Goal: Task Accomplishment & Management: Complete application form

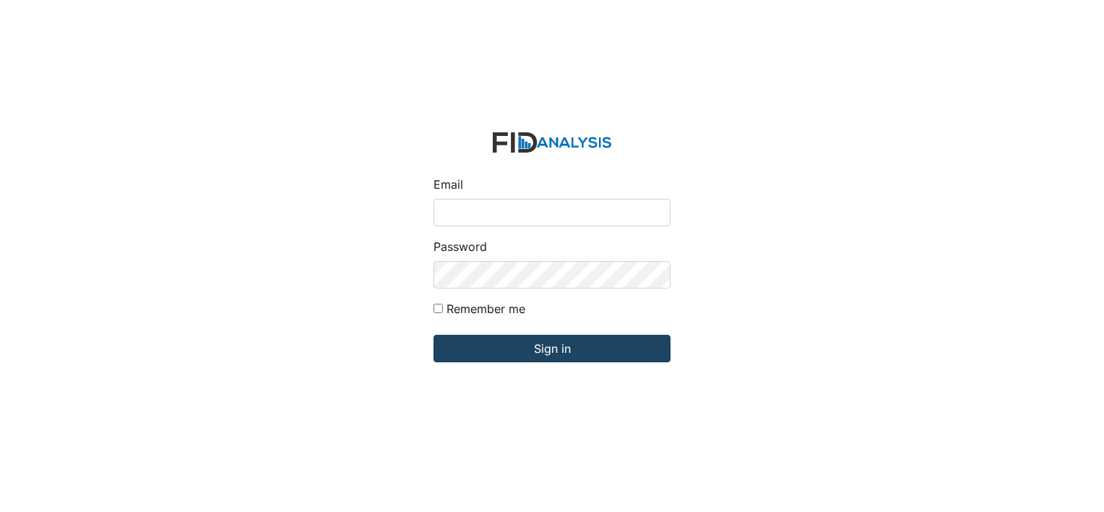
type input "[EMAIL_ADDRESS][DOMAIN_NAME]"
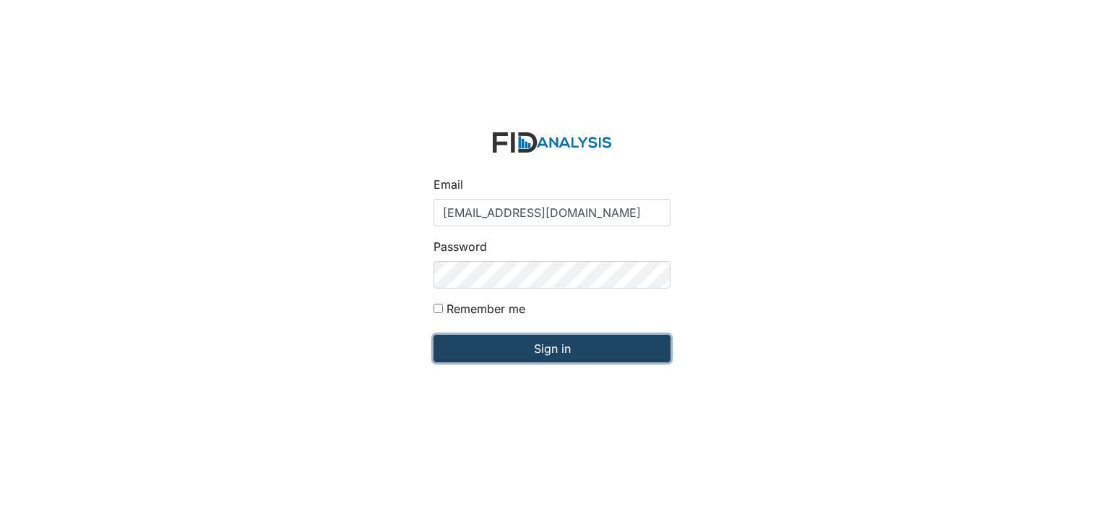
click at [510, 359] on input "Sign in" at bounding box center [552, 348] width 237 height 27
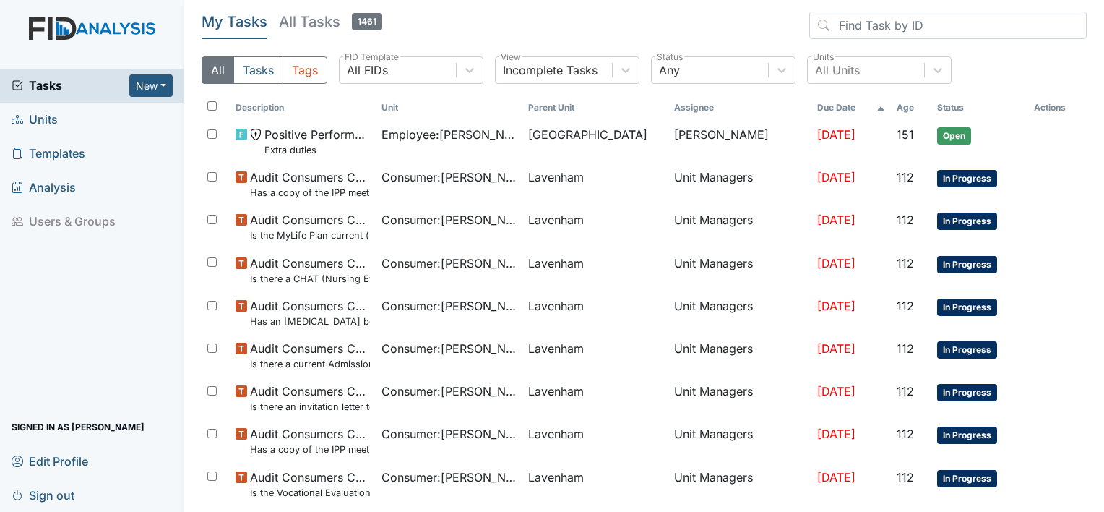
click at [43, 117] on span "Units" at bounding box center [35, 119] width 46 height 22
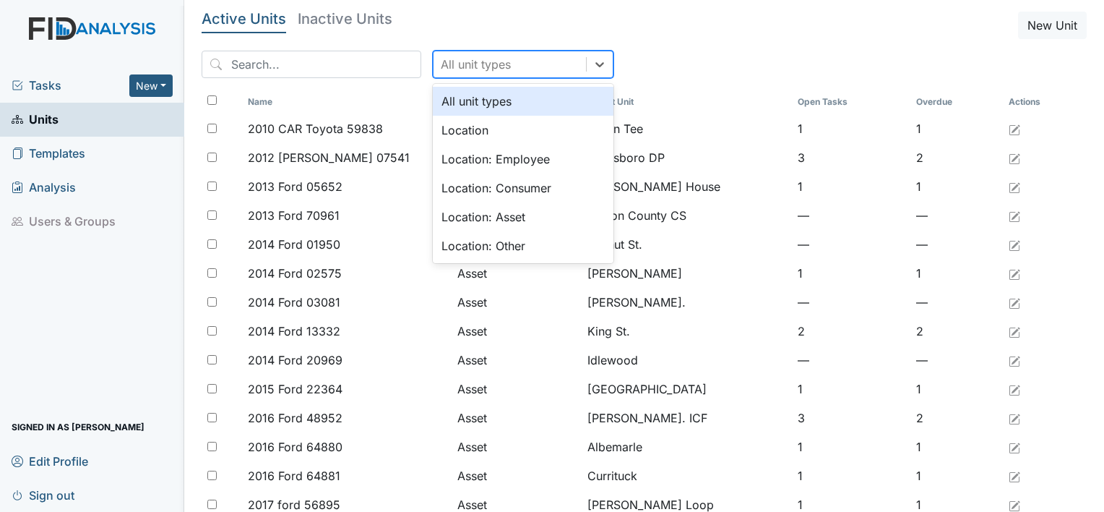
click at [465, 63] on div "All unit types" at bounding box center [476, 64] width 70 height 17
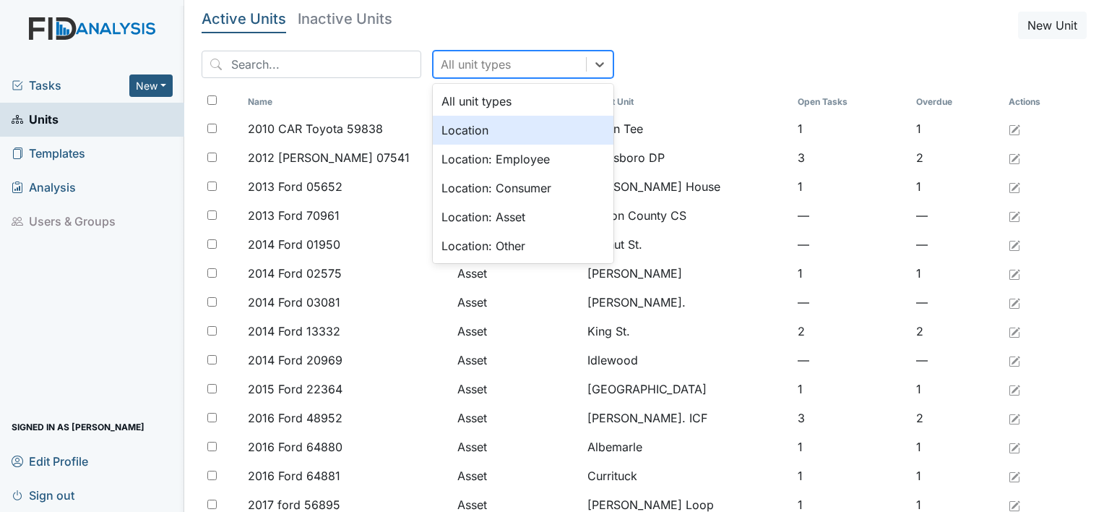
click at [463, 131] on div "Location" at bounding box center [523, 130] width 181 height 29
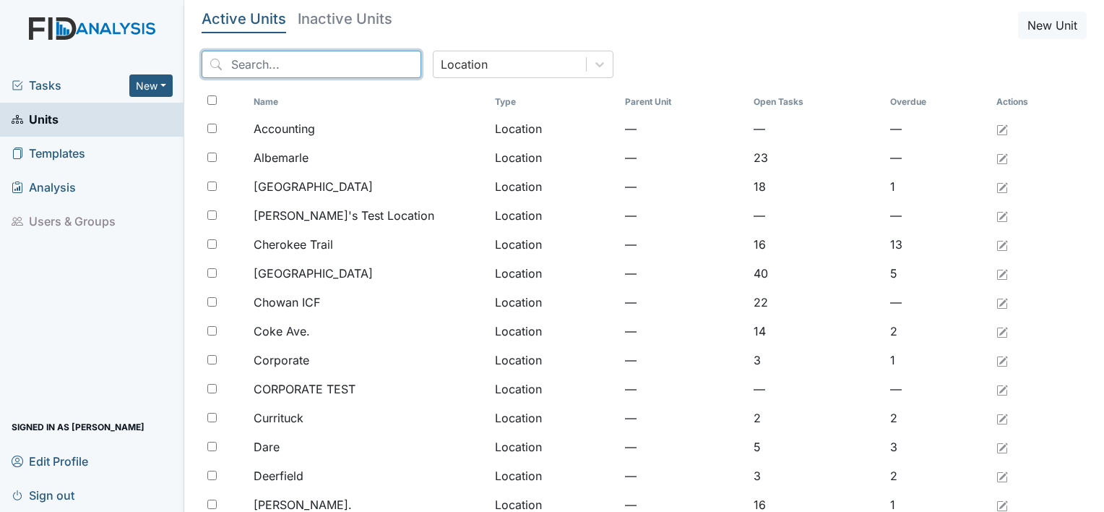
click at [301, 67] on input "search" at bounding box center [312, 64] width 220 height 27
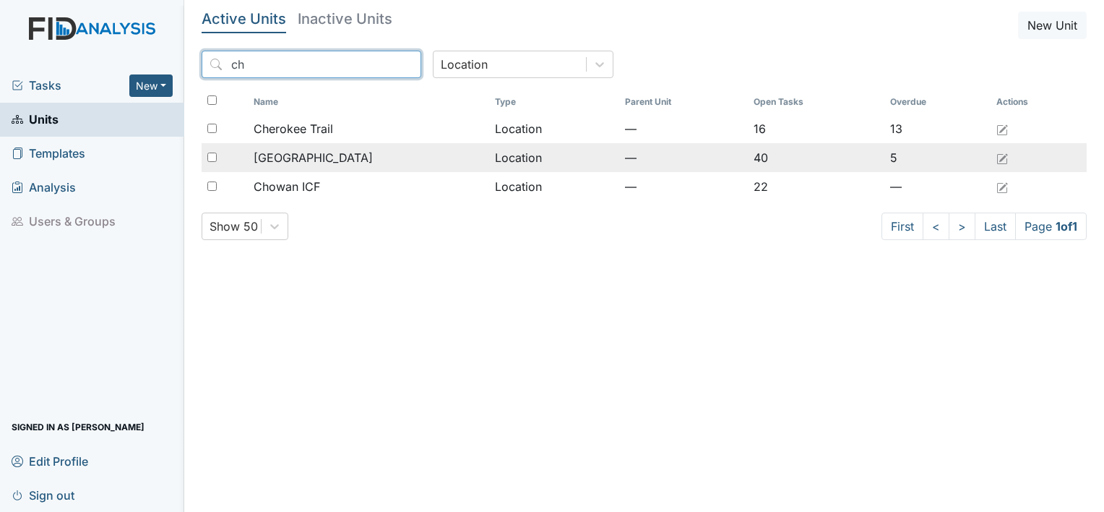
type input "ch"
click at [273, 158] on span "[GEOGRAPHIC_DATA]" at bounding box center [313, 157] width 119 height 17
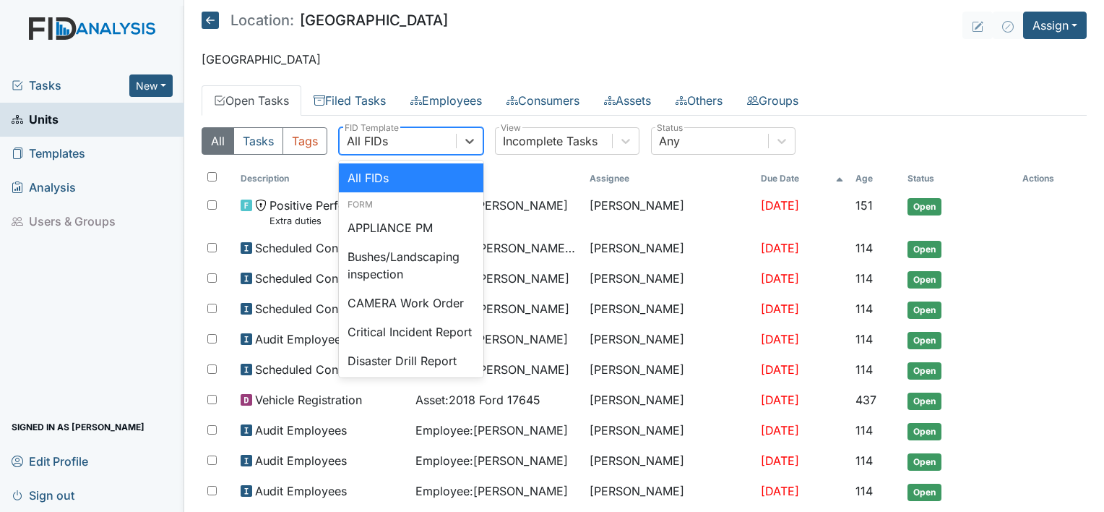
click at [454, 150] on div "All FIDs" at bounding box center [398, 141] width 116 height 26
click at [460, 25] on header "Location: Cherry Lane Assign Assign Form Assign Inspection Assign Document Assi…" at bounding box center [644, 25] width 885 height 27
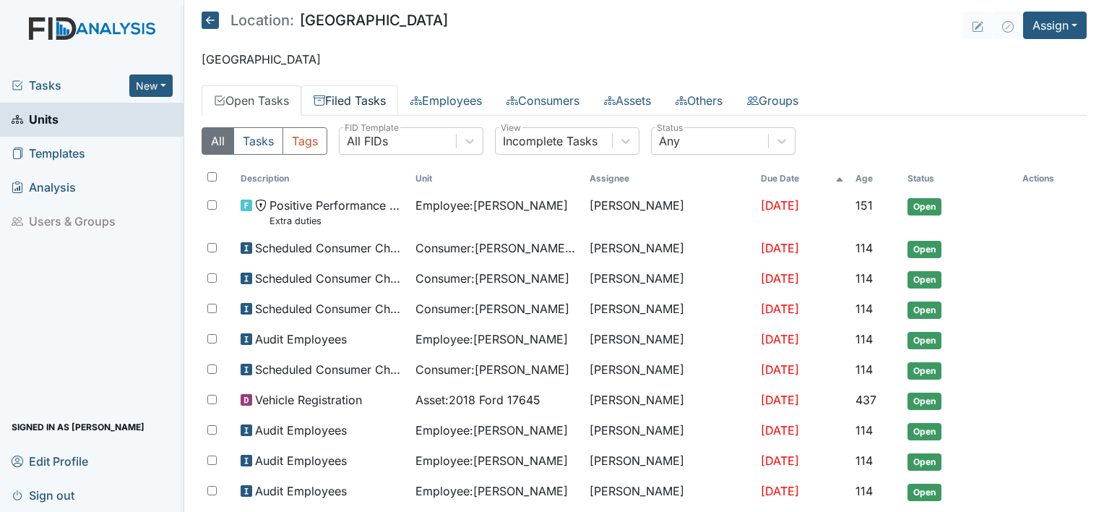
click at [359, 93] on link "Filed Tasks" at bounding box center [349, 100] width 97 height 30
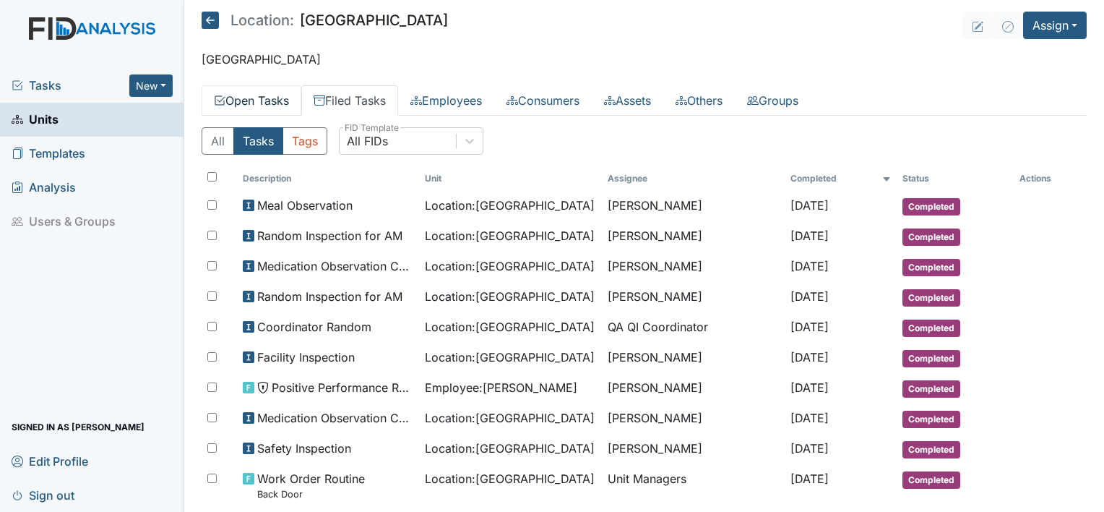
click at [260, 98] on link "Open Tasks" at bounding box center [252, 100] width 100 height 30
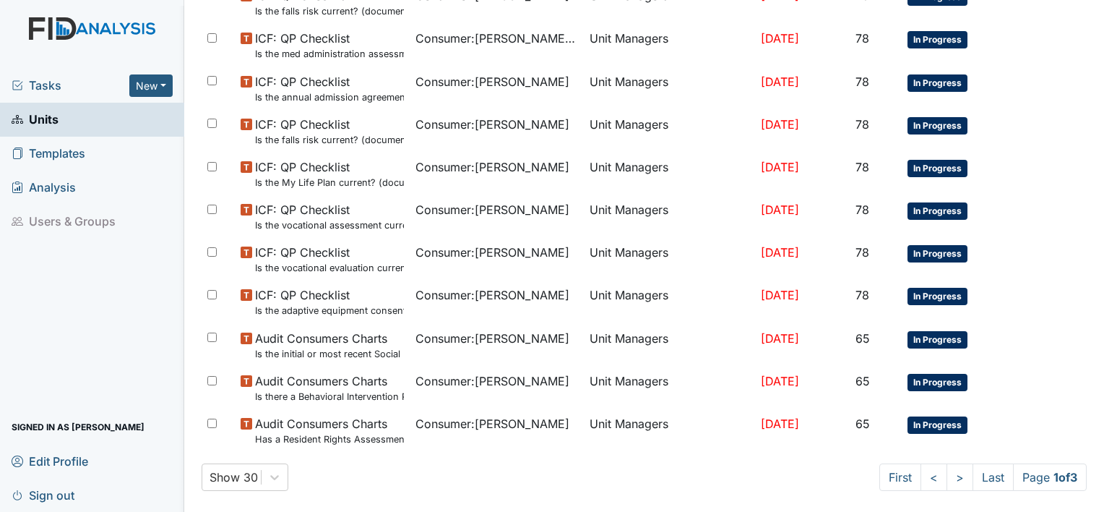
scroll to position [867, 0]
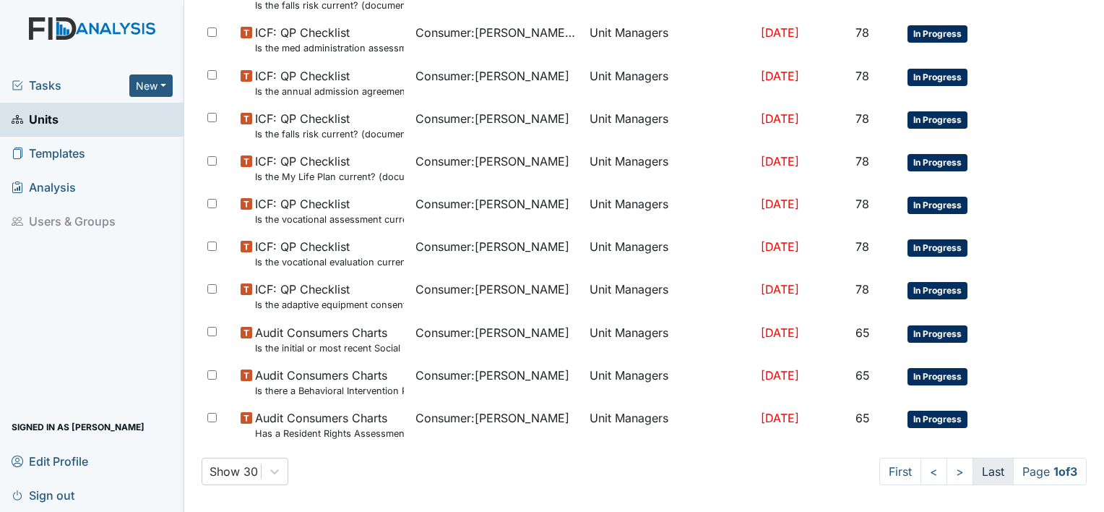
click at [976, 465] on link "Last" at bounding box center [993, 471] width 41 height 27
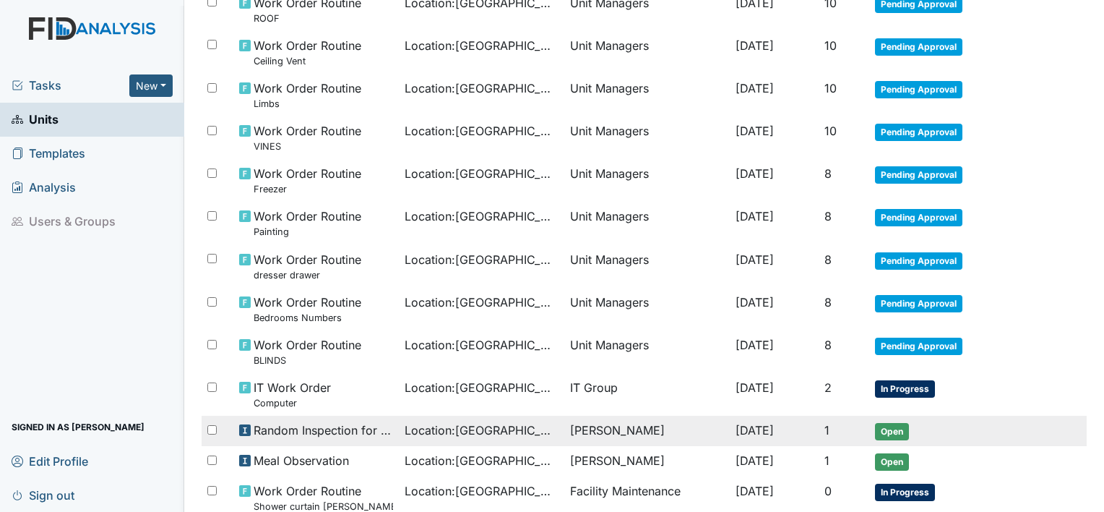
scroll to position [697, 0]
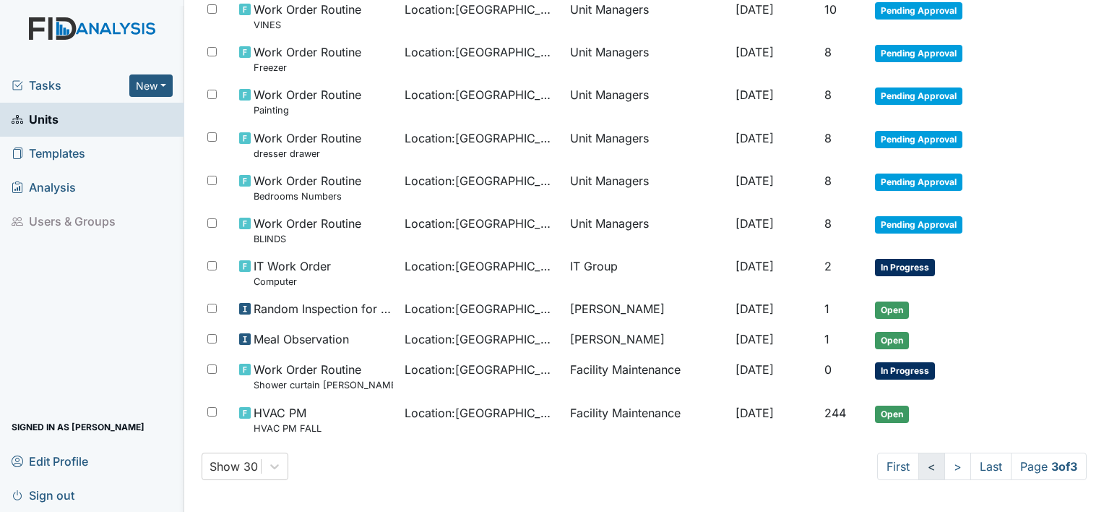
click at [919, 461] on link "<" at bounding box center [932, 465] width 27 height 27
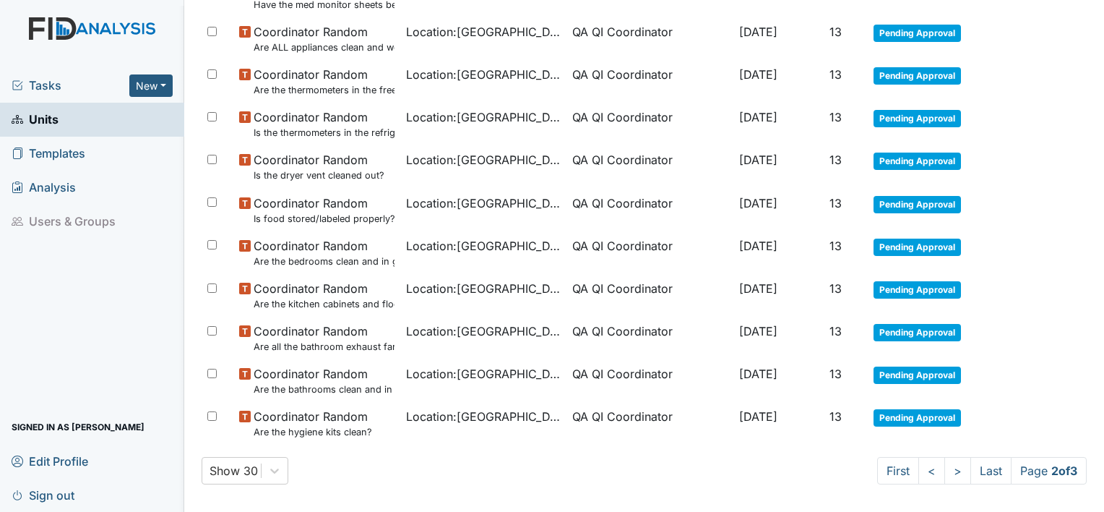
scroll to position [1036, 0]
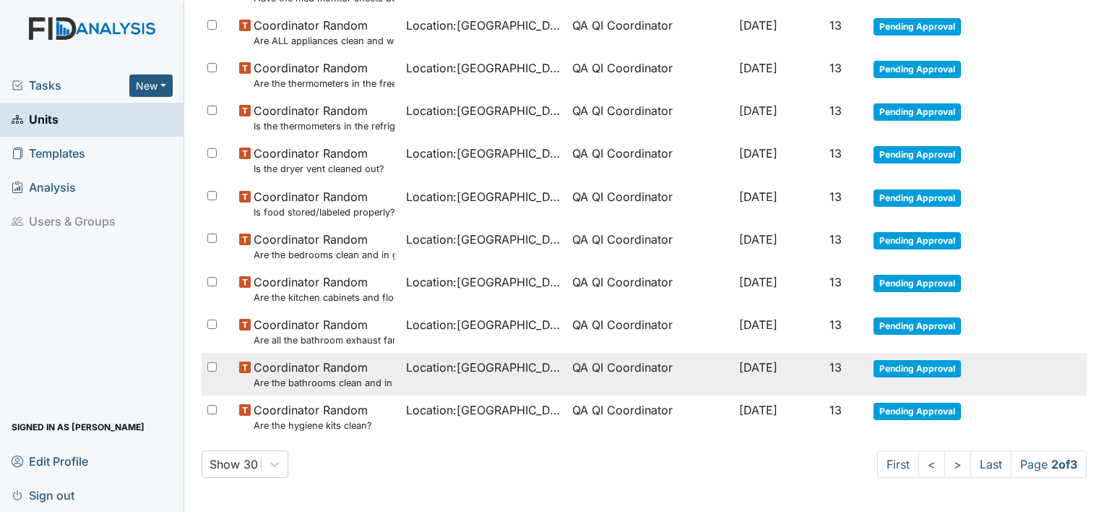
click at [497, 390] on td "Location : Cherry Lane" at bounding box center [483, 374] width 167 height 43
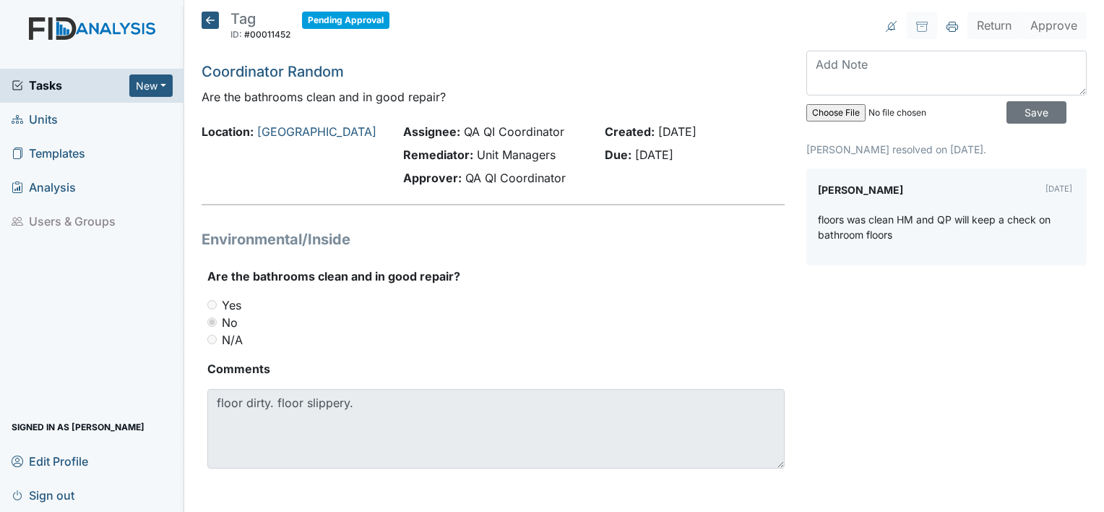
click at [208, 22] on icon at bounding box center [210, 20] width 17 height 17
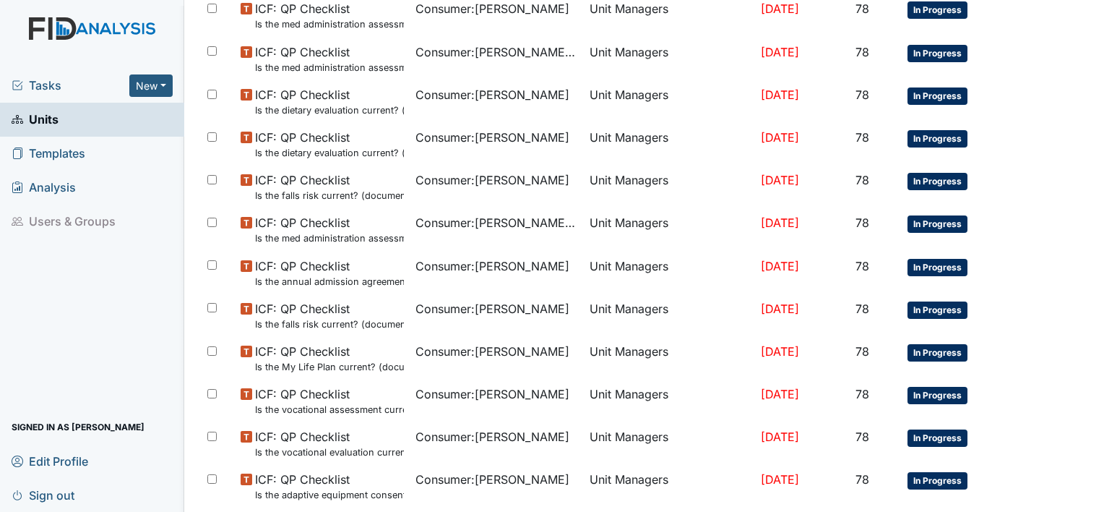
scroll to position [867, 0]
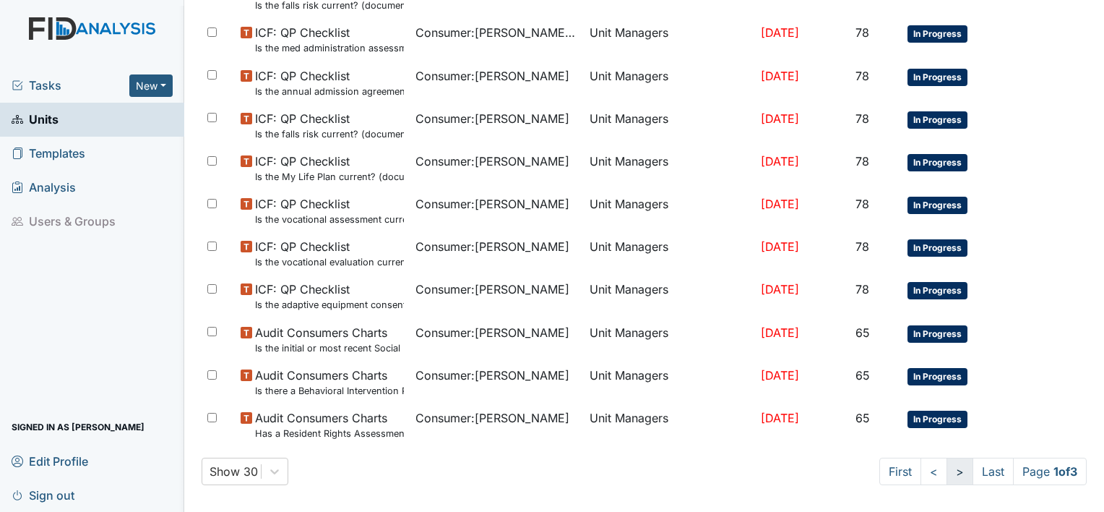
click at [948, 463] on link ">" at bounding box center [960, 471] width 27 height 27
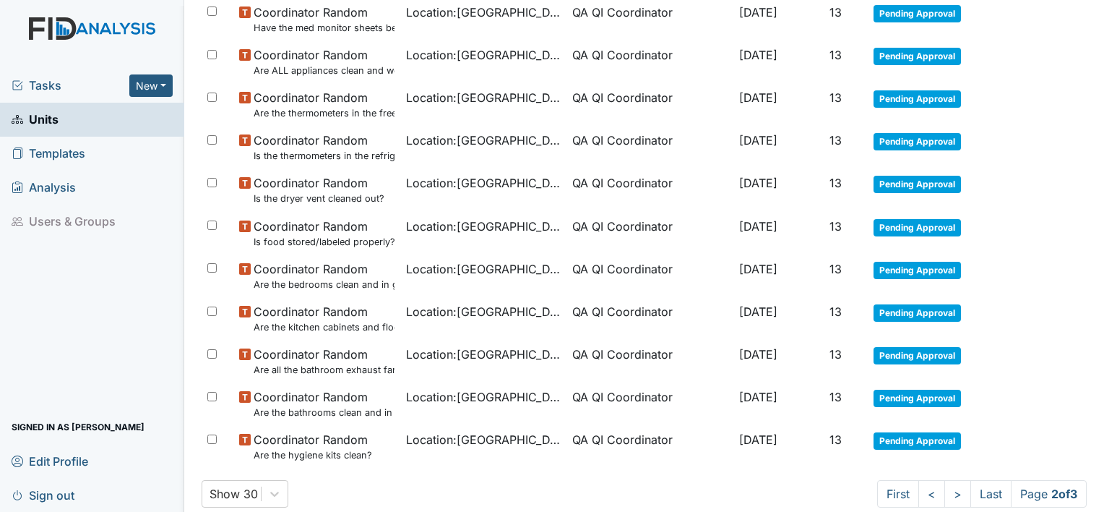
scroll to position [1036, 0]
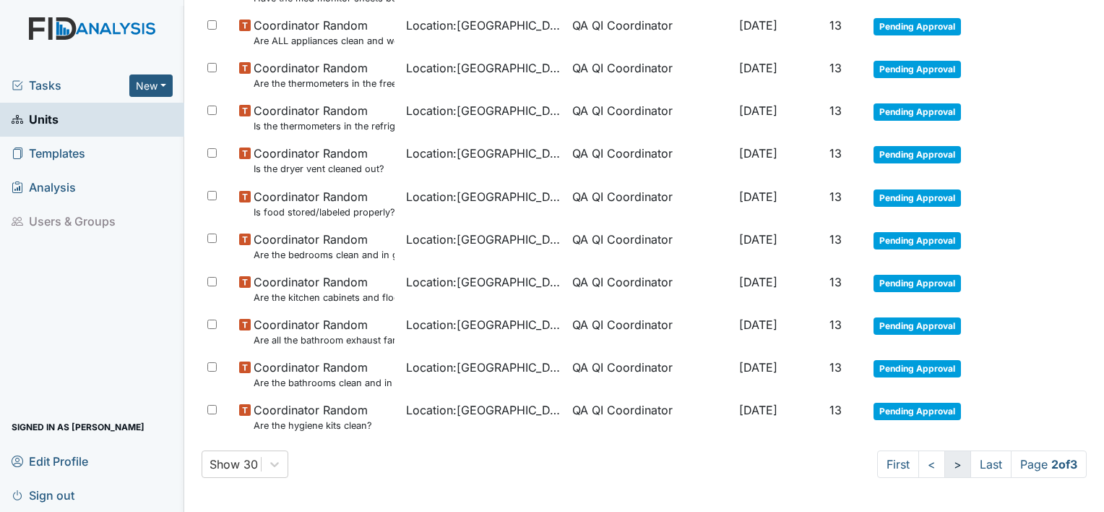
click at [946, 462] on link ">" at bounding box center [958, 463] width 27 height 27
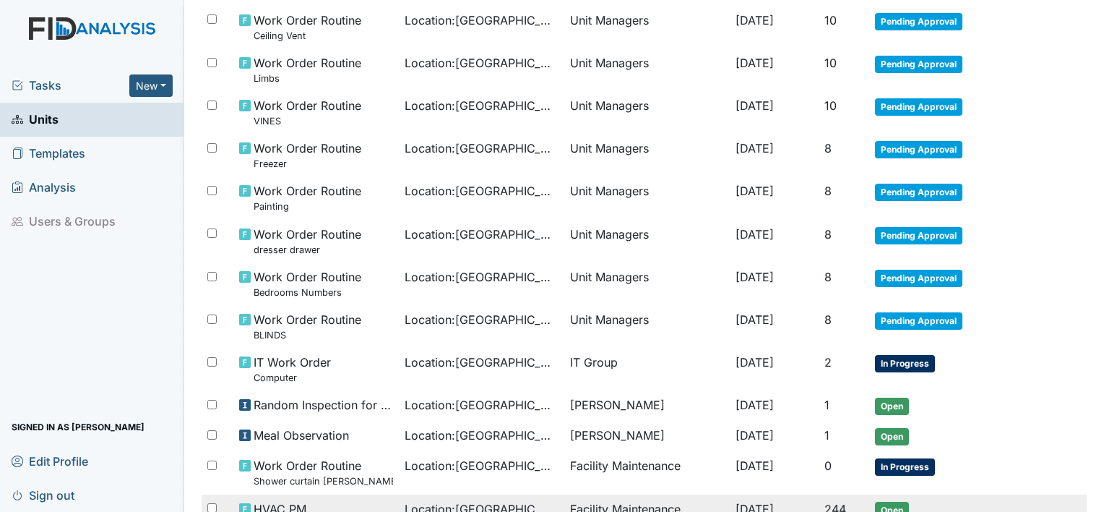
scroll to position [697, 0]
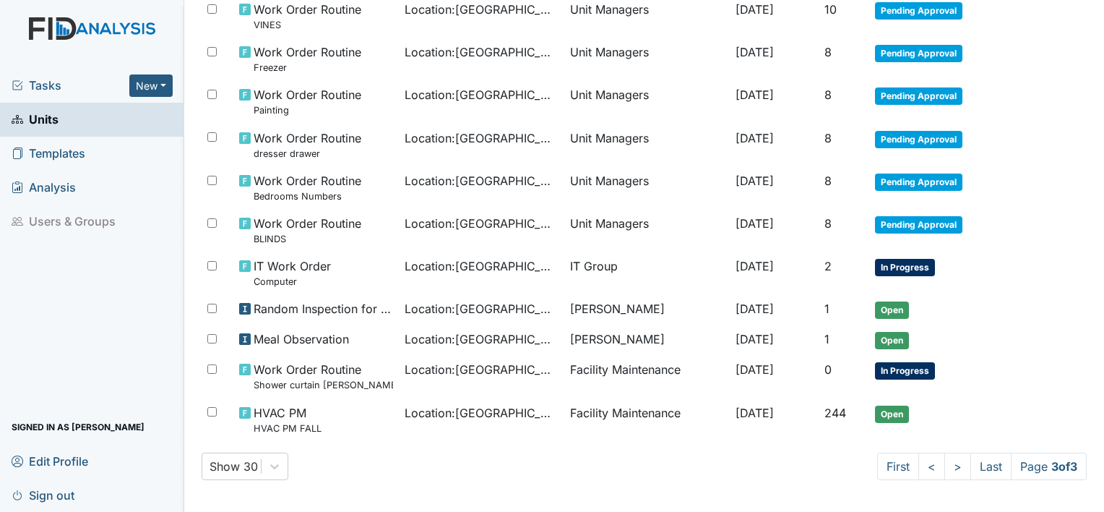
click at [68, 149] on span "Templates" at bounding box center [49, 153] width 74 height 22
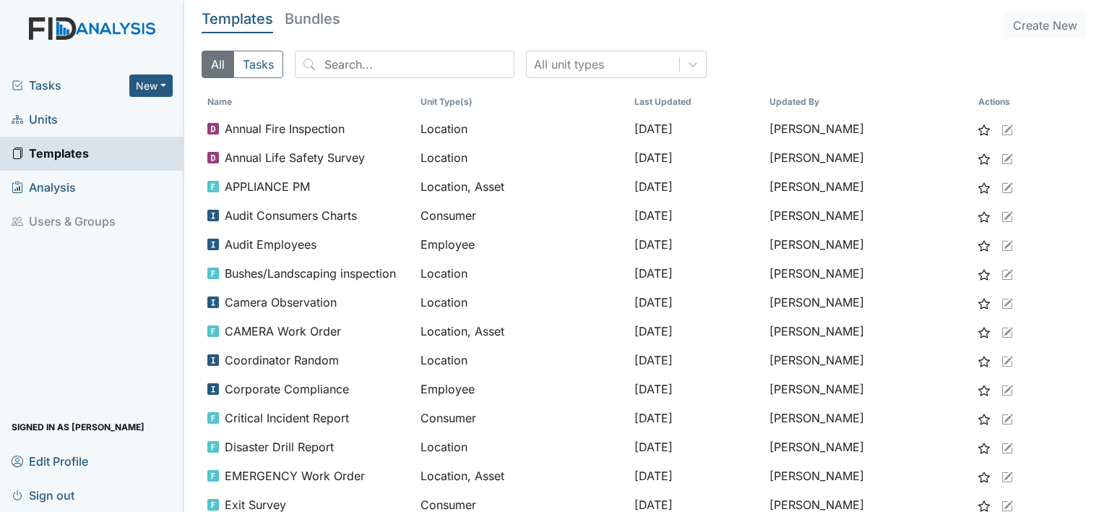
click at [50, 90] on span "Tasks" at bounding box center [71, 85] width 118 height 17
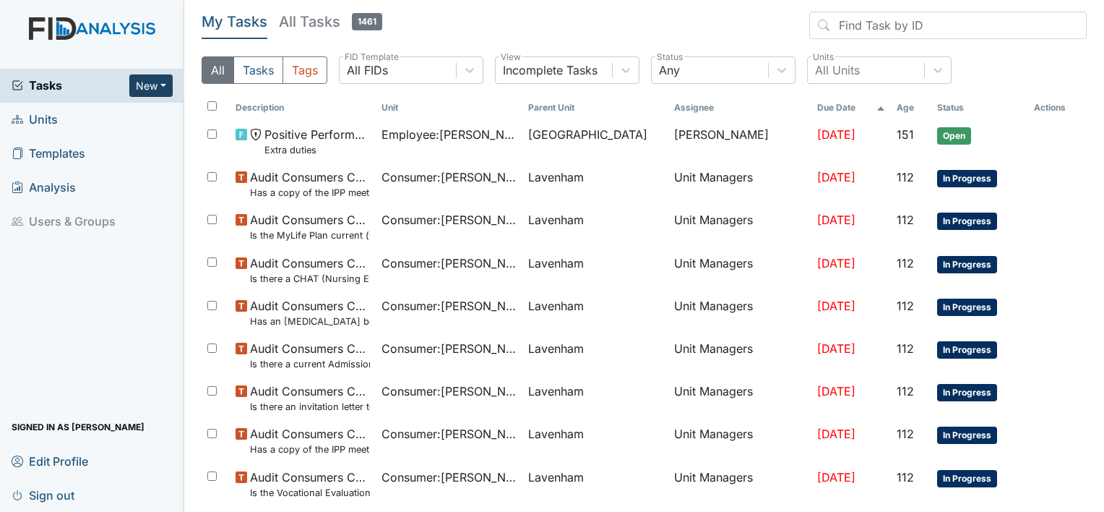
click at [155, 84] on button "New" at bounding box center [150, 85] width 43 height 22
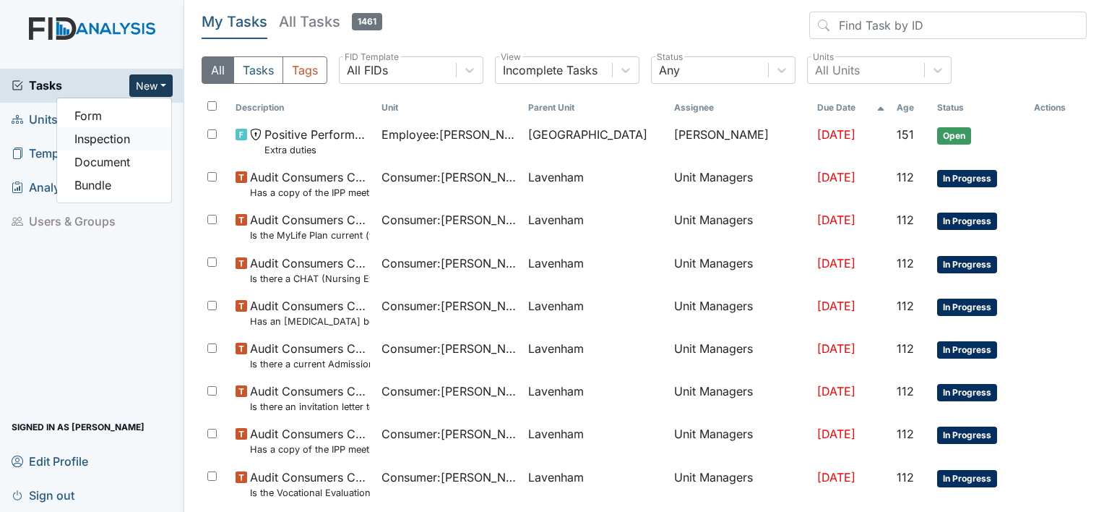
click at [133, 137] on link "Inspection" at bounding box center [114, 138] width 114 height 23
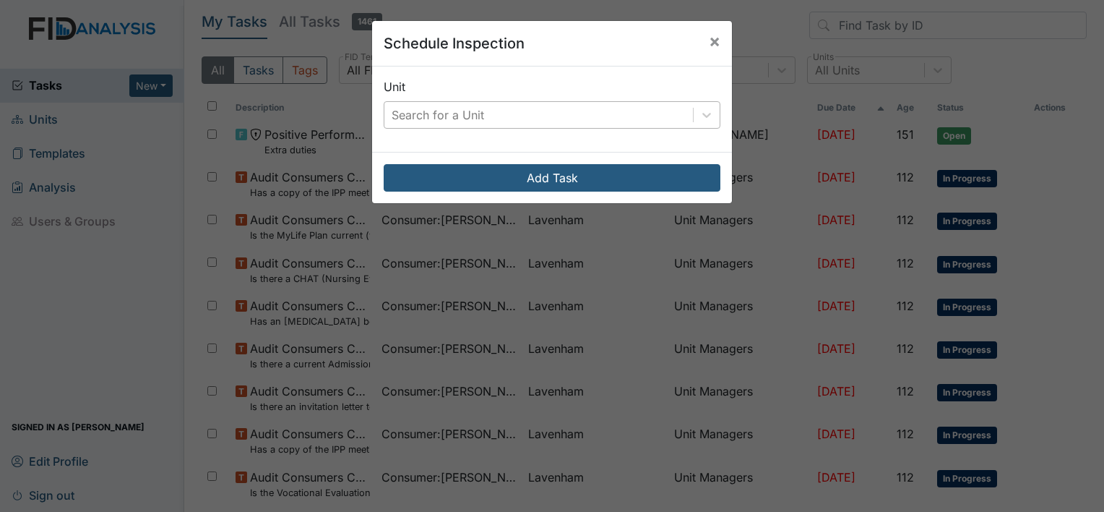
click at [483, 106] on div "Search for a Unit" at bounding box center [539, 115] width 309 height 26
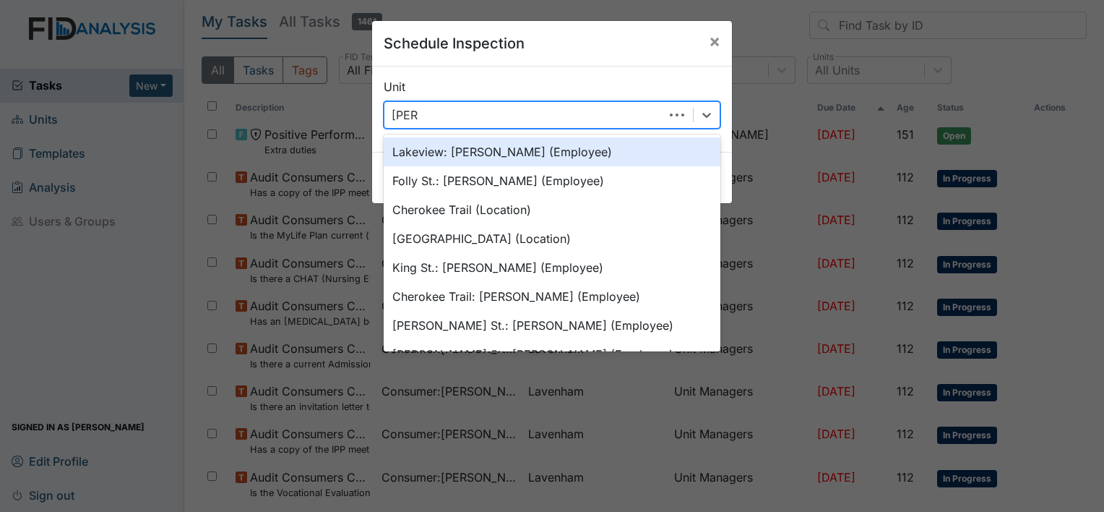
type input "cherr"
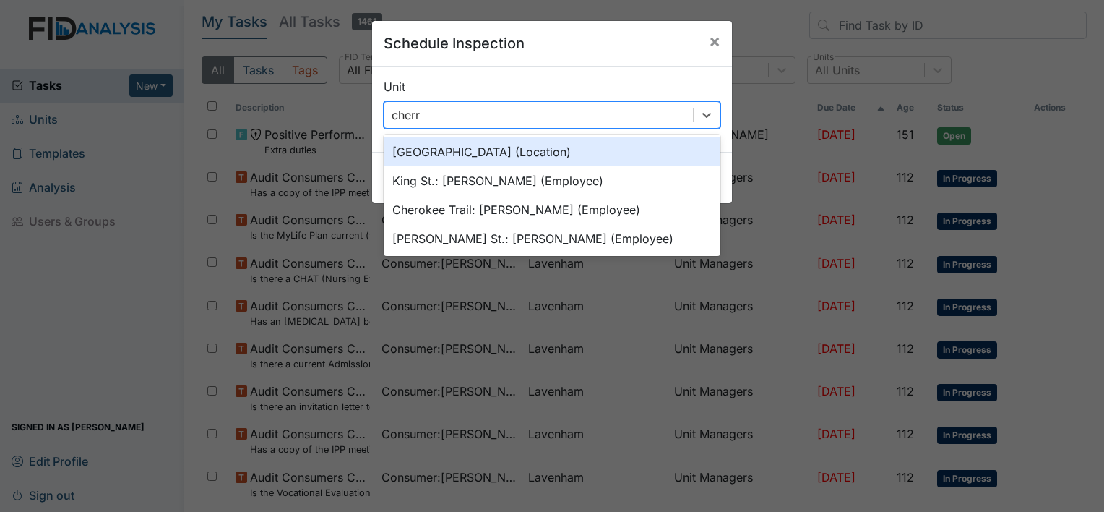
click at [450, 145] on div "Cherry Lane (Location)" at bounding box center [552, 151] width 337 height 29
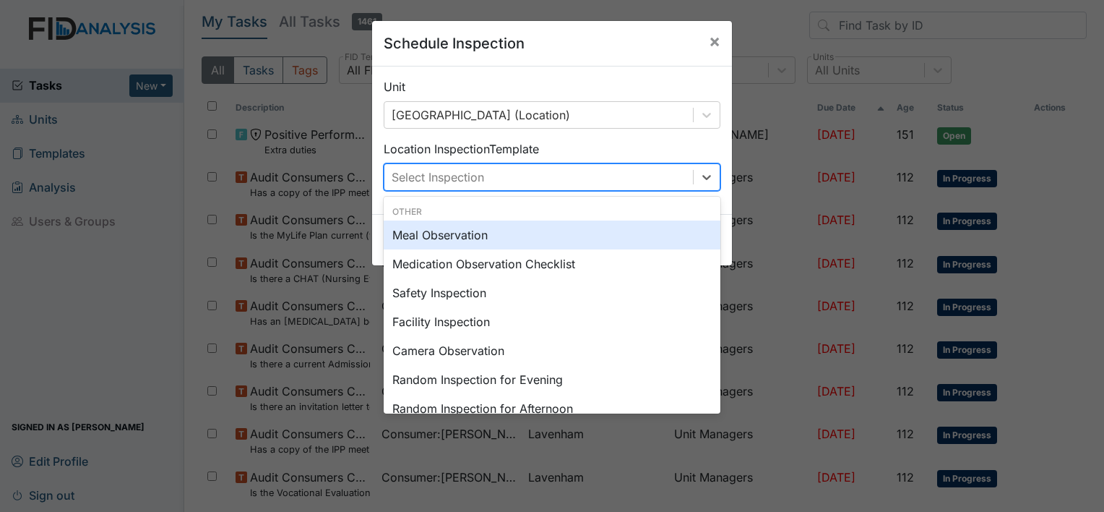
click at [439, 176] on div "Select Inspection" at bounding box center [438, 176] width 93 height 17
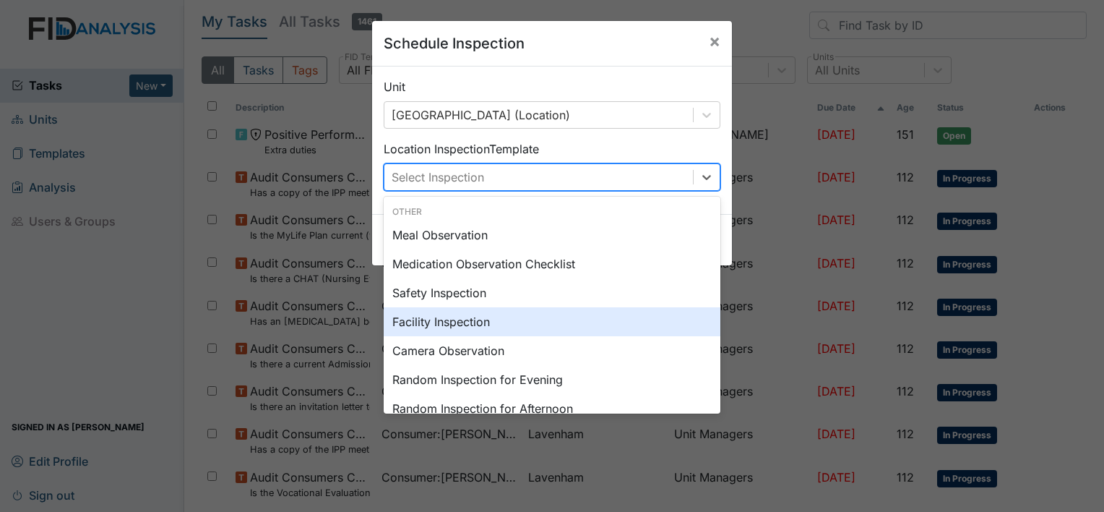
click at [528, 319] on div "Facility Inspection" at bounding box center [552, 321] width 337 height 29
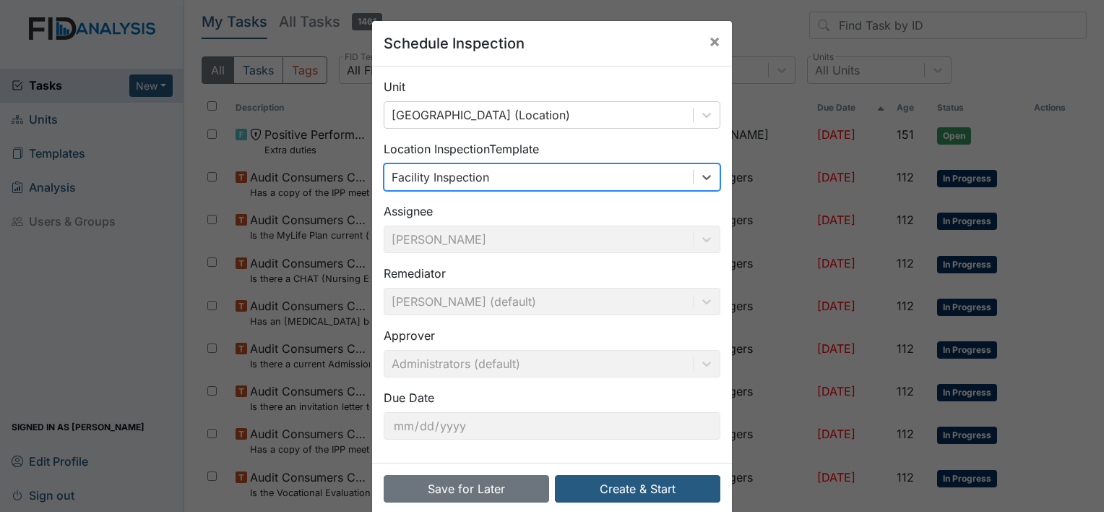
scroll to position [22, 0]
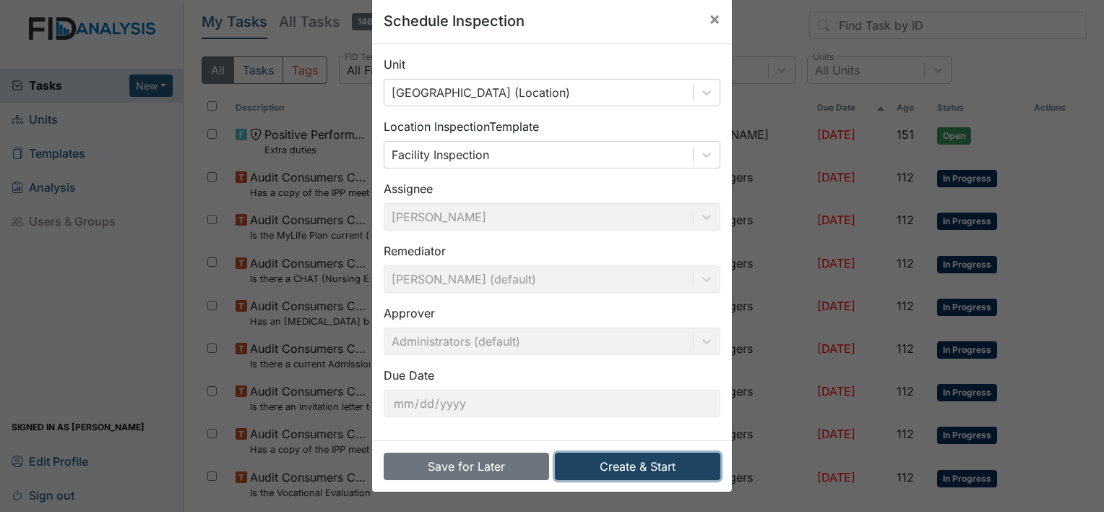
click at [613, 463] on button "Create & Start" at bounding box center [638, 465] width 166 height 27
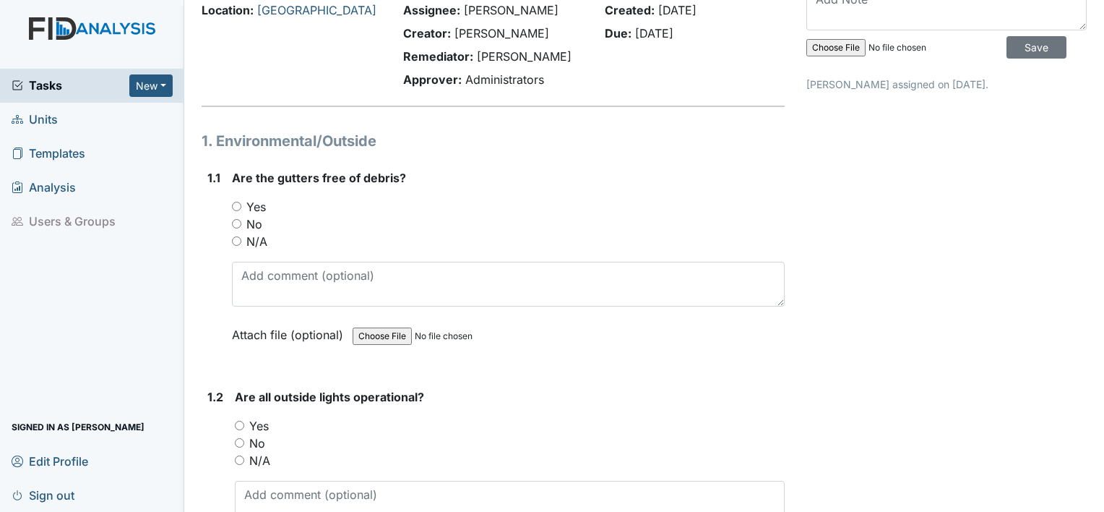
scroll to position [74, 0]
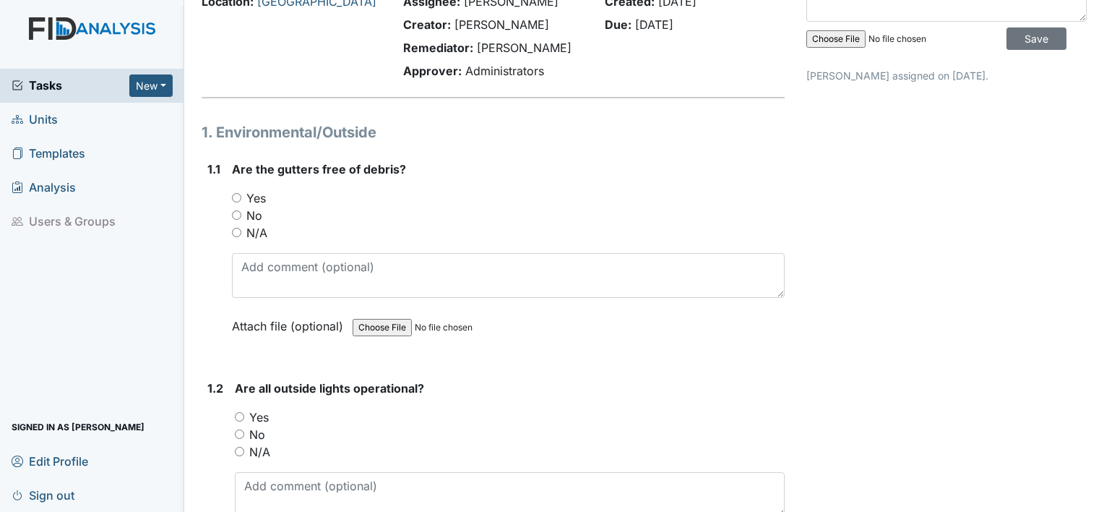
click at [265, 198] on label "Yes" at bounding box center [256, 197] width 20 height 17
click at [241, 198] on input "Yes" at bounding box center [236, 197] width 9 height 9
radio input "true"
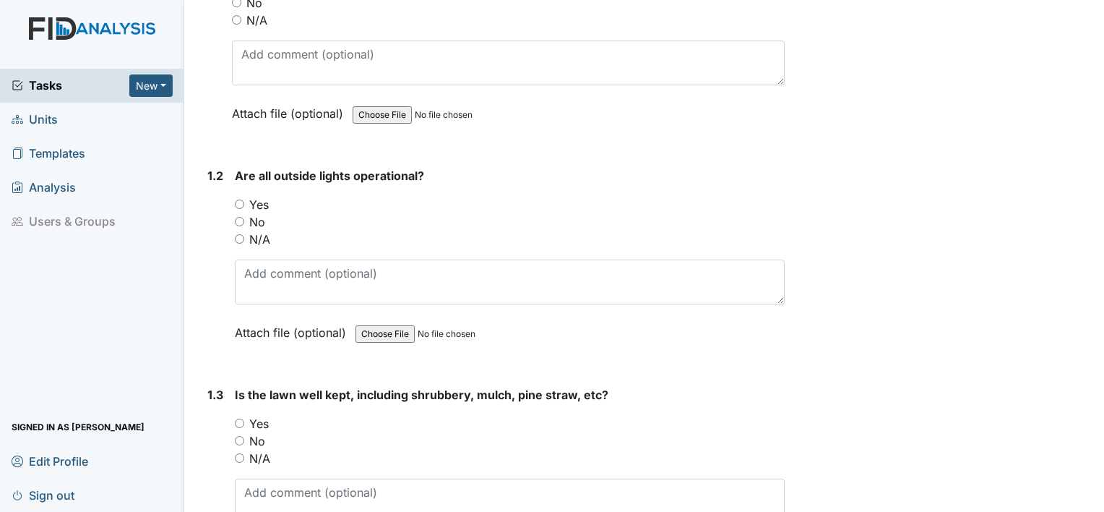
scroll to position [289, 0]
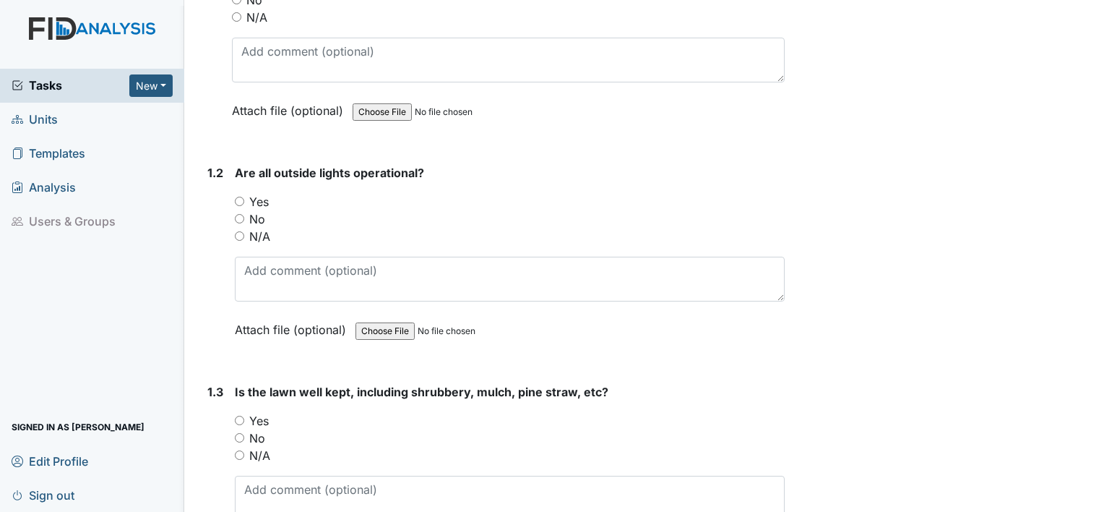
click at [264, 199] on label "Yes" at bounding box center [259, 201] width 20 height 17
click at [244, 199] on input "Yes" at bounding box center [239, 201] width 9 height 9
radio input "true"
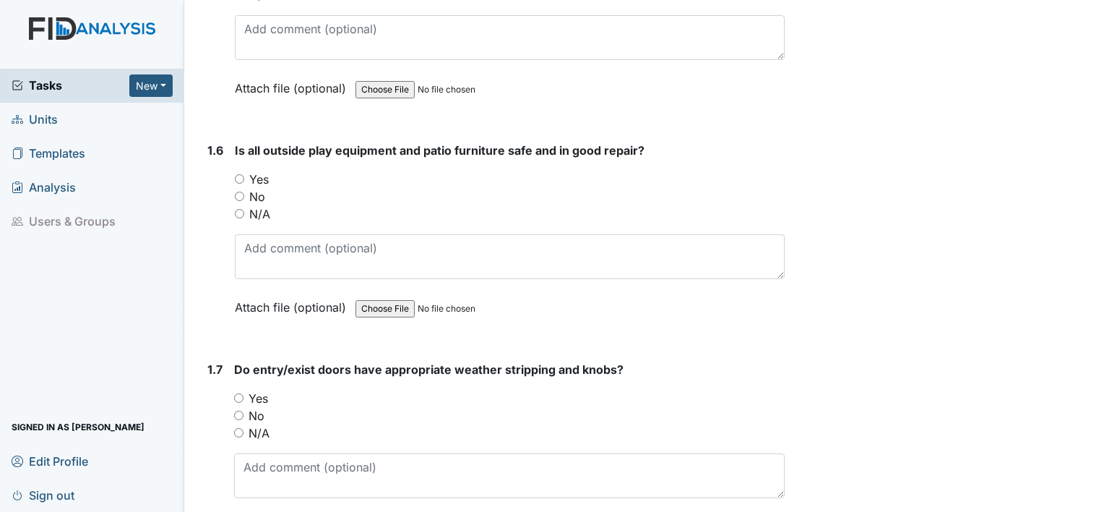
scroll to position [1188, 0]
click at [258, 171] on label "Yes" at bounding box center [259, 178] width 20 height 17
click at [244, 173] on input "Yes" at bounding box center [239, 177] width 9 height 9
radio input "true"
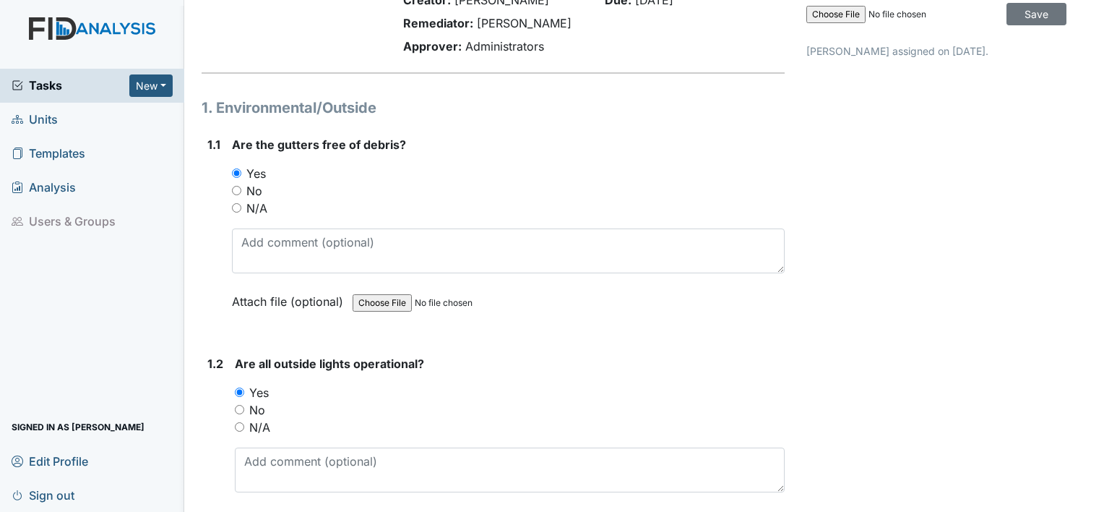
scroll to position [0, 0]
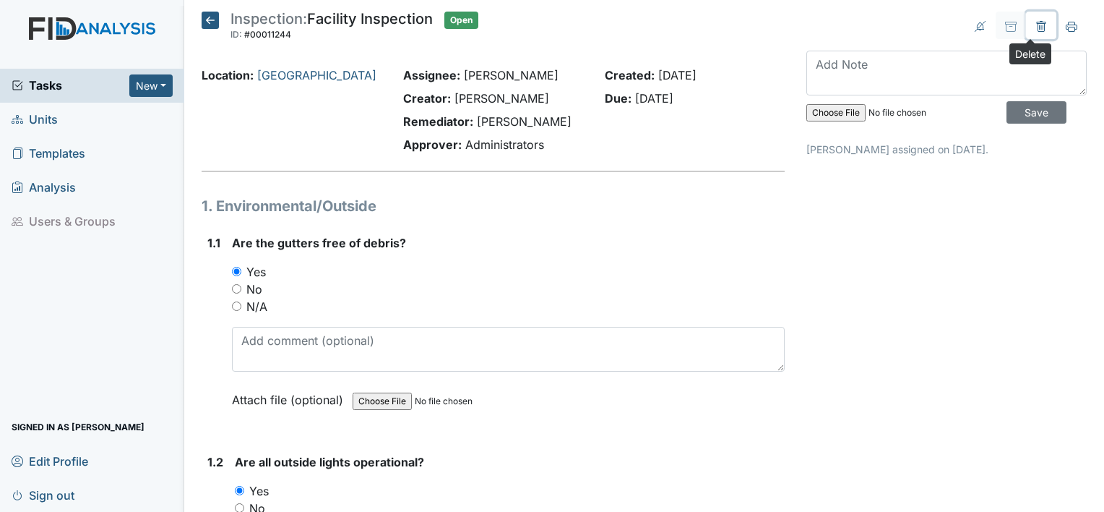
click at [1036, 21] on icon at bounding box center [1042, 27] width 12 height 12
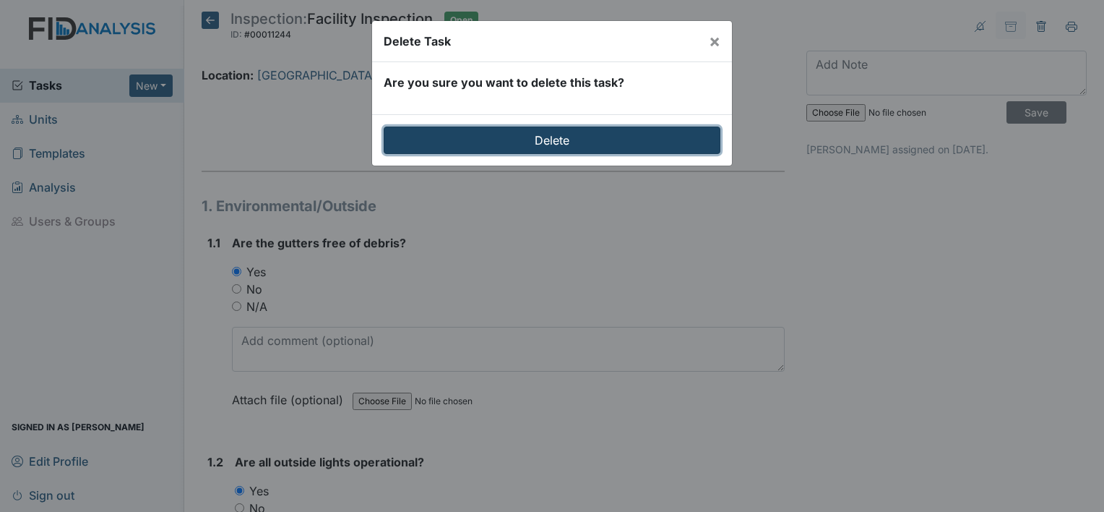
click at [620, 139] on input "Delete" at bounding box center [552, 139] width 337 height 27
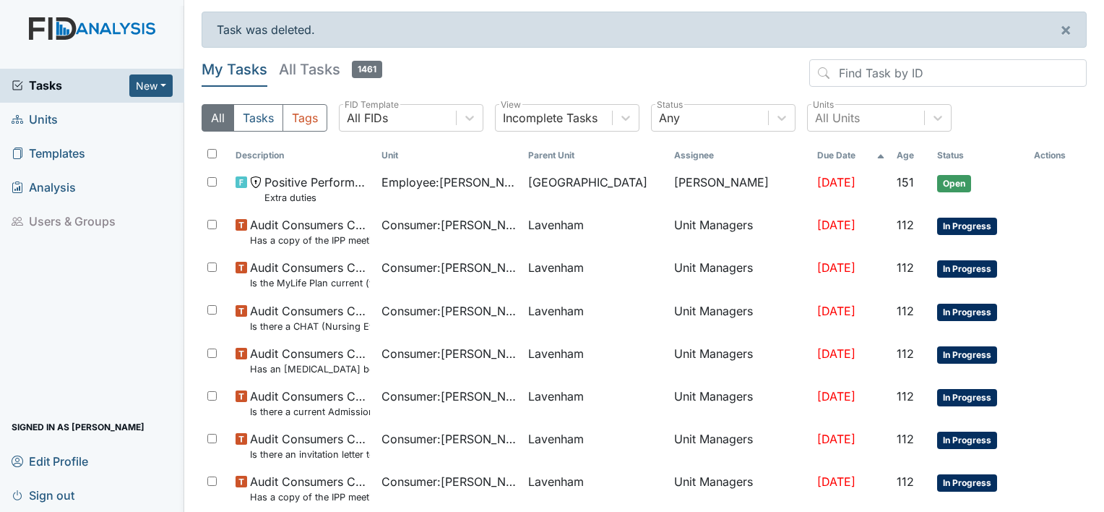
click at [48, 119] on span "Units" at bounding box center [35, 119] width 46 height 22
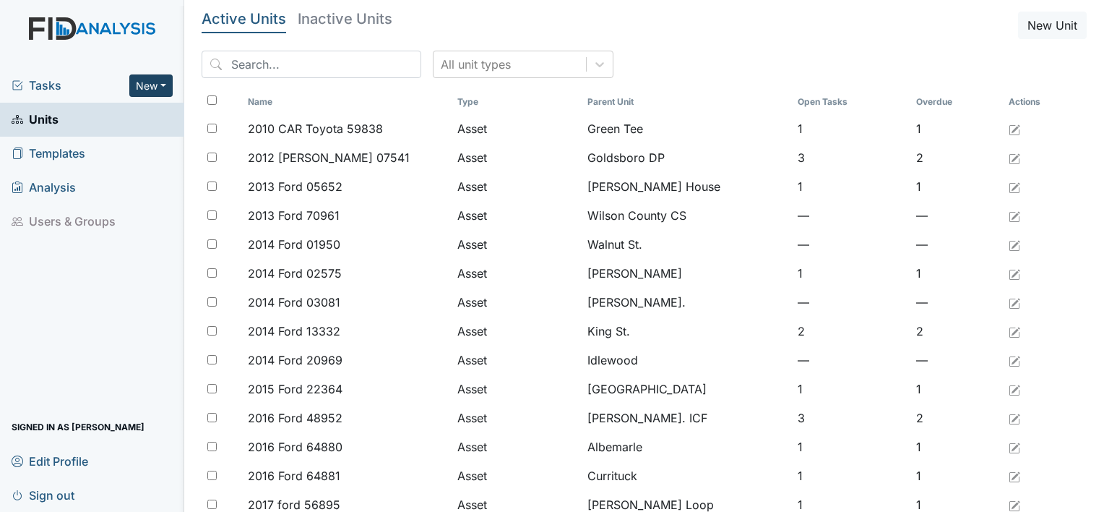
click at [159, 82] on button "New" at bounding box center [150, 85] width 43 height 22
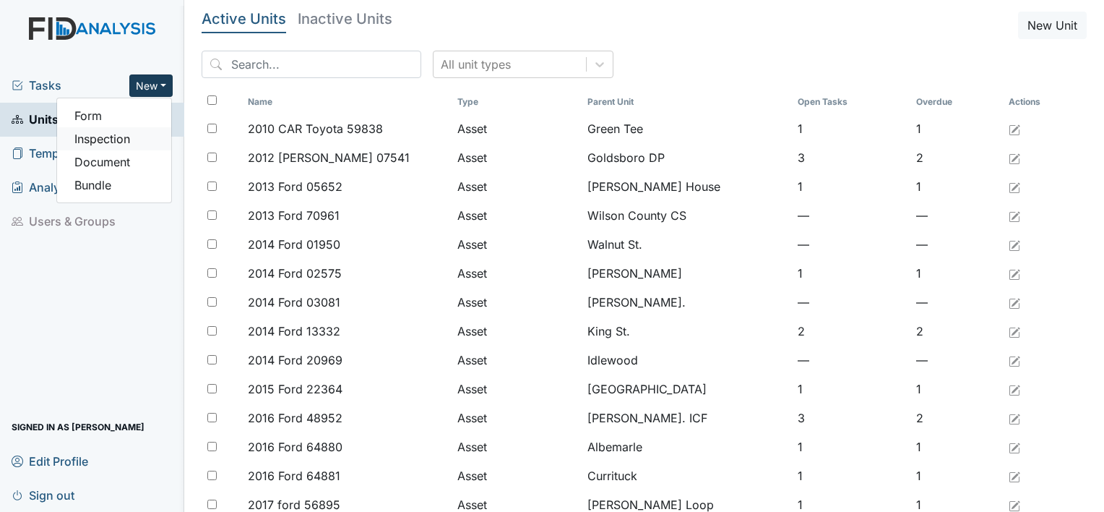
click at [117, 136] on link "Inspection" at bounding box center [114, 138] width 114 height 23
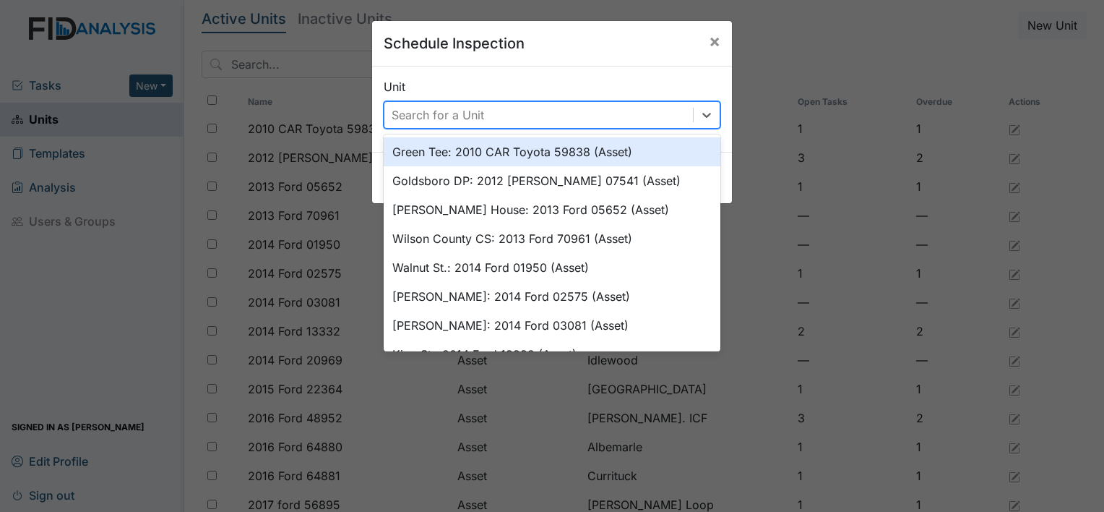
click at [459, 108] on div "Search for a Unit" at bounding box center [438, 114] width 93 height 17
click at [465, 137] on div "Green Tee: 2010 CAR Toyota 59838 (Asset)" at bounding box center [552, 151] width 337 height 29
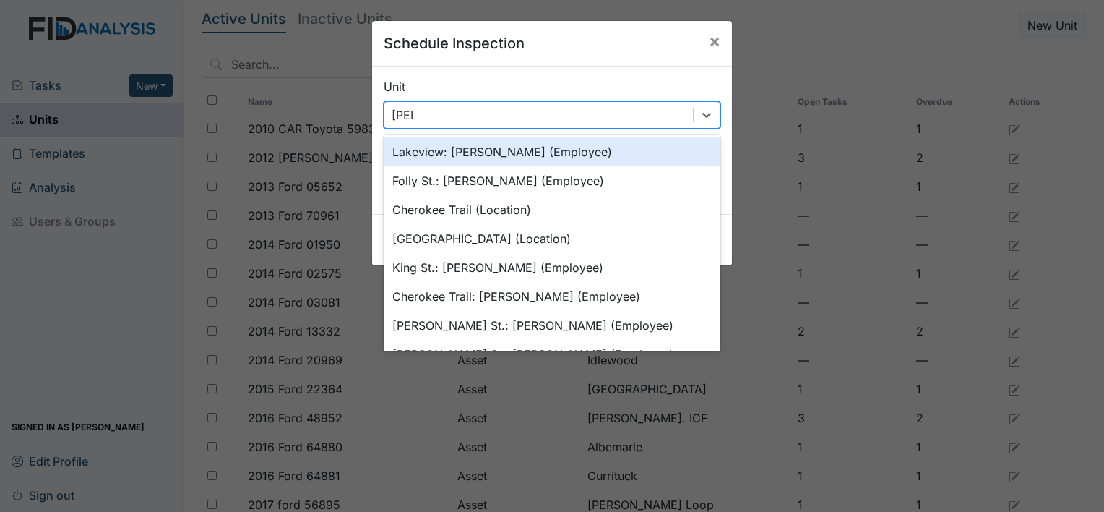
type input "cherr"
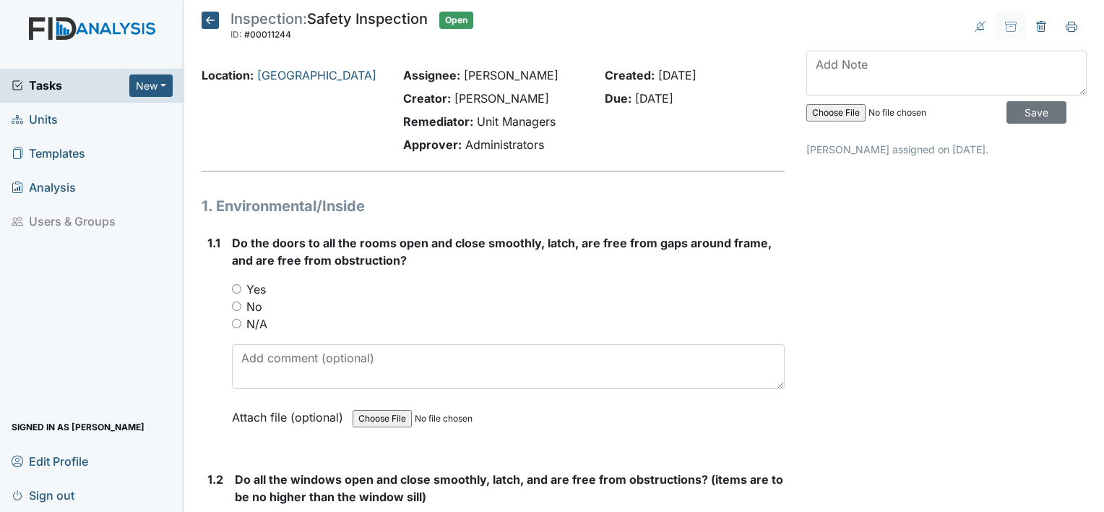
click at [257, 286] on label "Yes" at bounding box center [256, 288] width 20 height 17
click at [241, 286] on input "Yes" at bounding box center [236, 288] width 9 height 9
radio input "true"
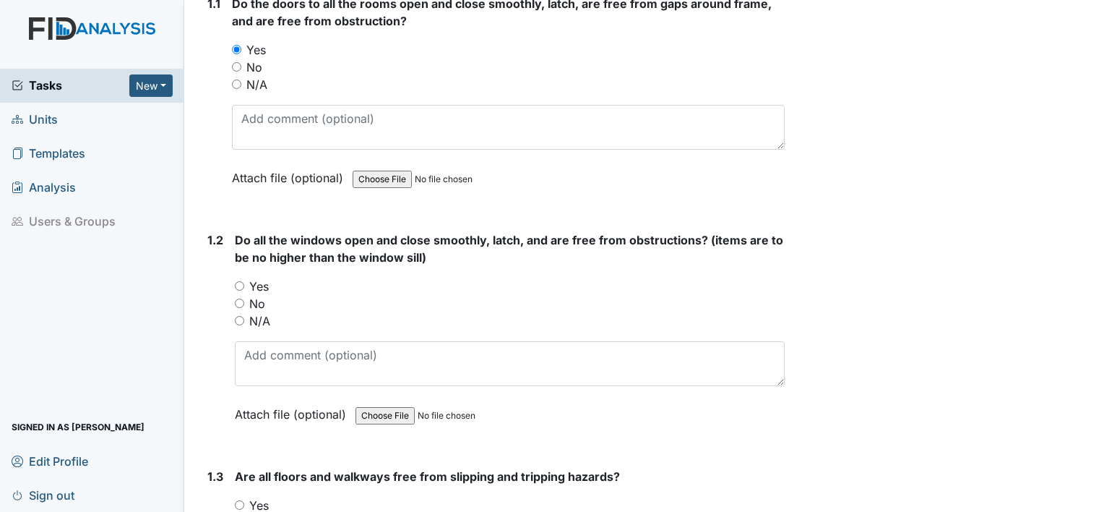
scroll to position [242, 0]
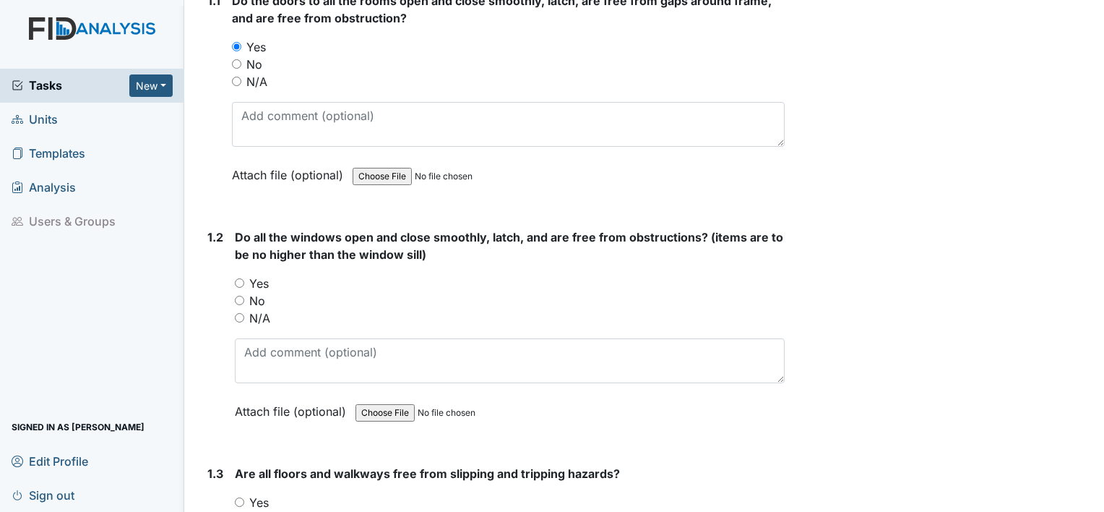
click at [257, 284] on label "Yes" at bounding box center [259, 283] width 20 height 17
click at [244, 284] on input "Yes" at bounding box center [239, 282] width 9 height 9
radio input "true"
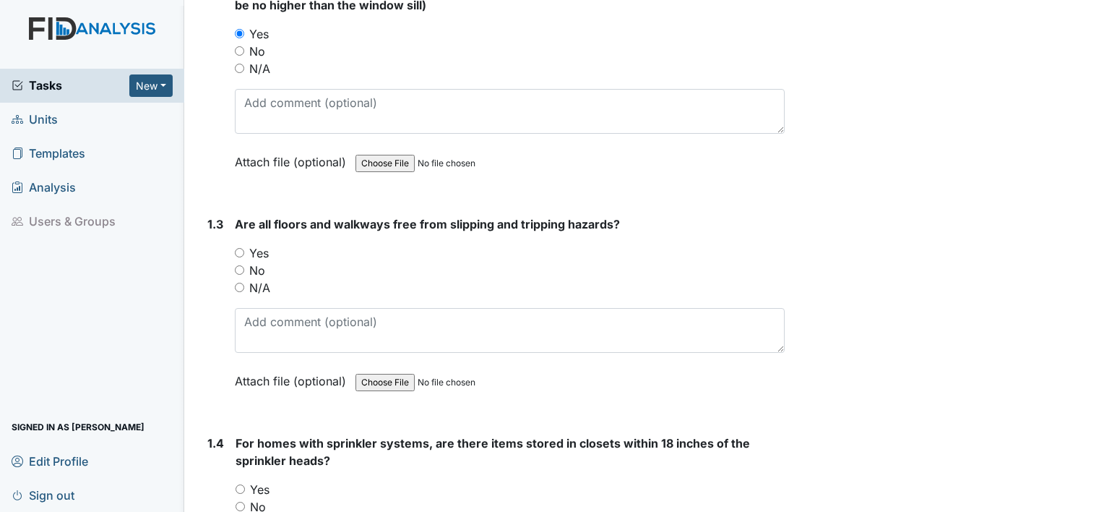
scroll to position [494, 0]
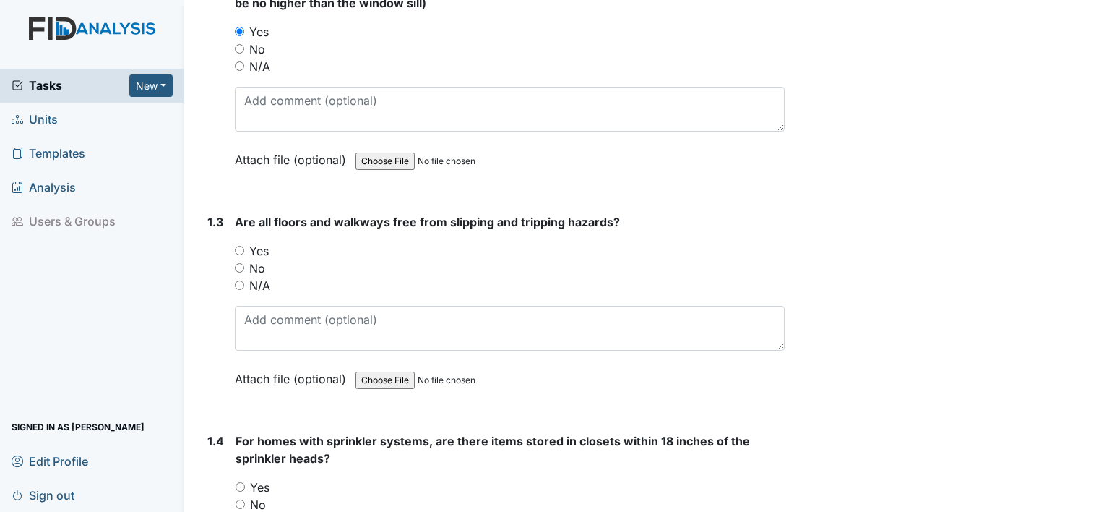
click at [259, 249] on label "Yes" at bounding box center [259, 250] width 20 height 17
click at [244, 249] on input "Yes" at bounding box center [239, 250] width 9 height 9
radio input "true"
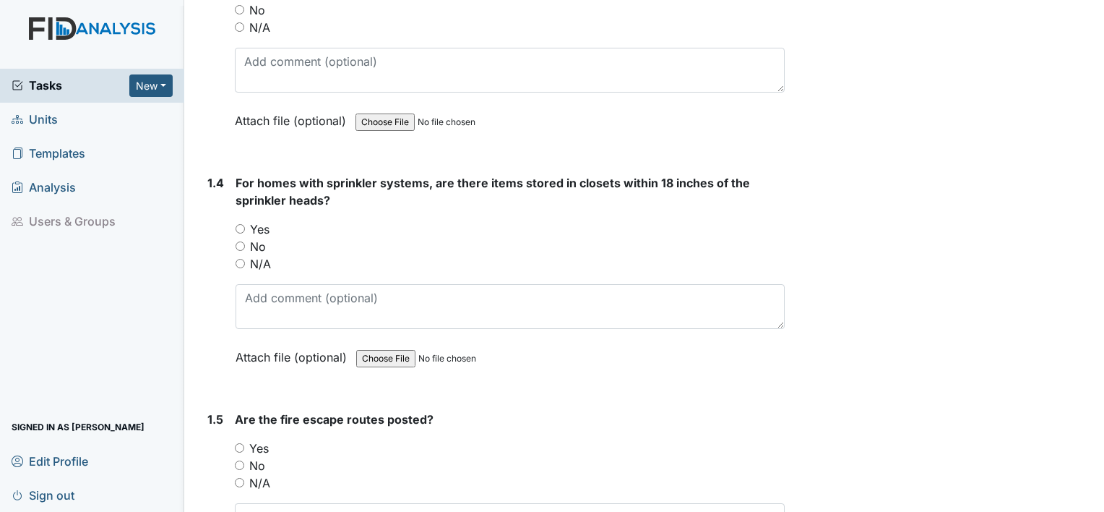
scroll to position [754, 0]
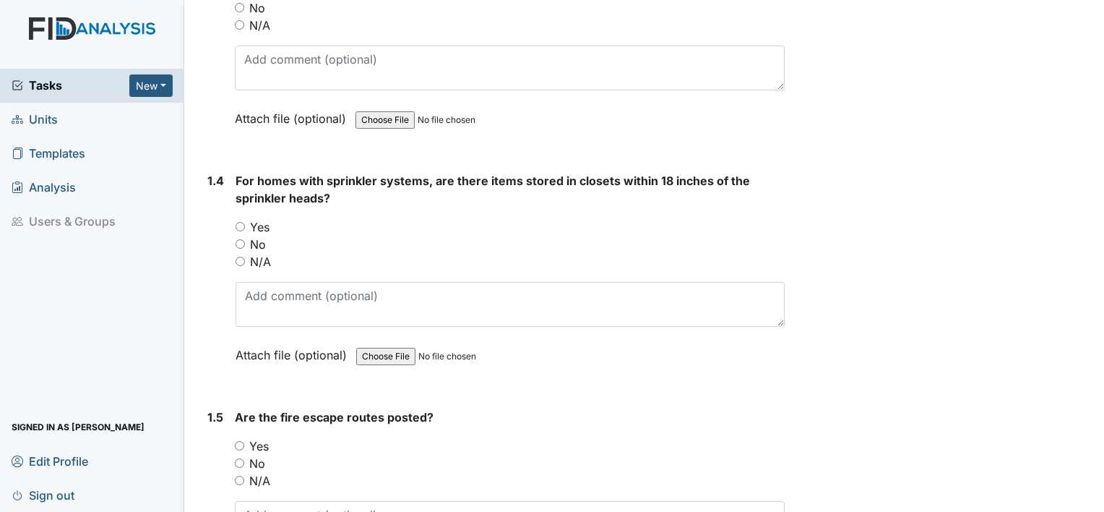
click at [259, 258] on label "N/A" at bounding box center [260, 261] width 21 height 17
click at [245, 258] on input "N/A" at bounding box center [240, 261] width 9 height 9
radio input "true"
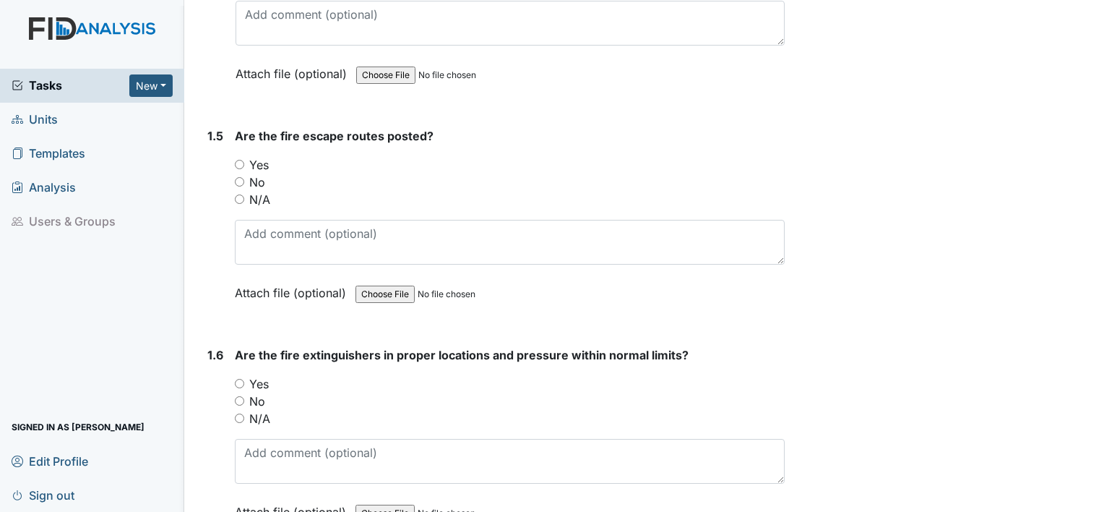
scroll to position [1037, 0]
click at [263, 162] on label "Yes" at bounding box center [259, 163] width 20 height 17
click at [244, 162] on input "Yes" at bounding box center [239, 162] width 9 height 9
radio input "true"
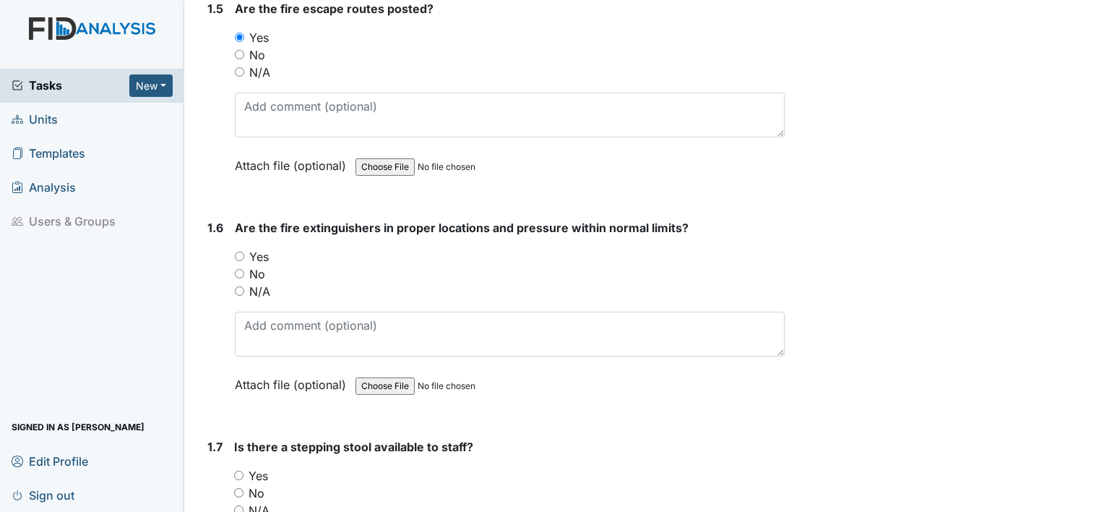
scroll to position [1164, 0]
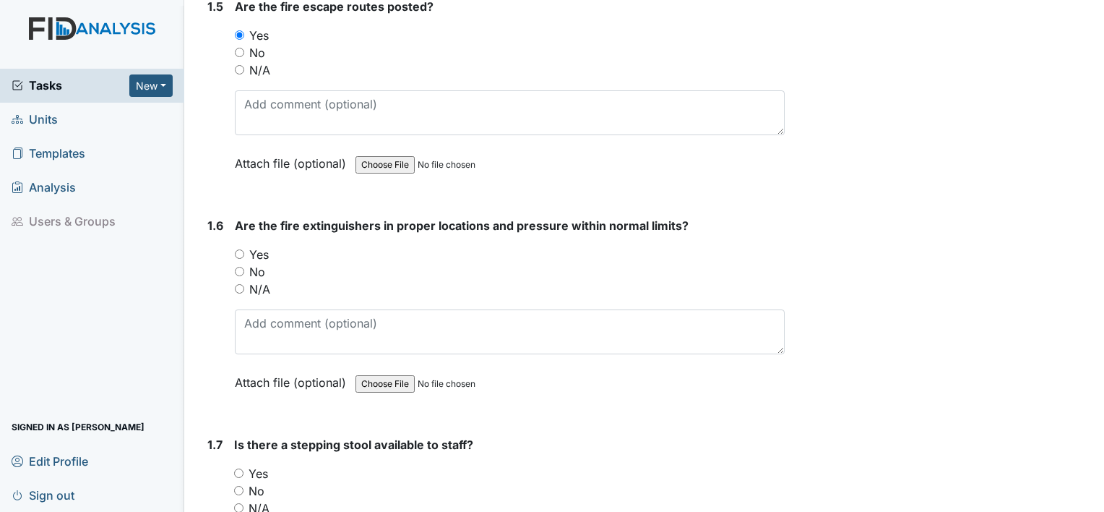
click at [257, 252] on label "Yes" at bounding box center [259, 254] width 20 height 17
click at [244, 252] on input "Yes" at bounding box center [239, 253] width 9 height 9
radio input "true"
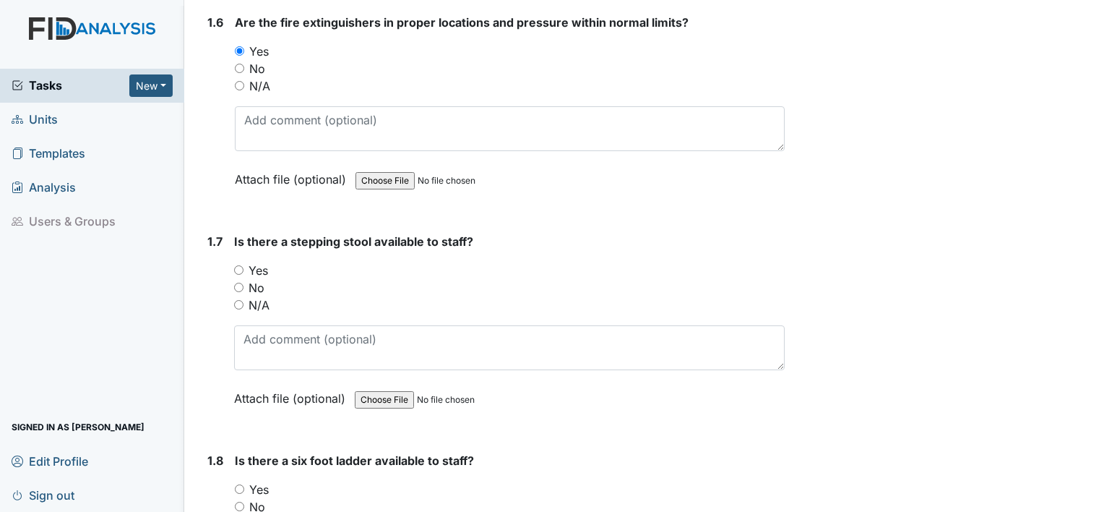
scroll to position [1368, 0]
click at [252, 271] on label "Yes" at bounding box center [259, 270] width 20 height 17
click at [244, 271] on input "Yes" at bounding box center [238, 269] width 9 height 9
radio input "true"
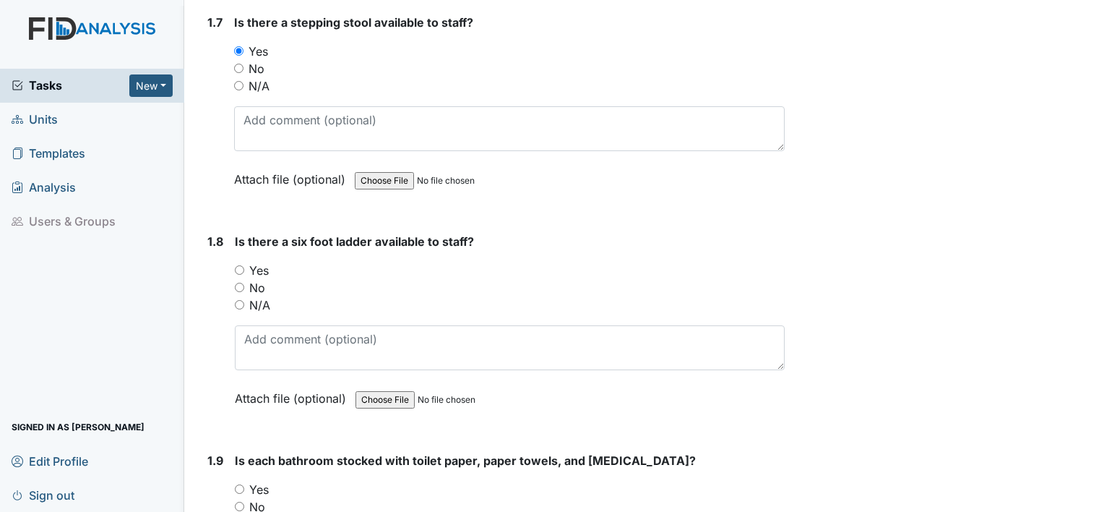
scroll to position [1587, 0]
click at [257, 262] on label "Yes" at bounding box center [259, 269] width 20 height 17
click at [244, 265] on input "Yes" at bounding box center [239, 269] width 9 height 9
radio input "true"
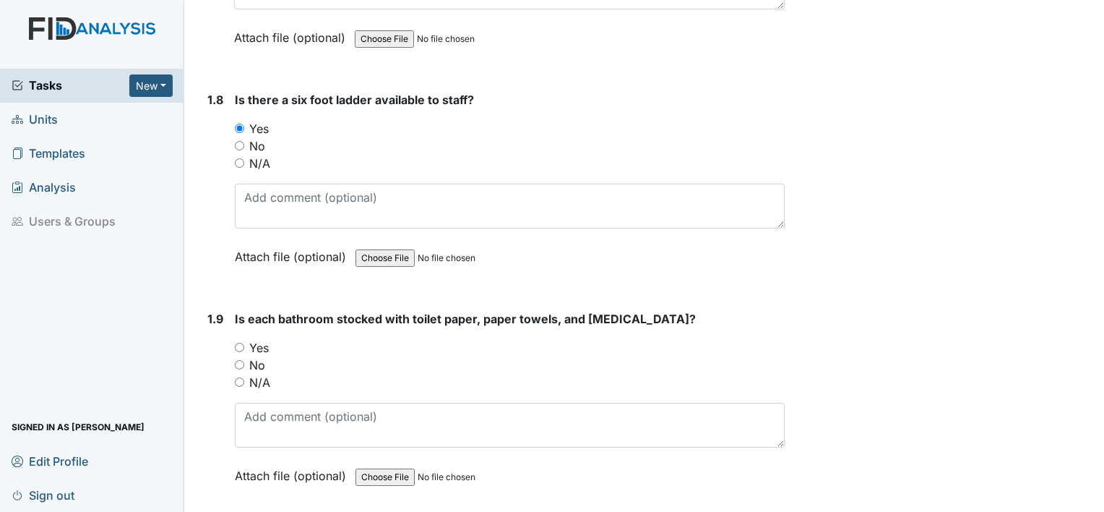
scroll to position [1730, 0]
click at [257, 337] on label "Yes" at bounding box center [259, 345] width 20 height 17
click at [244, 340] on input "Yes" at bounding box center [239, 344] width 9 height 9
radio input "true"
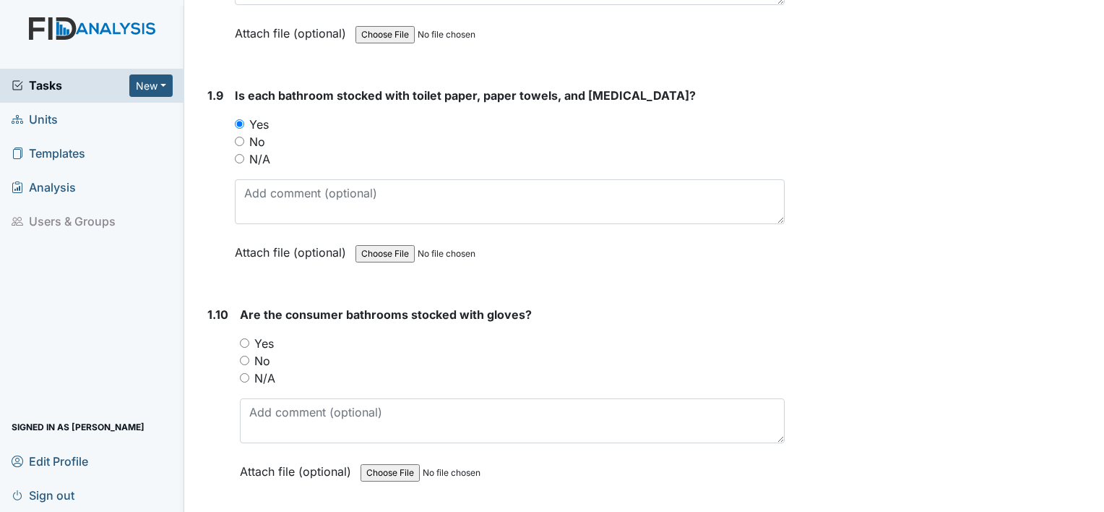
scroll to position [1953, 0]
click at [267, 335] on label "Yes" at bounding box center [264, 341] width 20 height 17
click at [249, 337] on input "Yes" at bounding box center [244, 341] width 9 height 9
radio input "true"
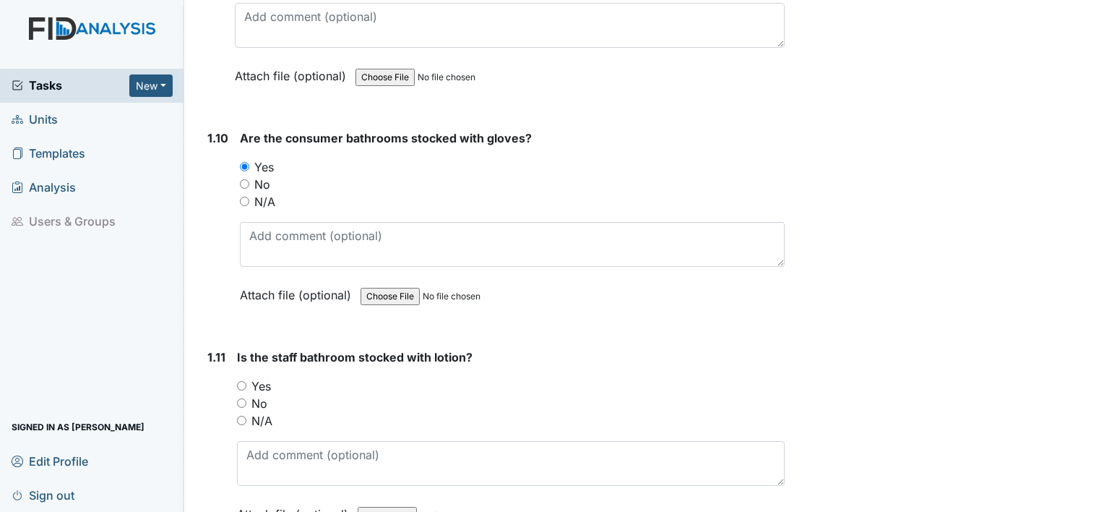
scroll to position [2129, 0]
click at [262, 382] on label "Yes" at bounding box center [262, 384] width 20 height 17
click at [246, 382] on input "Yes" at bounding box center [241, 383] width 9 height 9
radio input "true"
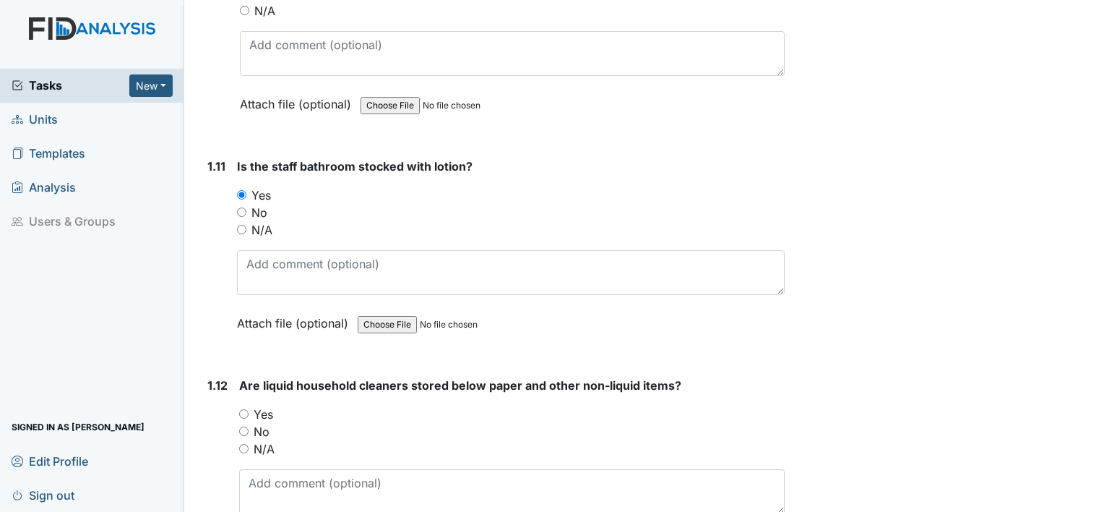
scroll to position [2325, 0]
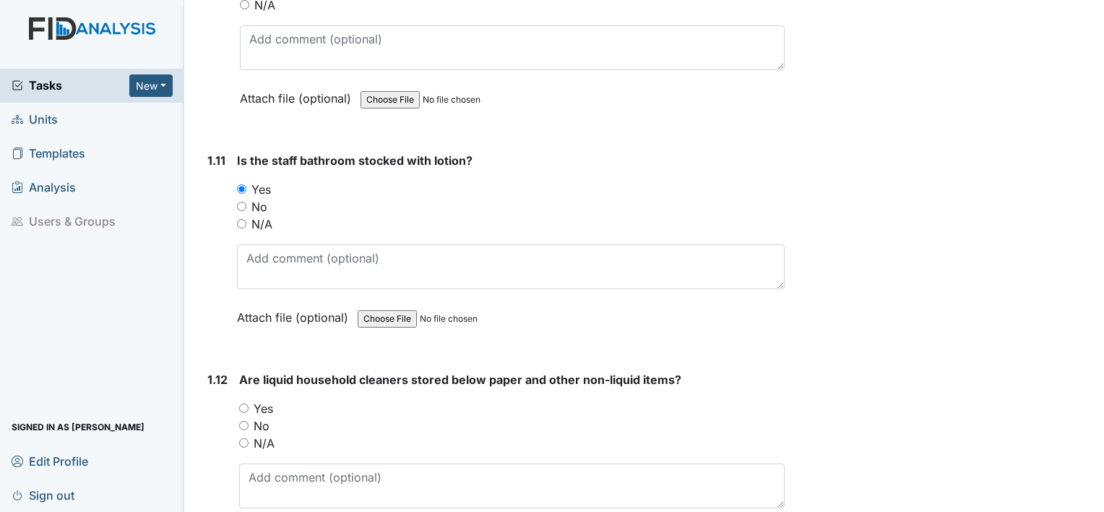
click at [257, 401] on label "Yes" at bounding box center [264, 408] width 20 height 17
click at [249, 403] on input "Yes" at bounding box center [243, 407] width 9 height 9
radio input "true"
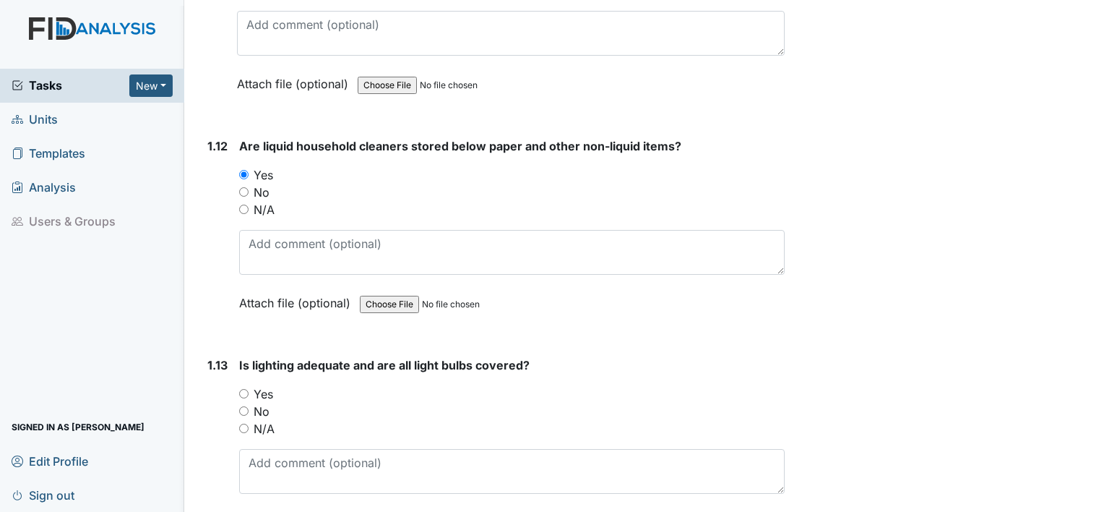
scroll to position [2561, 0]
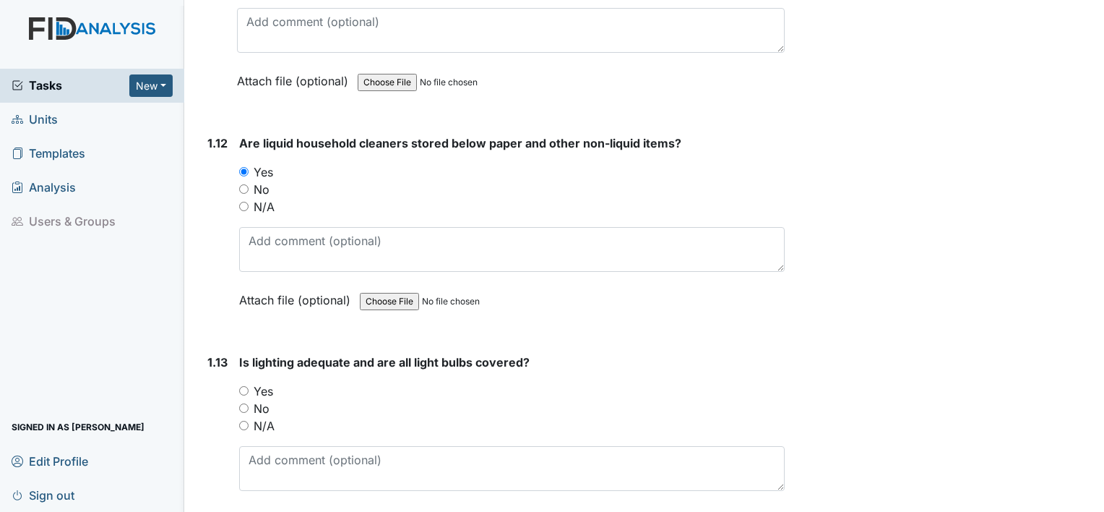
click at [274, 382] on div "Yes" at bounding box center [512, 390] width 546 height 17
click at [273, 382] on div "Yes" at bounding box center [512, 390] width 546 height 17
click at [266, 382] on label "Yes" at bounding box center [264, 390] width 20 height 17
click at [249, 386] on input "Yes" at bounding box center [243, 390] width 9 height 9
radio input "true"
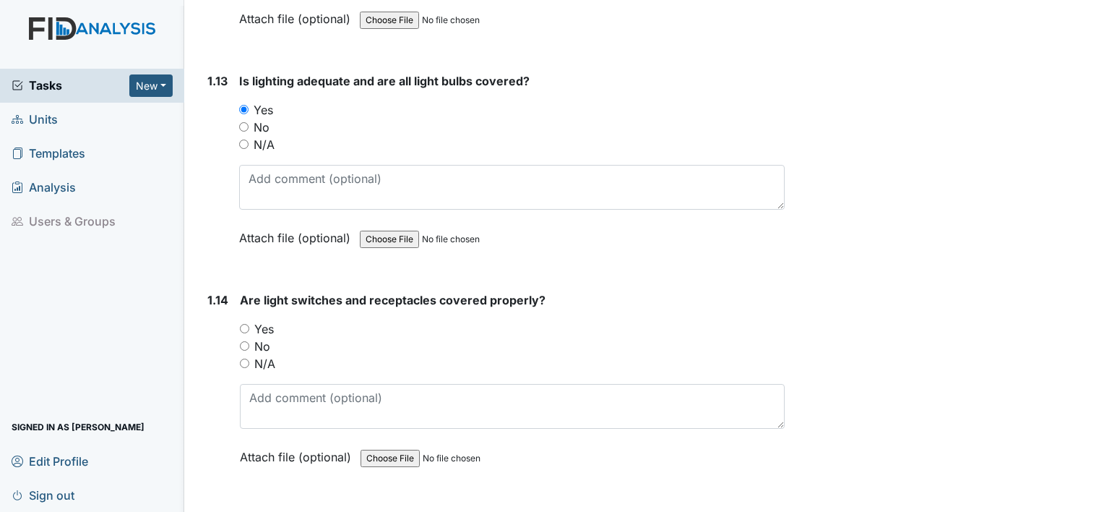
scroll to position [2842, 0]
click at [269, 320] on label "Yes" at bounding box center [264, 328] width 20 height 17
click at [249, 324] on input "Yes" at bounding box center [244, 328] width 9 height 9
radio input "true"
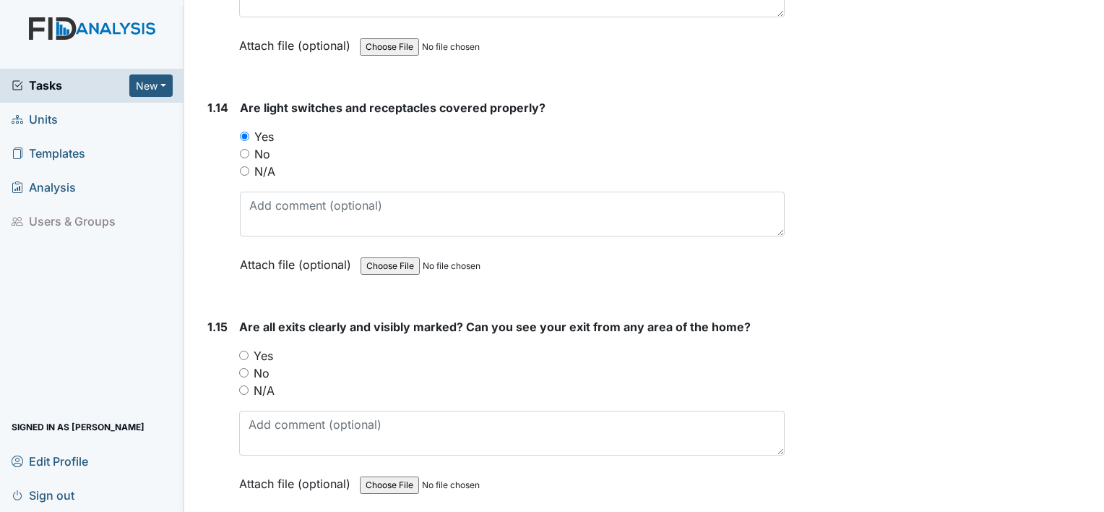
scroll to position [3035, 0]
click at [262, 346] on label "Yes" at bounding box center [264, 354] width 20 height 17
click at [249, 350] on input "Yes" at bounding box center [243, 354] width 9 height 9
radio input "true"
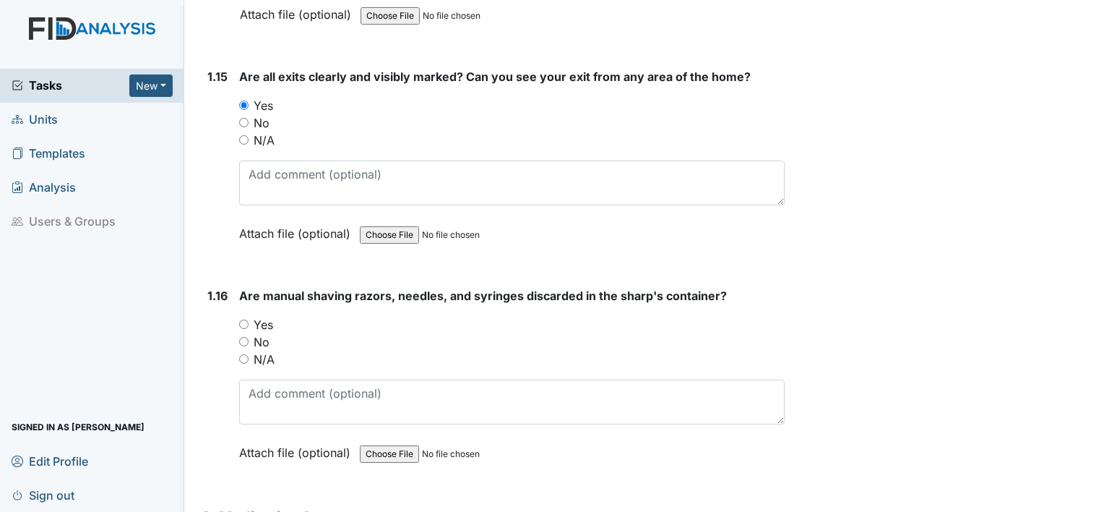
scroll to position [3287, 0]
click at [262, 314] on label "Yes" at bounding box center [264, 322] width 20 height 17
click at [249, 317] on input "Yes" at bounding box center [243, 321] width 9 height 9
radio input "true"
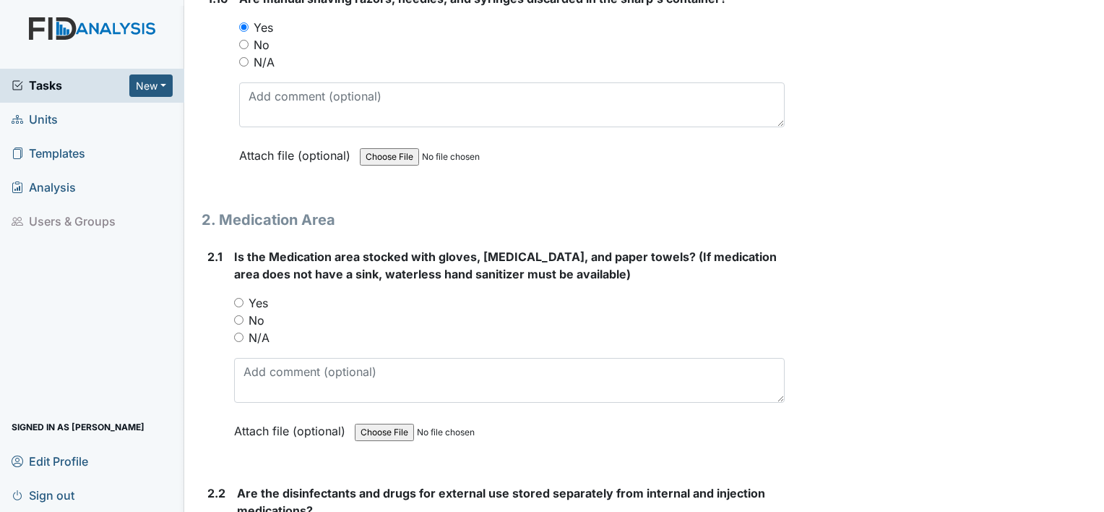
scroll to position [3588, 0]
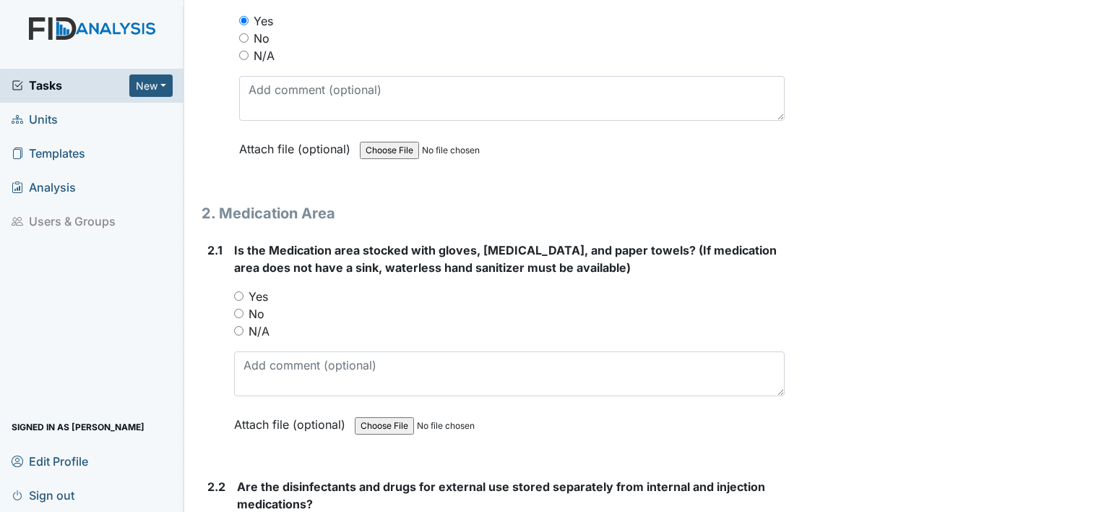
click at [258, 289] on label "Yes" at bounding box center [259, 296] width 20 height 17
click at [244, 291] on input "Yes" at bounding box center [238, 295] width 9 height 9
radio input "true"
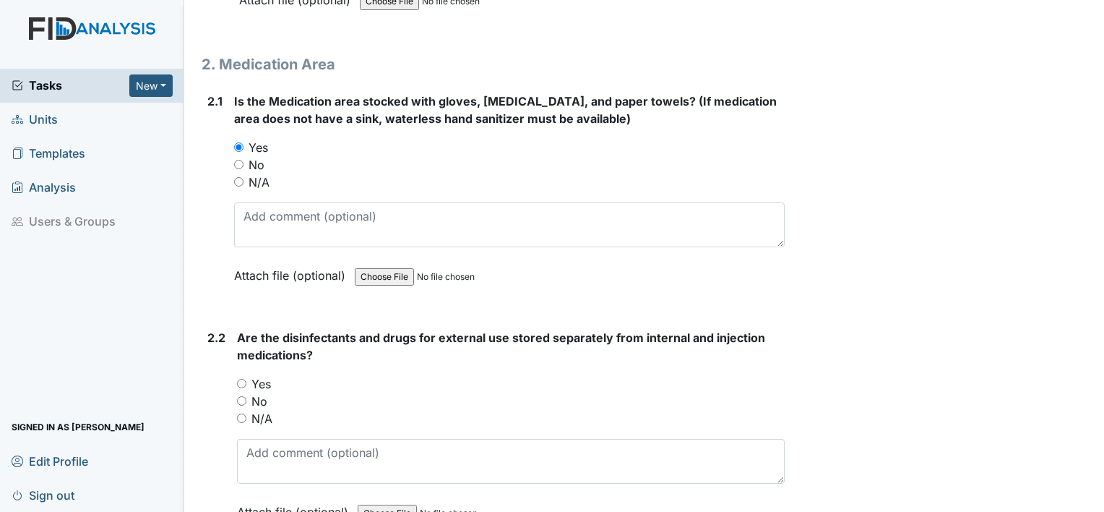
scroll to position [3751, 0]
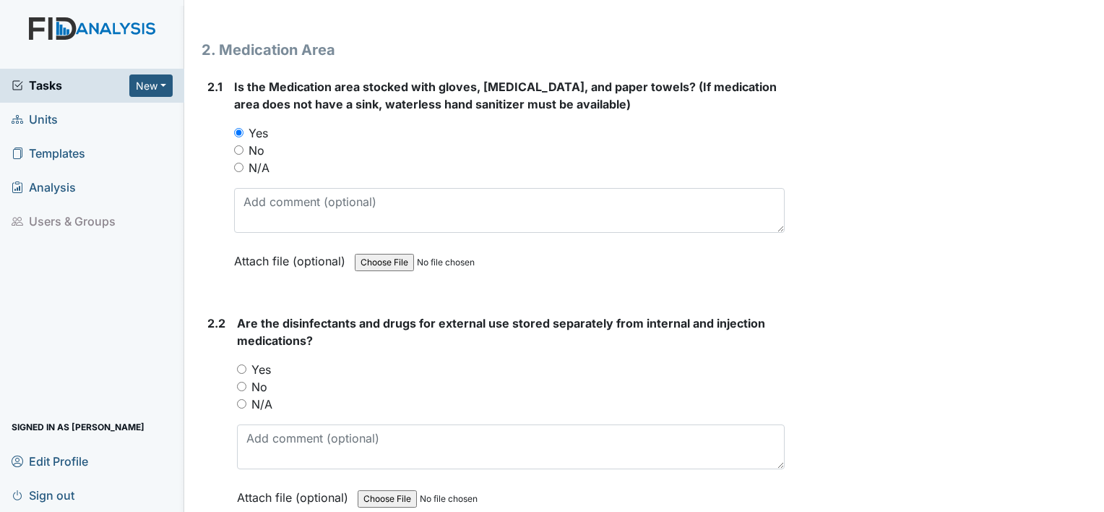
click at [259, 361] on label "Yes" at bounding box center [262, 369] width 20 height 17
click at [246, 364] on input "Yes" at bounding box center [241, 368] width 9 height 9
radio input "true"
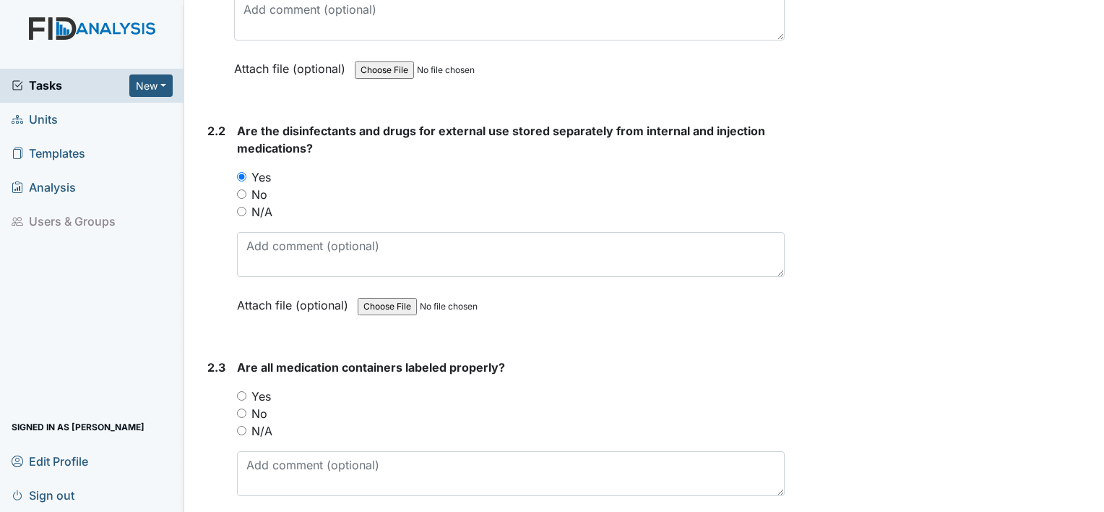
scroll to position [3945, 0]
click at [260, 386] on label "Yes" at bounding box center [262, 394] width 20 height 17
click at [246, 390] on input "Yes" at bounding box center [241, 394] width 9 height 9
radio input "true"
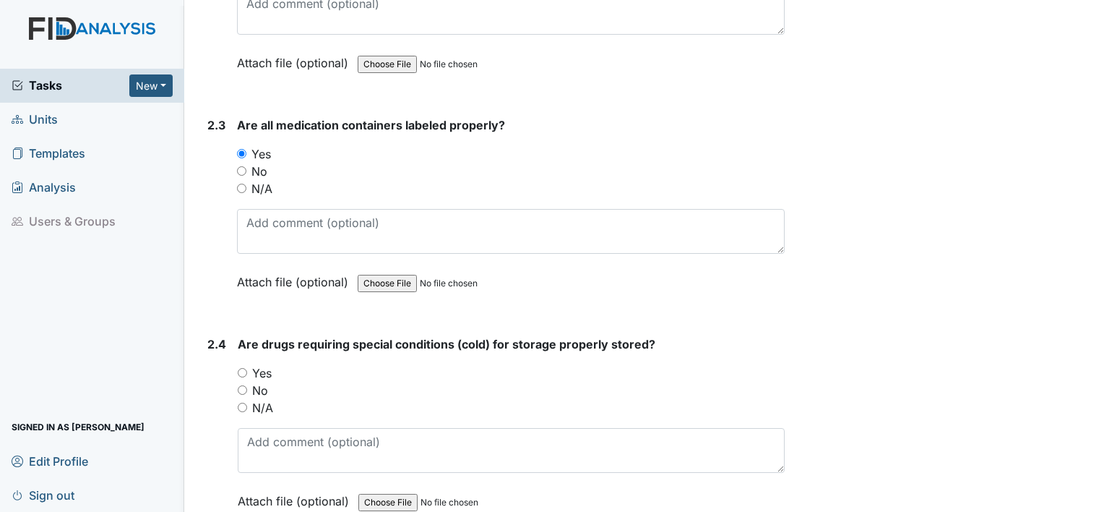
scroll to position [4188, 0]
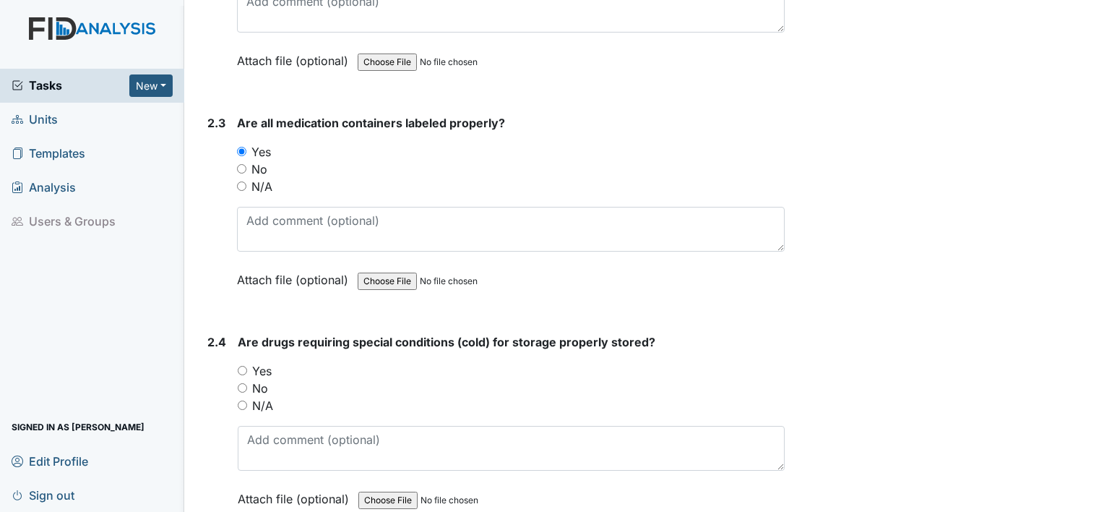
click at [269, 397] on label "N/A" at bounding box center [262, 405] width 21 height 17
click at [247, 400] on input "N/A" at bounding box center [242, 404] width 9 height 9
radio input "true"
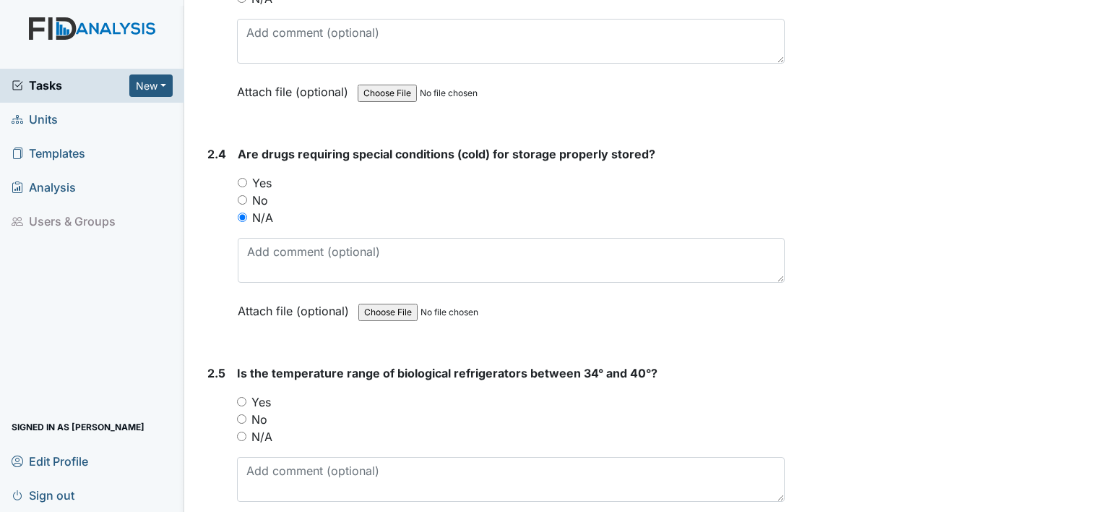
scroll to position [4377, 0]
click at [269, 392] on label "Yes" at bounding box center [262, 400] width 20 height 17
click at [246, 395] on input "Yes" at bounding box center [241, 399] width 9 height 9
radio input "true"
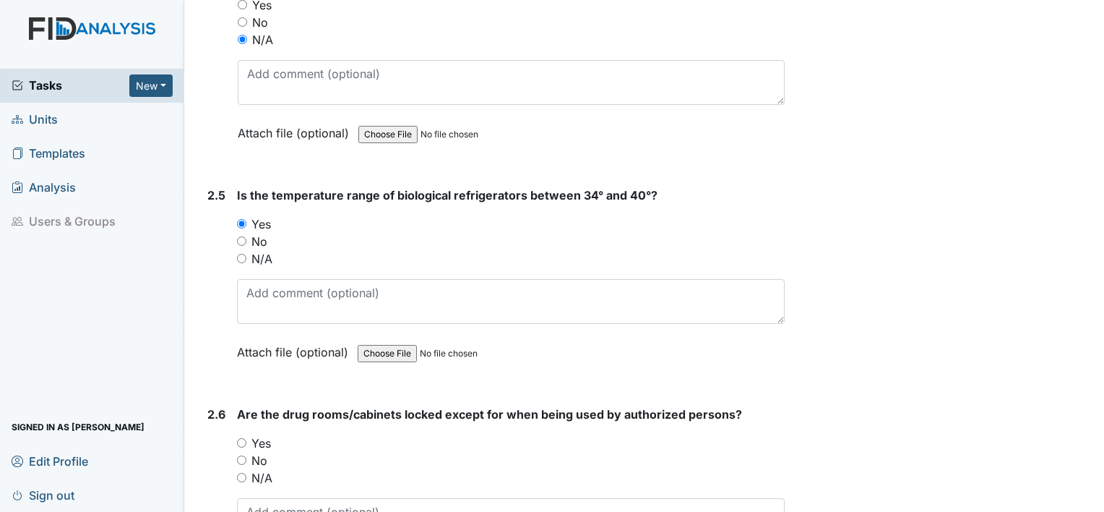
scroll to position [4557, 0]
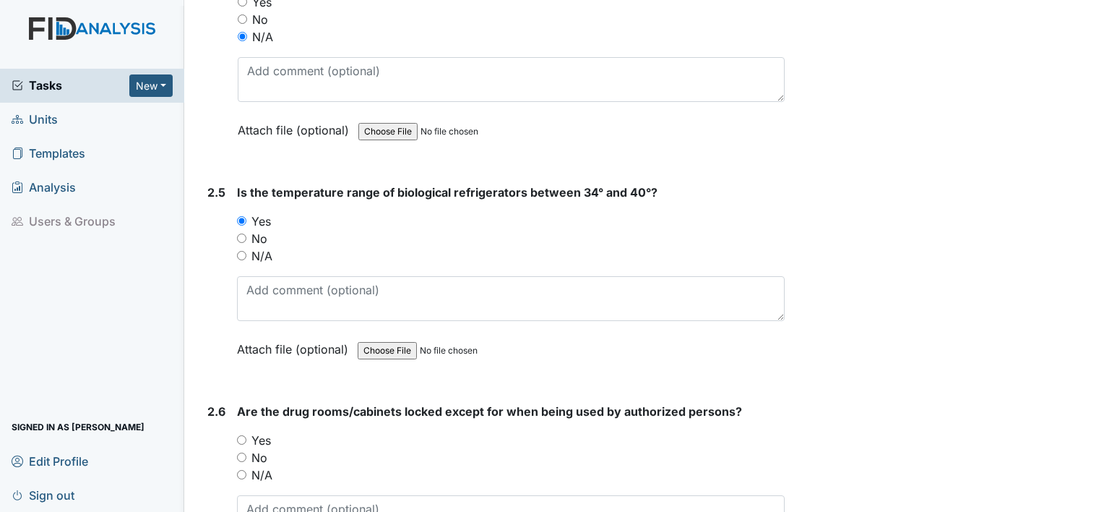
click at [266, 247] on label "N/A" at bounding box center [262, 255] width 21 height 17
click at [246, 251] on input "N/A" at bounding box center [241, 255] width 9 height 9
radio input "true"
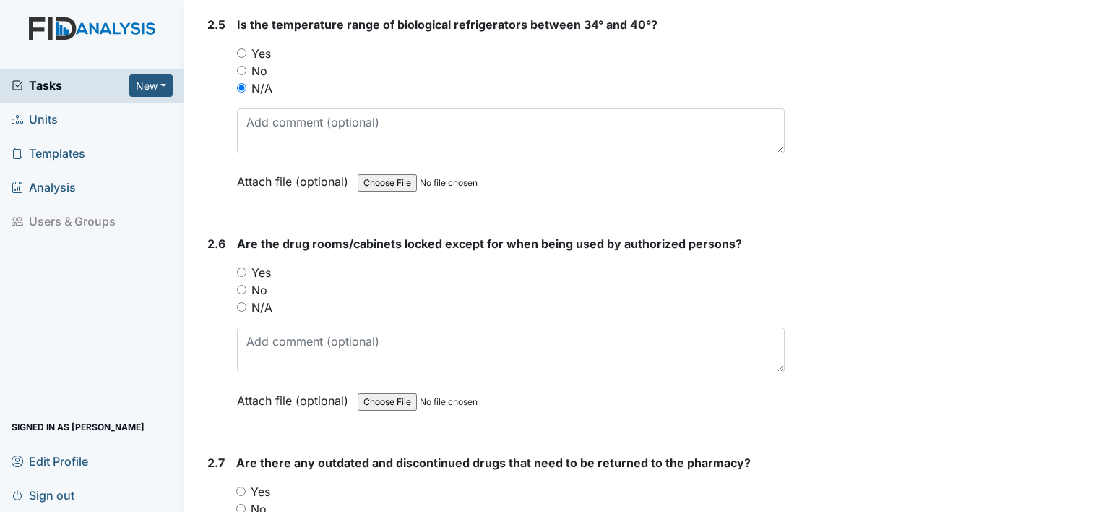
scroll to position [4726, 0]
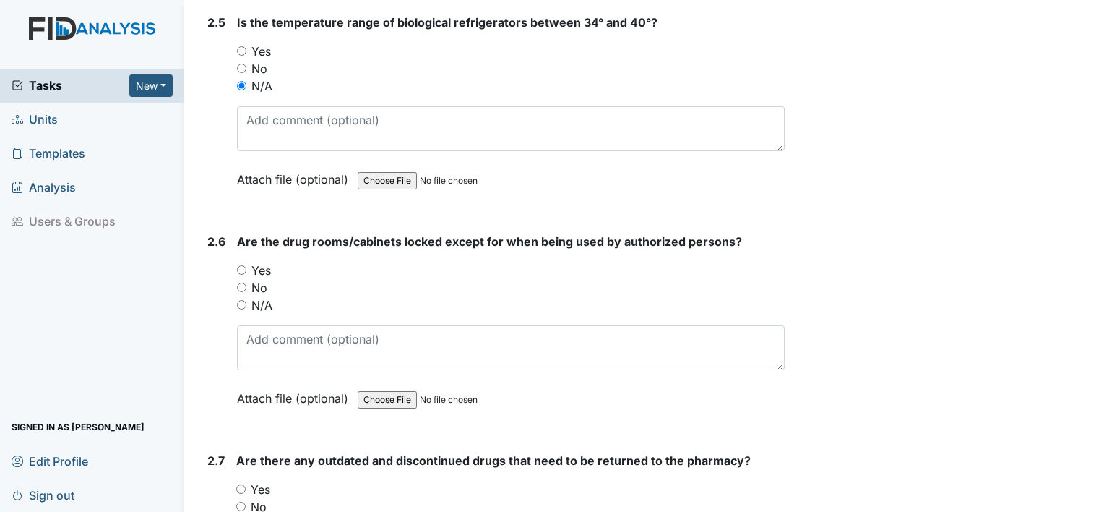
click at [261, 262] on label "Yes" at bounding box center [262, 270] width 20 height 17
click at [246, 265] on input "Yes" at bounding box center [241, 269] width 9 height 9
radio input "true"
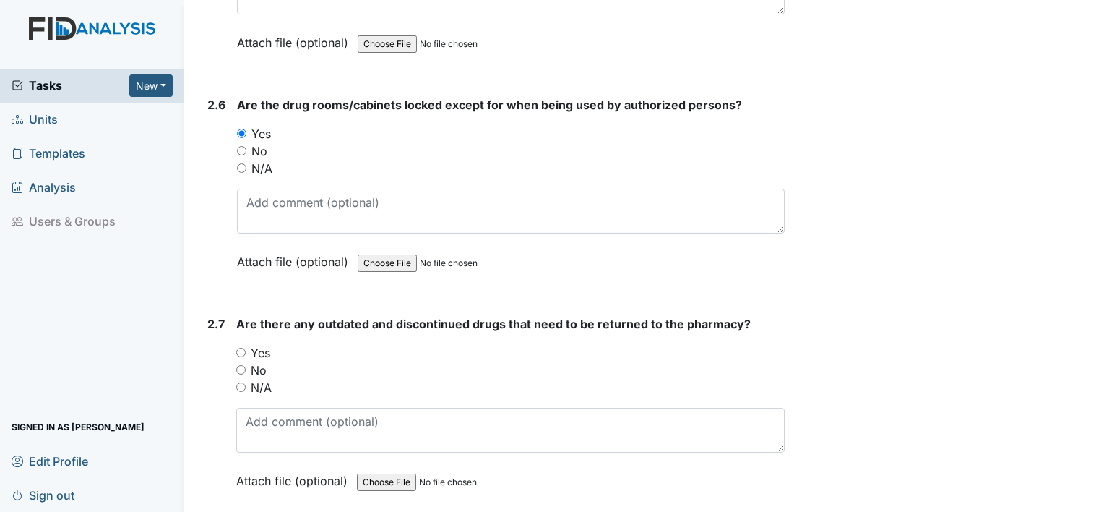
scroll to position [4865, 0]
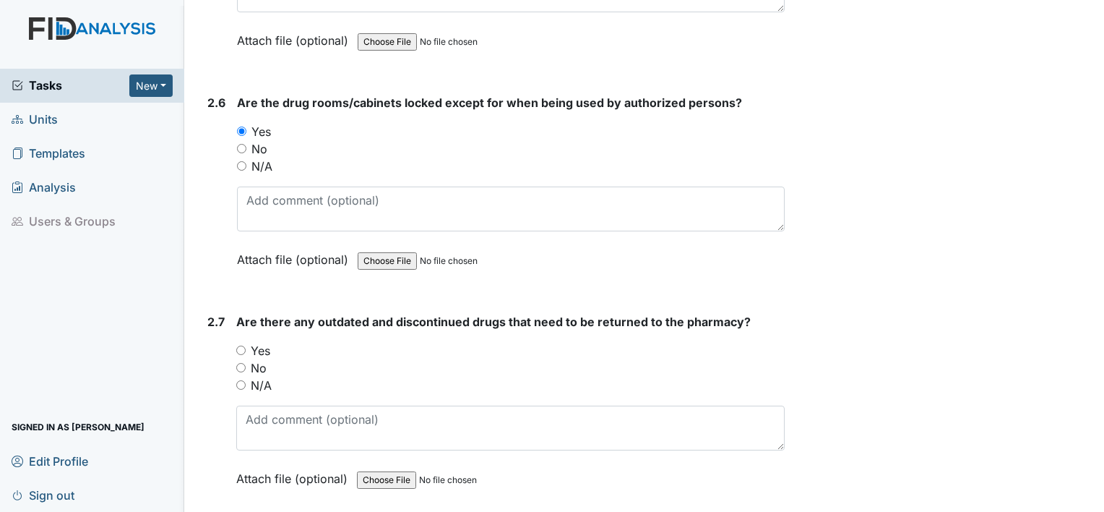
click at [257, 359] on label "No" at bounding box center [259, 367] width 16 height 17
click at [246, 363] on input "No" at bounding box center [240, 367] width 9 height 9
radio input "true"
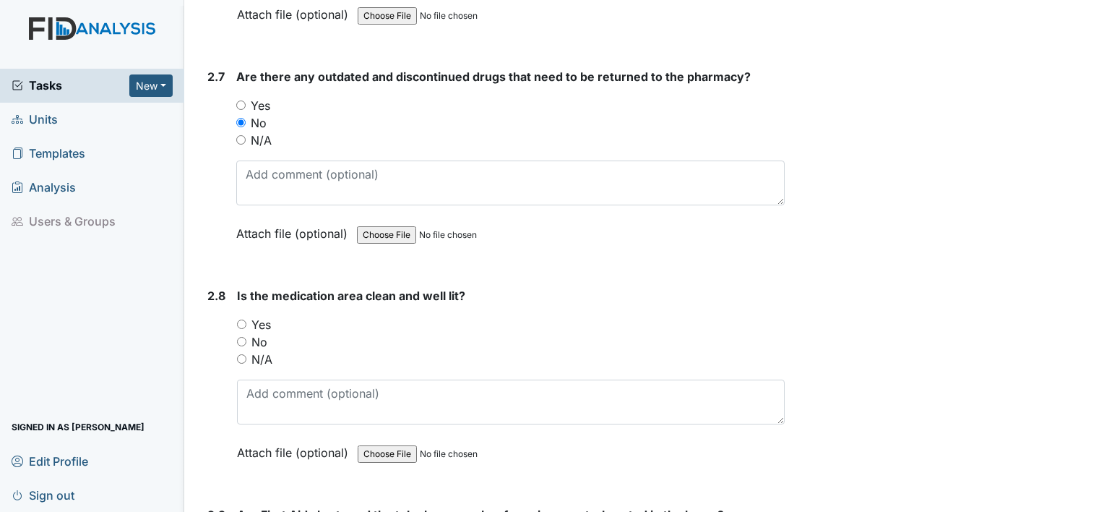
scroll to position [5111, 0]
click at [266, 315] on label "Yes" at bounding box center [262, 323] width 20 height 17
click at [246, 319] on input "Yes" at bounding box center [241, 323] width 9 height 9
radio input "true"
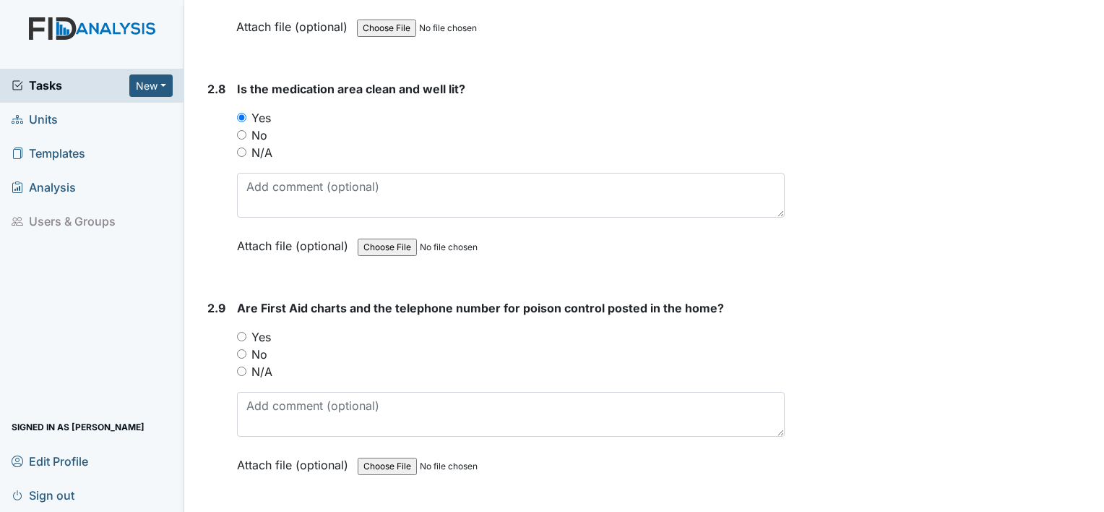
scroll to position [5327, 0]
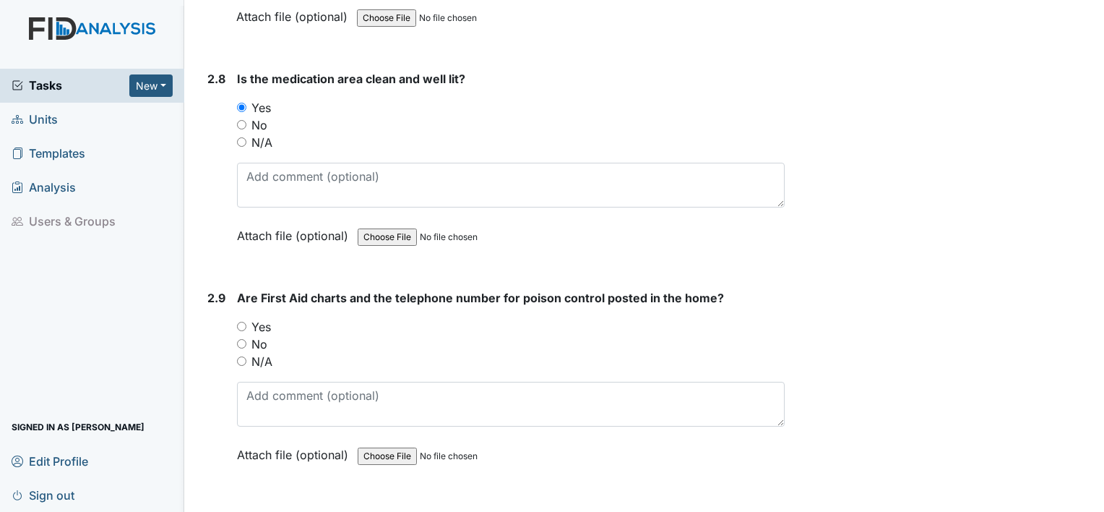
click at [265, 318] on label "Yes" at bounding box center [262, 326] width 20 height 17
click at [246, 322] on input "Yes" at bounding box center [241, 326] width 9 height 9
radio input "true"
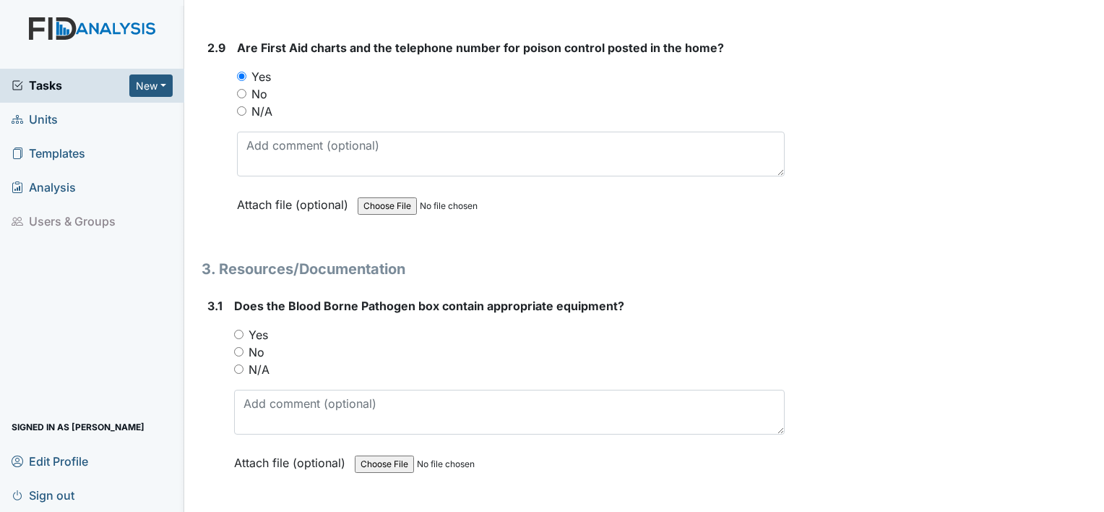
scroll to position [5579, 0]
click at [261, 342] on label "No" at bounding box center [257, 350] width 16 height 17
click at [244, 346] on input "No" at bounding box center [238, 350] width 9 height 9
radio input "true"
click at [263, 325] on label "Yes" at bounding box center [259, 333] width 20 height 17
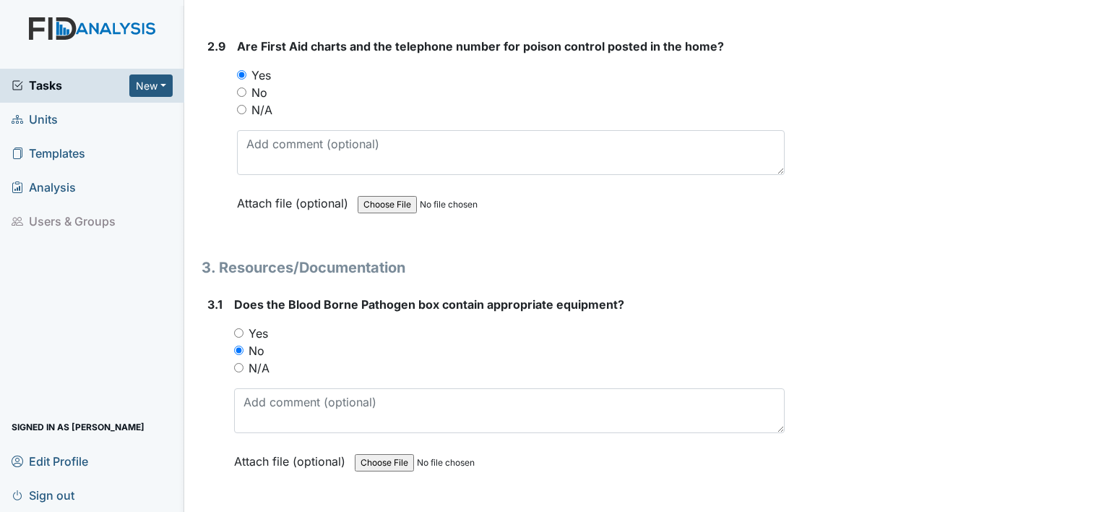
click at [244, 328] on input "Yes" at bounding box center [238, 332] width 9 height 9
radio input "true"
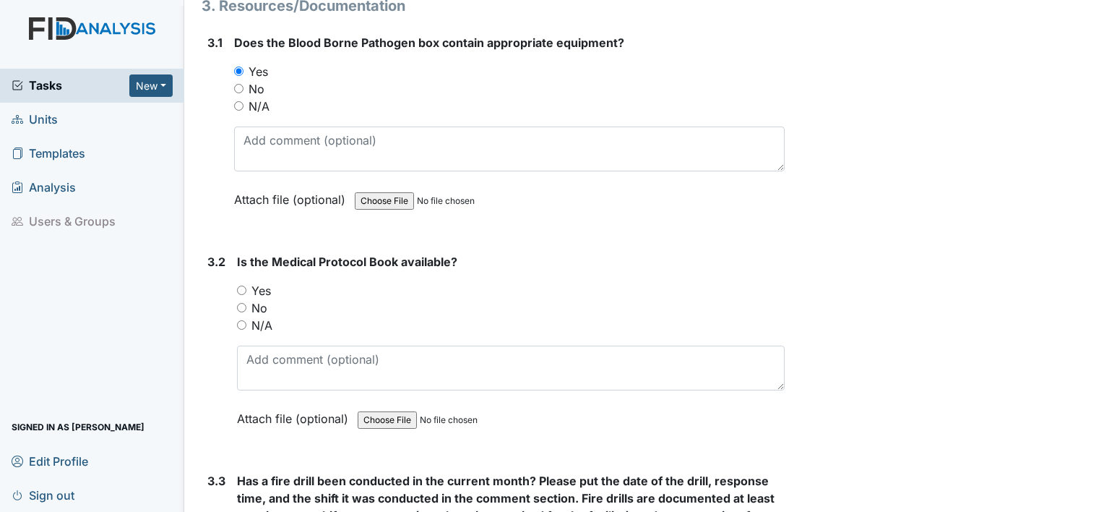
scroll to position [5840, 0]
click at [261, 282] on label "Yes" at bounding box center [262, 290] width 20 height 17
click at [246, 286] on input "Yes" at bounding box center [241, 290] width 9 height 9
radio input "true"
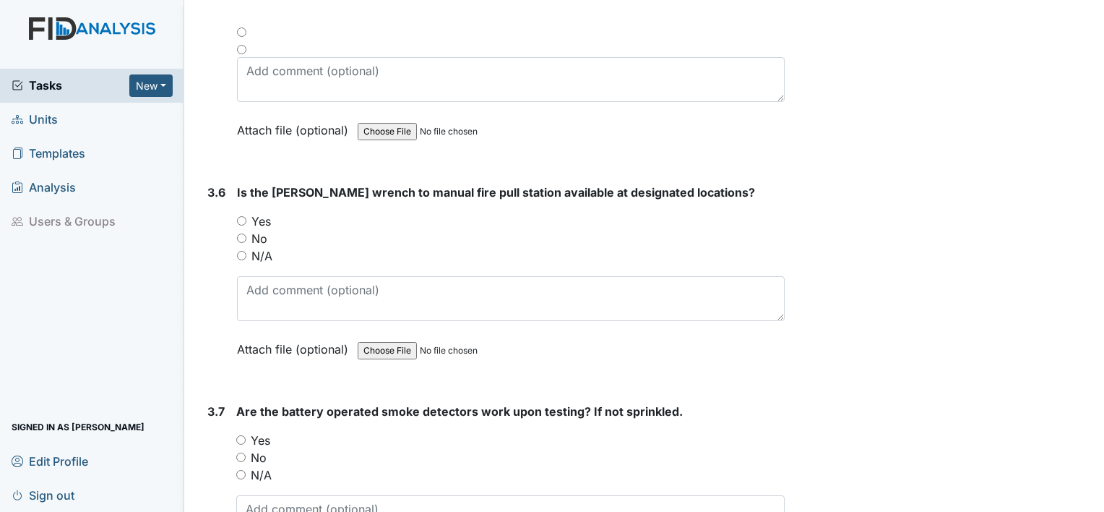
scroll to position [6927, 0]
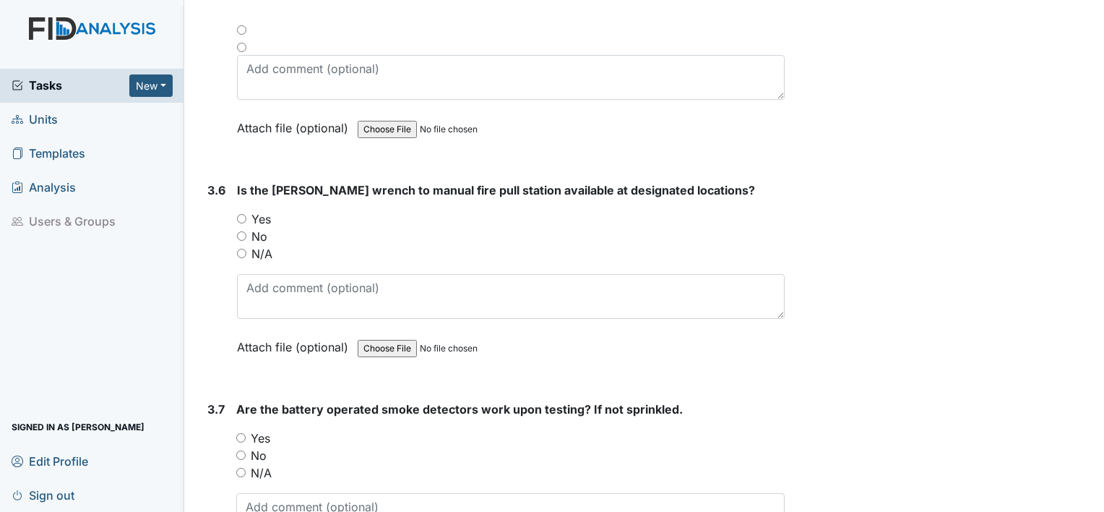
click at [270, 245] on label "N/A" at bounding box center [262, 253] width 21 height 17
click at [246, 249] on input "N/A" at bounding box center [241, 253] width 9 height 9
radio input "true"
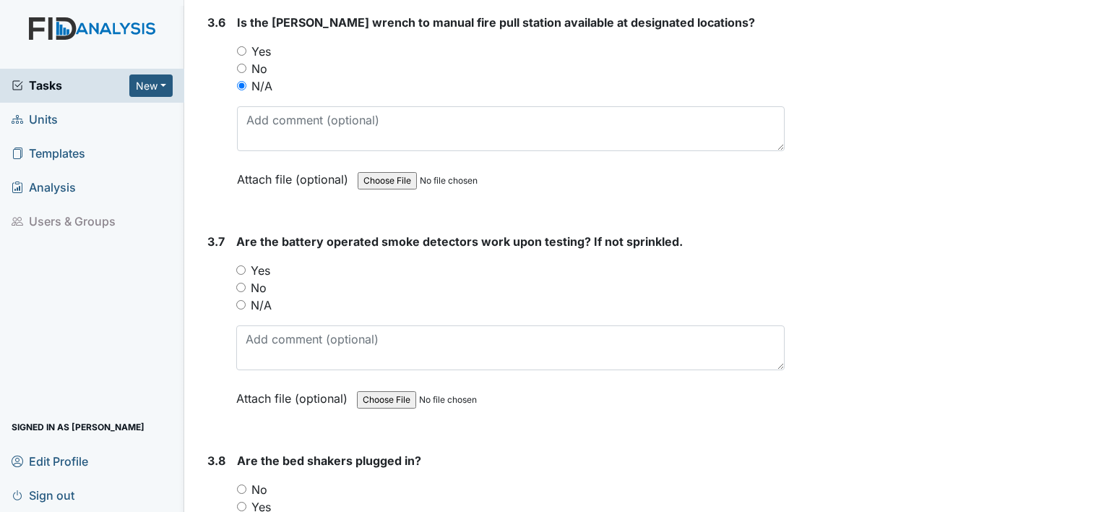
scroll to position [7097, 0]
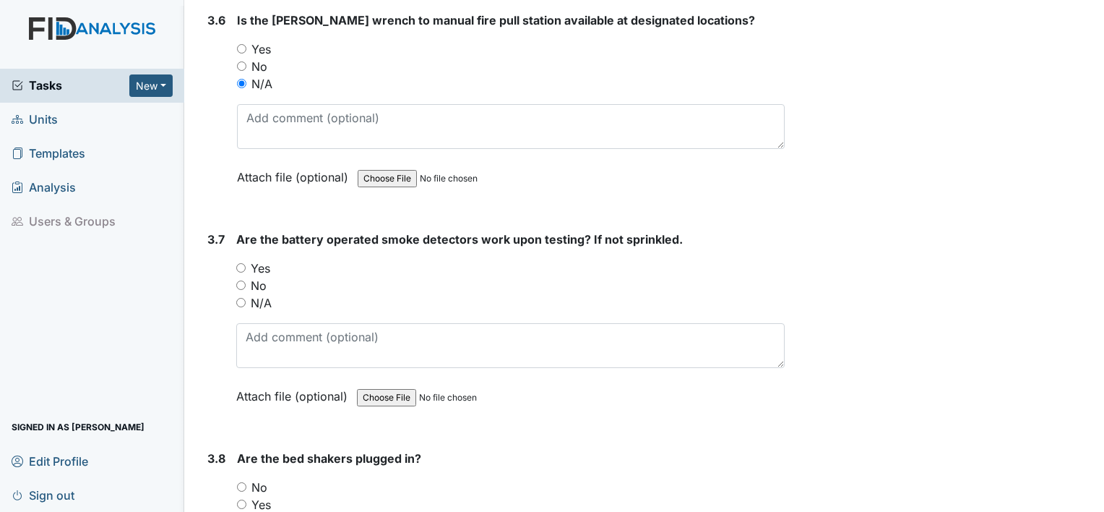
click at [262, 259] on label "Yes" at bounding box center [261, 267] width 20 height 17
click at [246, 263] on input "Yes" at bounding box center [240, 267] width 9 height 9
radio input "true"
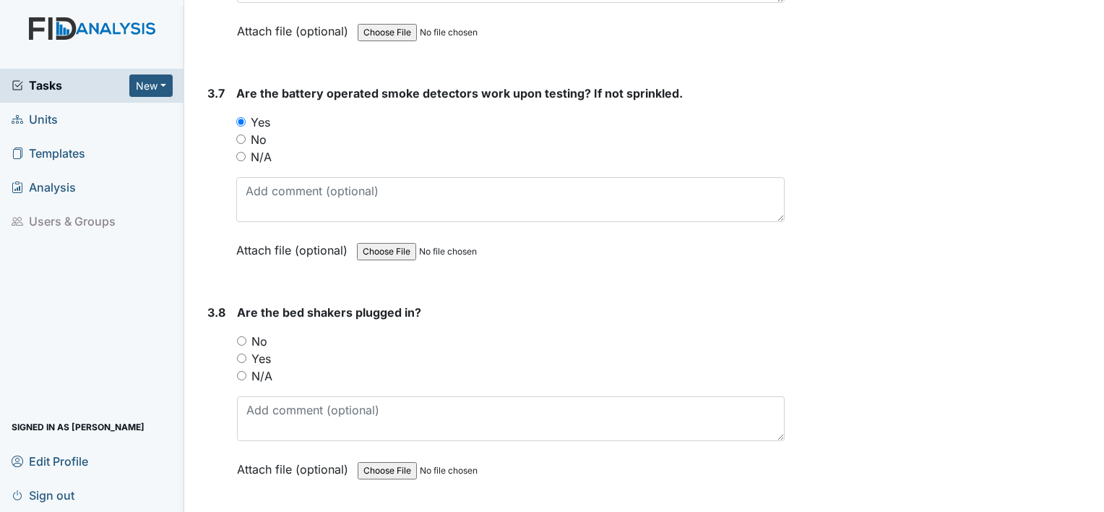
scroll to position [7266, 0]
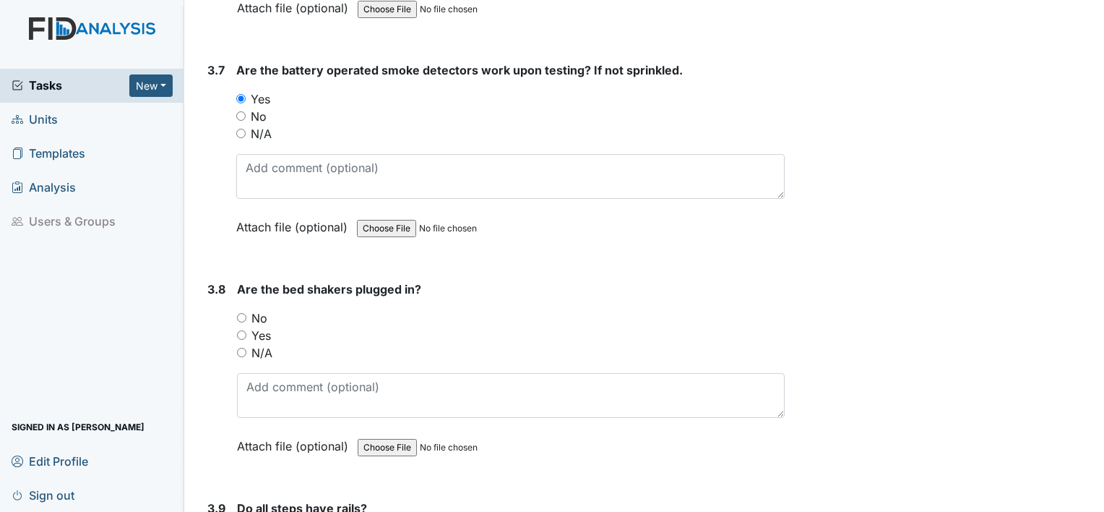
click at [264, 344] on label "N/A" at bounding box center [262, 352] width 21 height 17
click at [246, 348] on input "N/A" at bounding box center [241, 352] width 9 height 9
radio input "true"
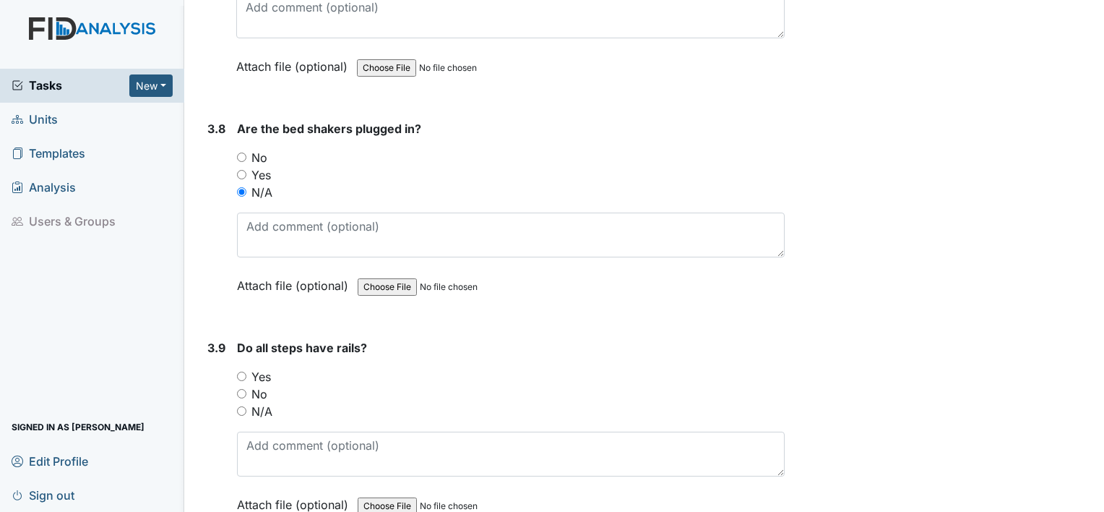
scroll to position [7428, 0]
click at [260, 366] on label "Yes" at bounding box center [262, 374] width 20 height 17
click at [246, 370] on input "Yes" at bounding box center [241, 374] width 9 height 9
radio input "true"
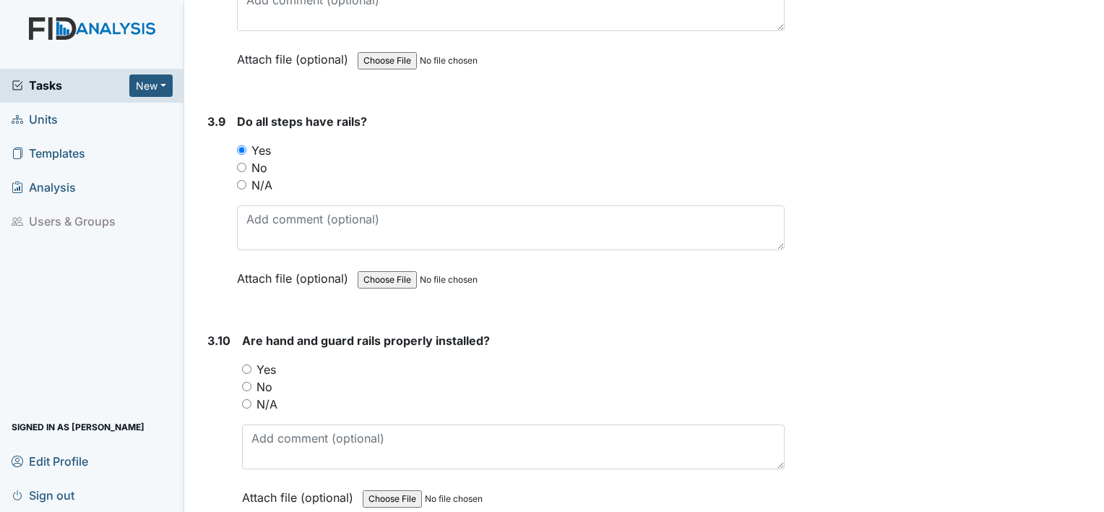
scroll to position [7653, 0]
click at [267, 360] on label "Yes" at bounding box center [267, 368] width 20 height 17
click at [252, 364] on input "Yes" at bounding box center [246, 368] width 9 height 9
radio input "true"
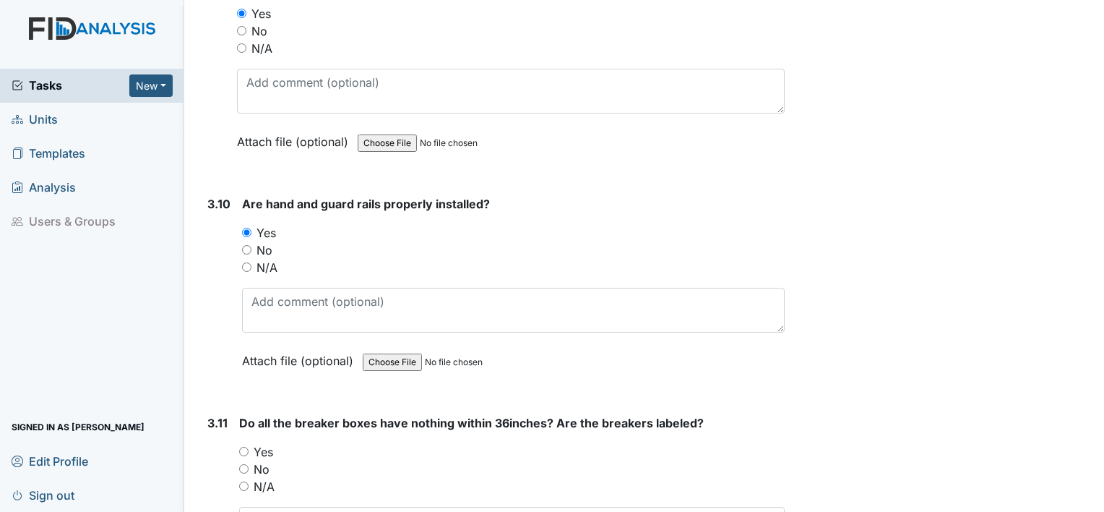
scroll to position [7828, 0]
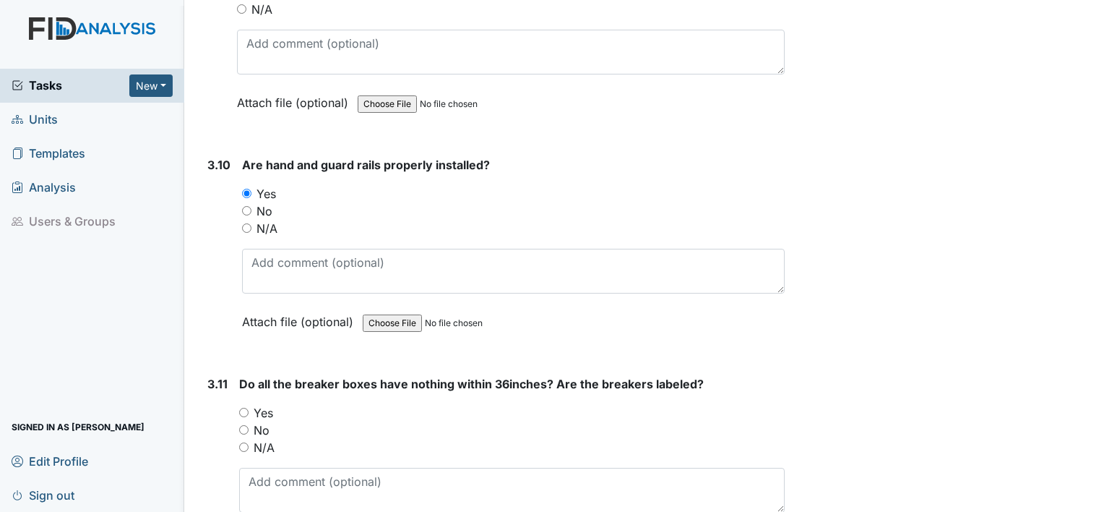
click at [254, 404] on label "Yes" at bounding box center [264, 412] width 20 height 17
click at [249, 408] on input "Yes" at bounding box center [243, 412] width 9 height 9
radio input "true"
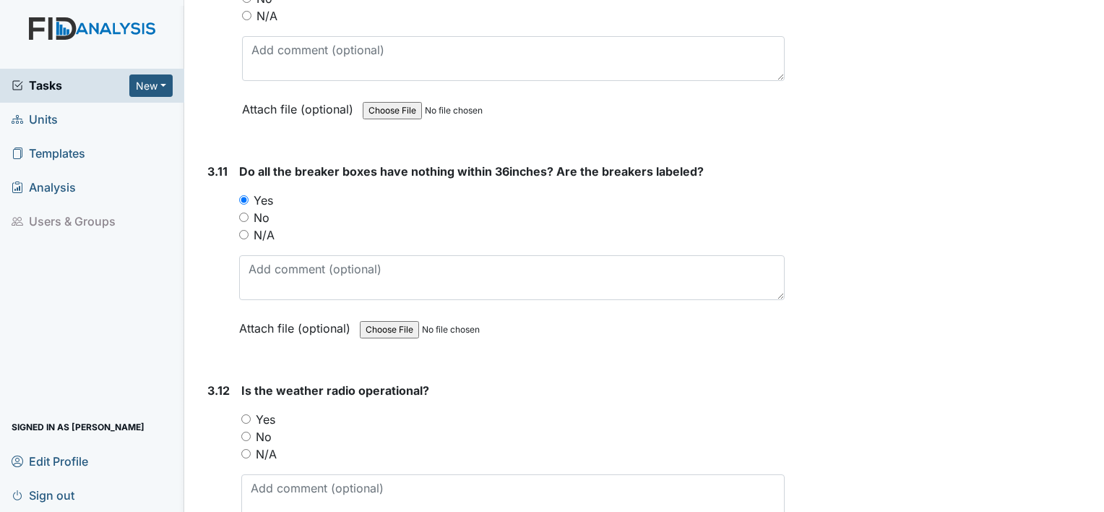
scroll to position [8043, 0]
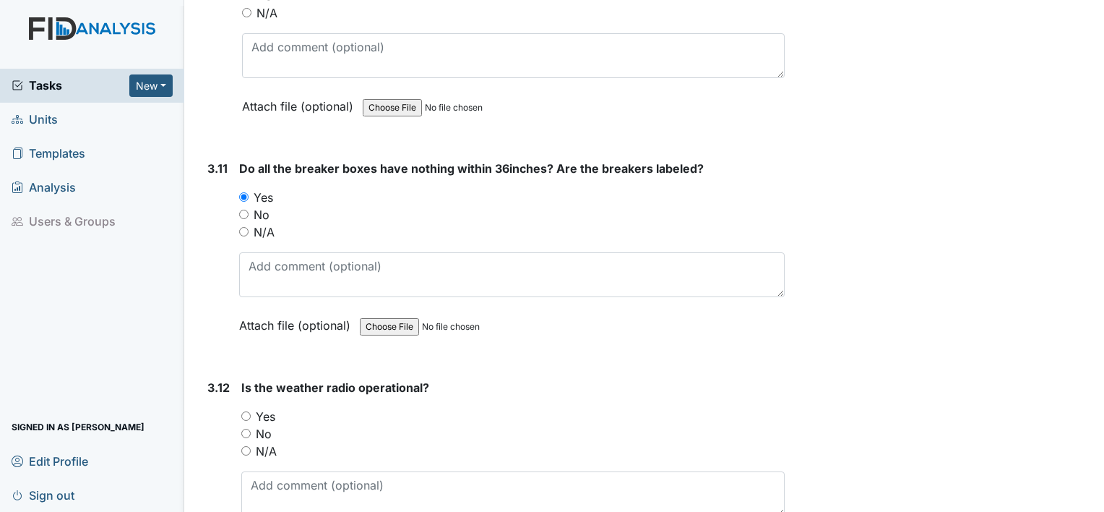
click at [256, 408] on label "Yes" at bounding box center [266, 416] width 20 height 17
click at [251, 411] on input "Yes" at bounding box center [245, 415] width 9 height 9
radio input "true"
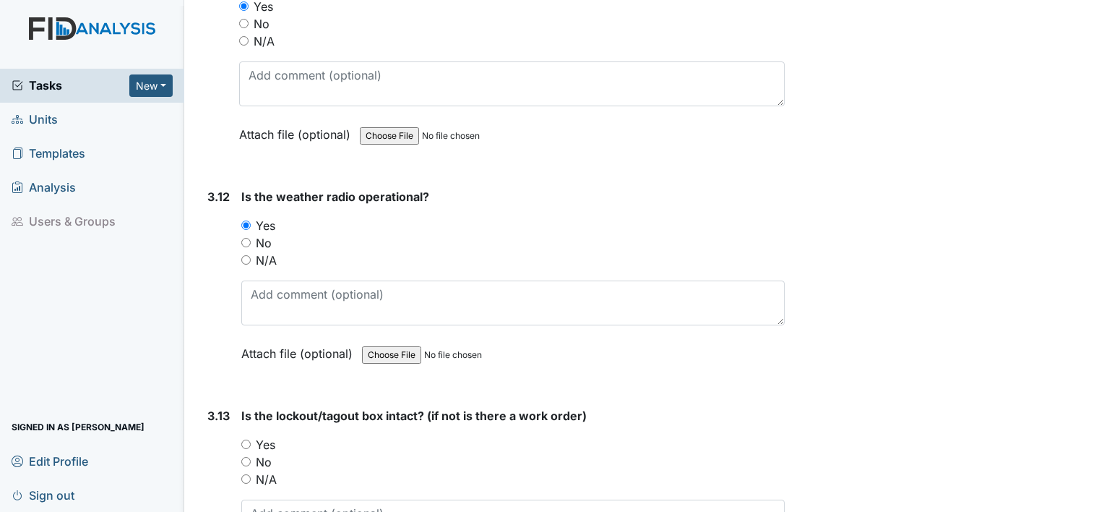
scroll to position [8256, 0]
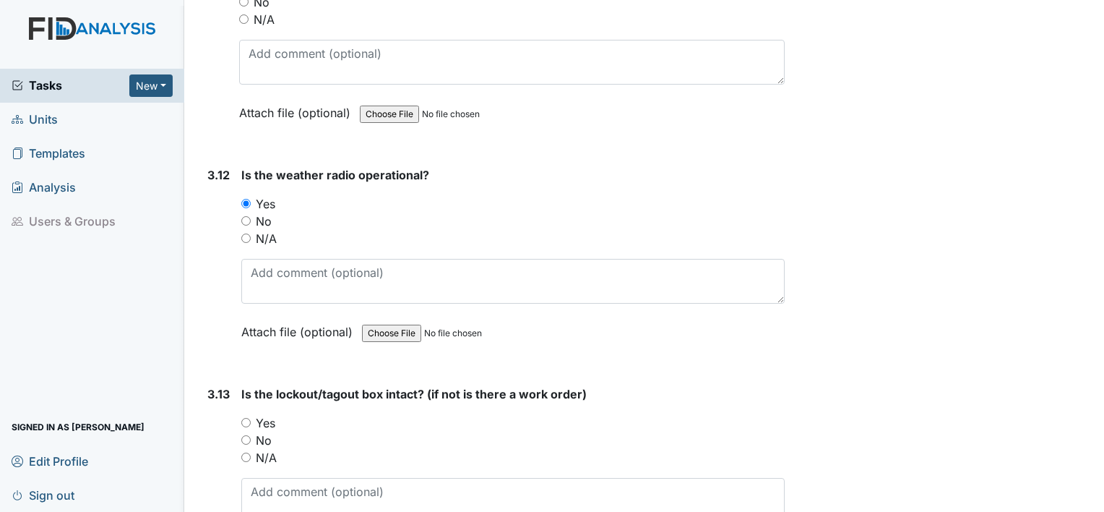
click at [254, 414] on div "Yes" at bounding box center [513, 422] width 544 height 17
click at [269, 414] on label "Yes" at bounding box center [266, 422] width 20 height 17
click at [251, 418] on input "Yes" at bounding box center [245, 422] width 9 height 9
radio input "true"
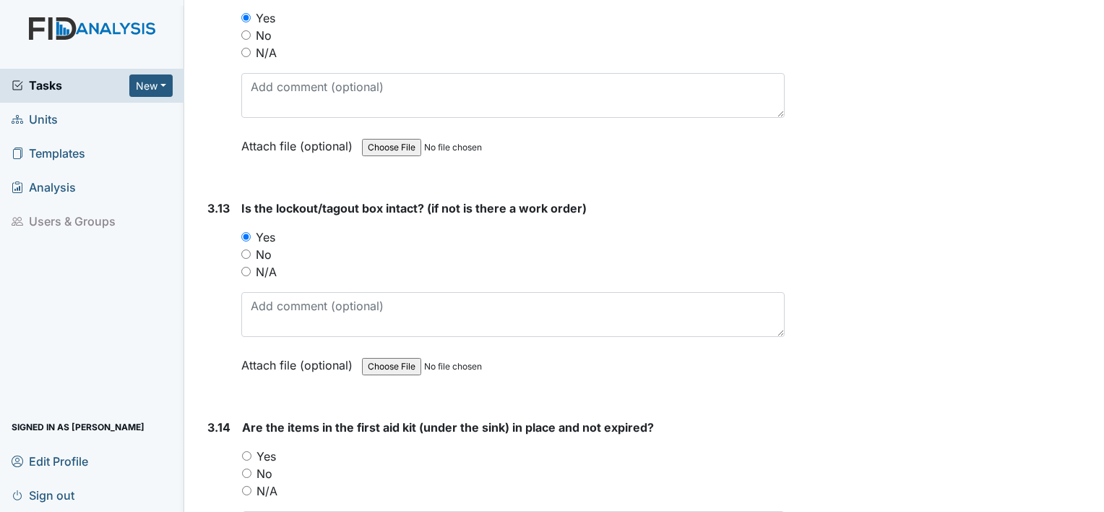
scroll to position [8458, 0]
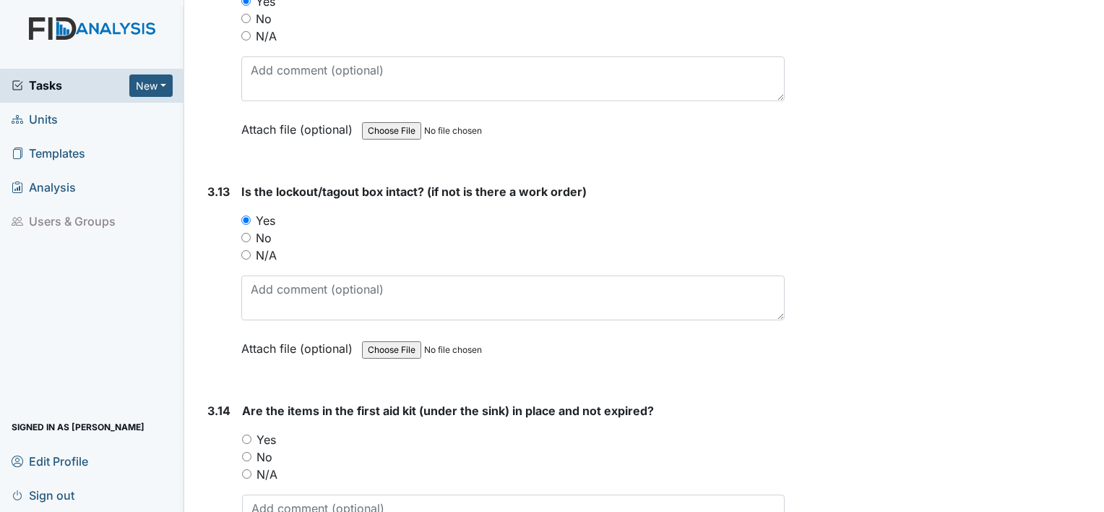
click at [263, 431] on label "Yes" at bounding box center [267, 439] width 20 height 17
click at [252, 434] on input "Yes" at bounding box center [246, 438] width 9 height 9
radio input "true"
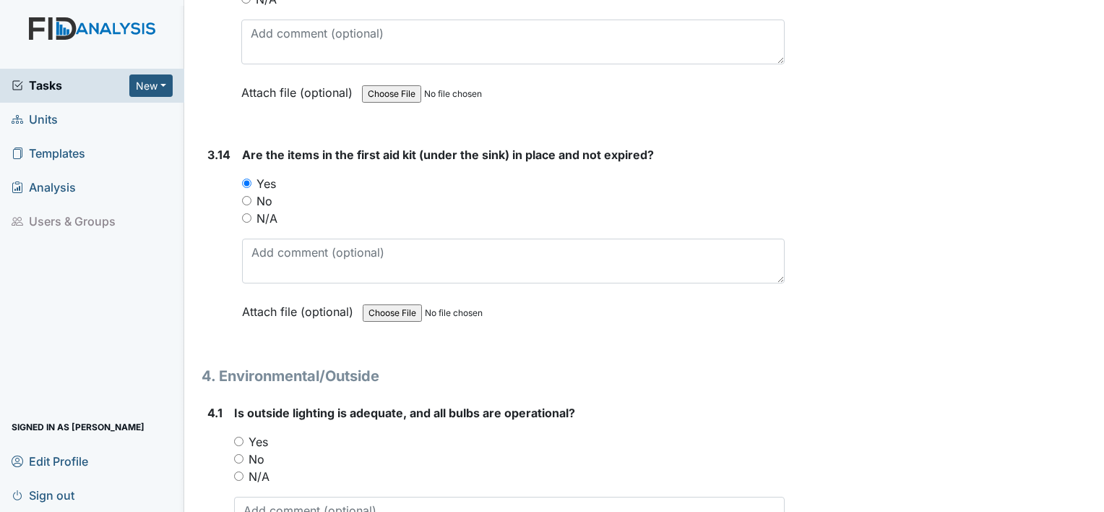
scroll to position [8716, 0]
click at [263, 432] on label "Yes" at bounding box center [259, 440] width 20 height 17
click at [244, 435] on input "Yes" at bounding box center [238, 439] width 9 height 9
radio input "true"
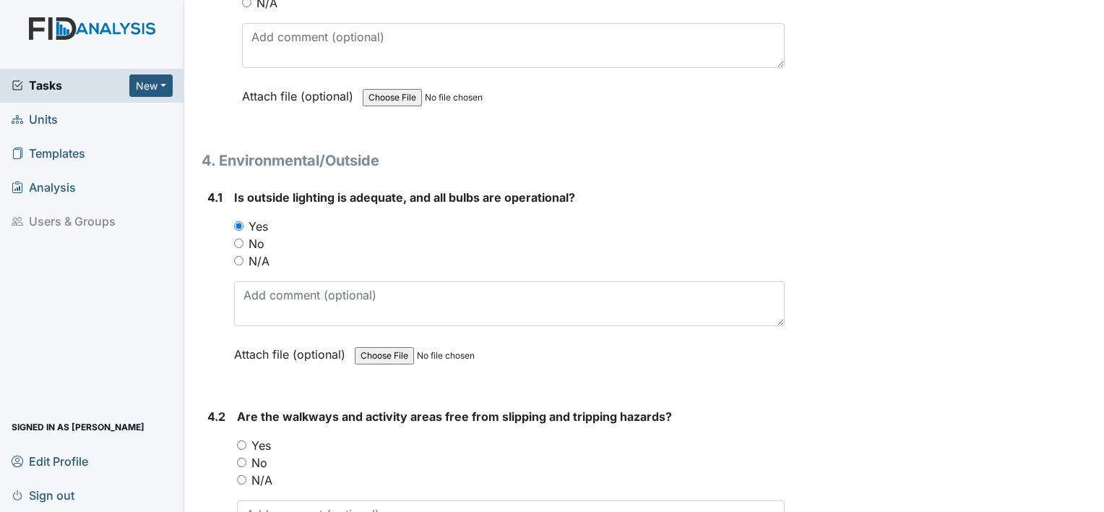
scroll to position [8931, 0]
click at [263, 435] on label "Yes" at bounding box center [262, 443] width 20 height 17
click at [246, 439] on input "Yes" at bounding box center [241, 443] width 9 height 9
radio input "true"
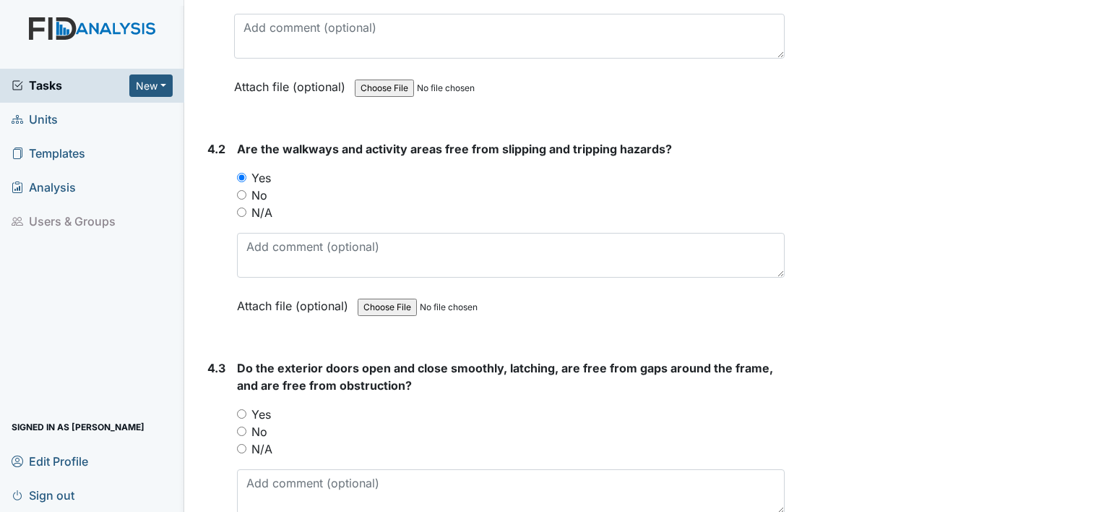
scroll to position [9199, 0]
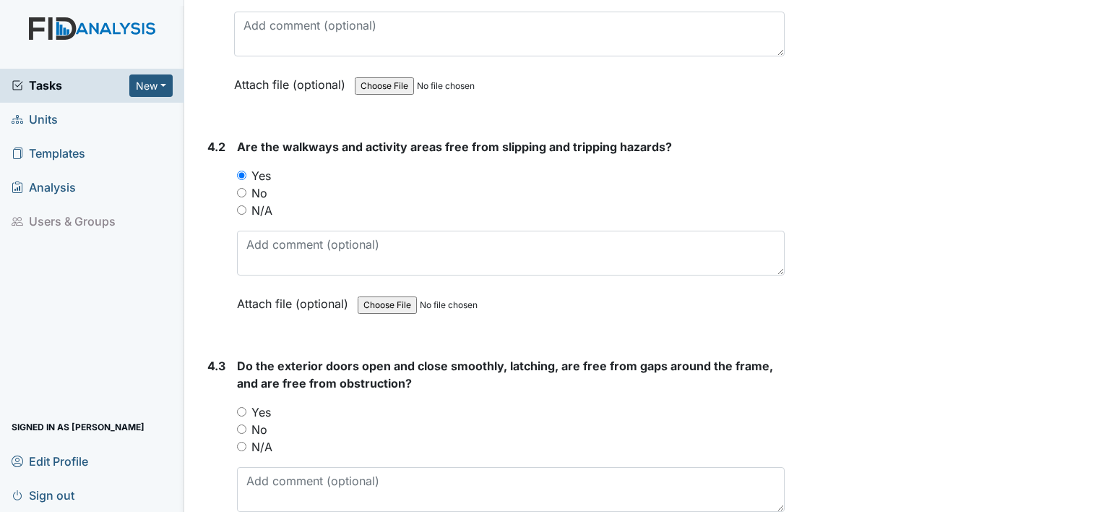
click at [266, 403] on label "Yes" at bounding box center [262, 411] width 20 height 17
click at [246, 407] on input "Yes" at bounding box center [241, 411] width 9 height 9
radio input "true"
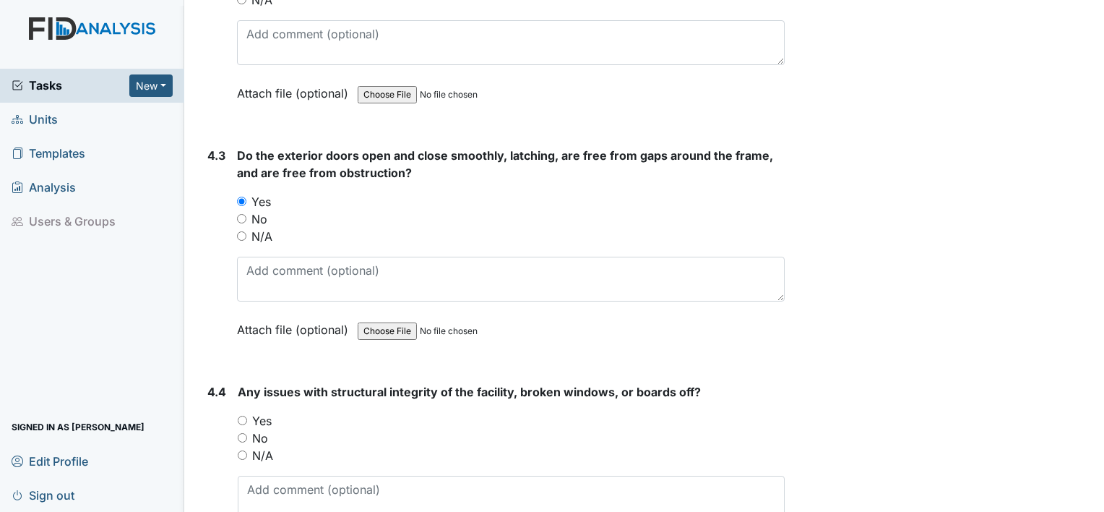
scroll to position [9425, 0]
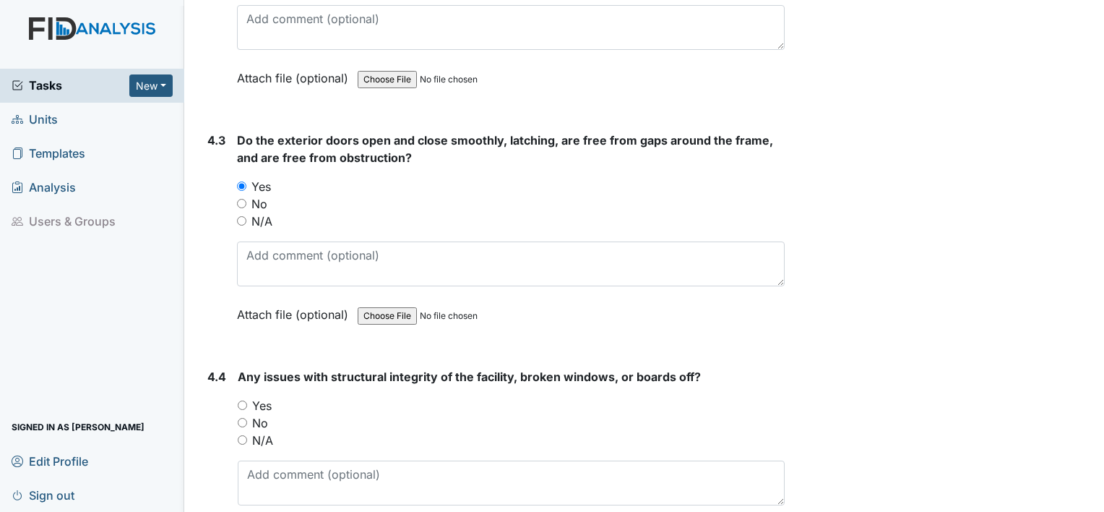
click at [266, 397] on label "Yes" at bounding box center [262, 405] width 20 height 17
click at [247, 400] on input "Yes" at bounding box center [242, 404] width 9 height 9
radio input "true"
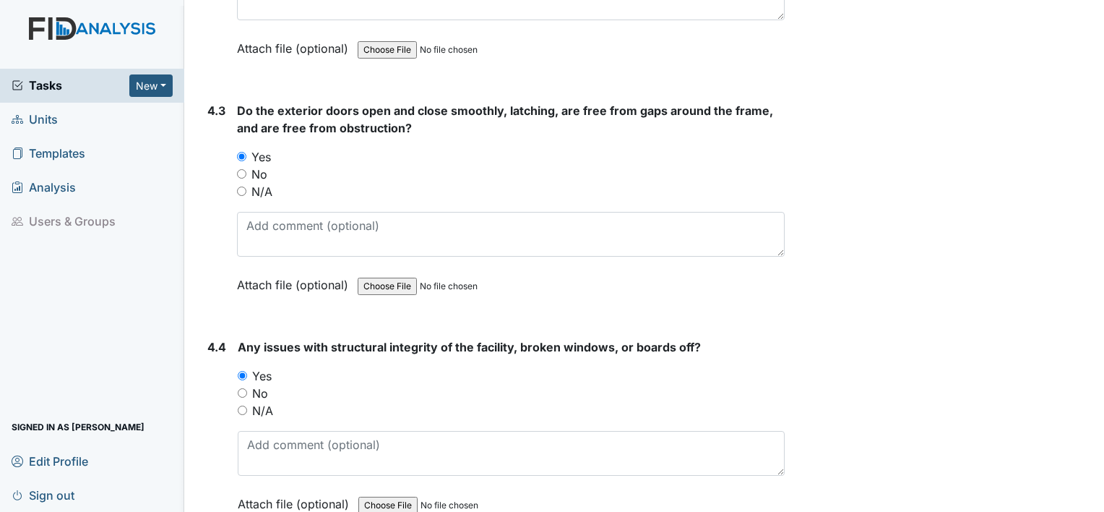
scroll to position [9462, 0]
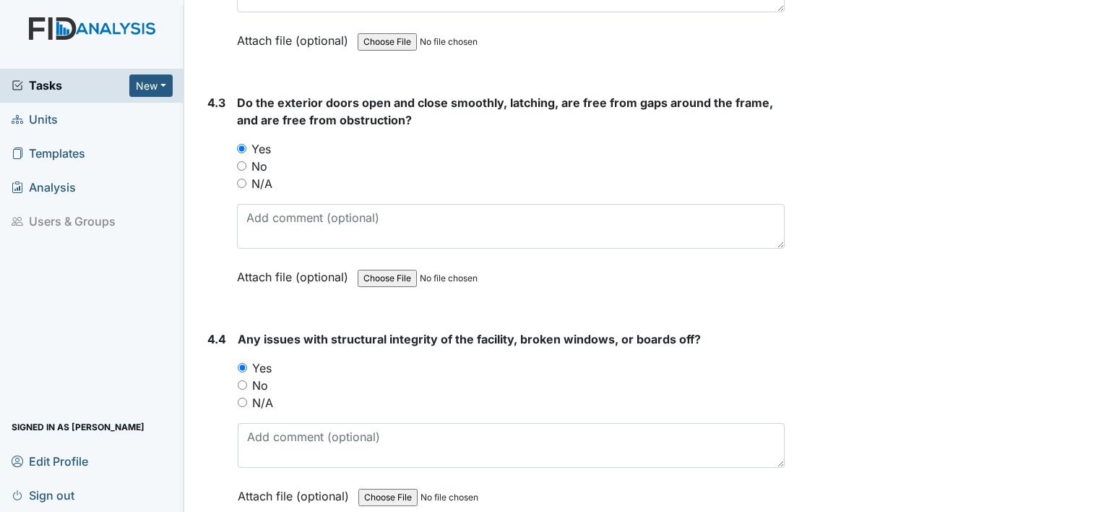
click at [262, 377] on label "No" at bounding box center [260, 385] width 16 height 17
click at [247, 380] on input "No" at bounding box center [242, 384] width 9 height 9
radio input "true"
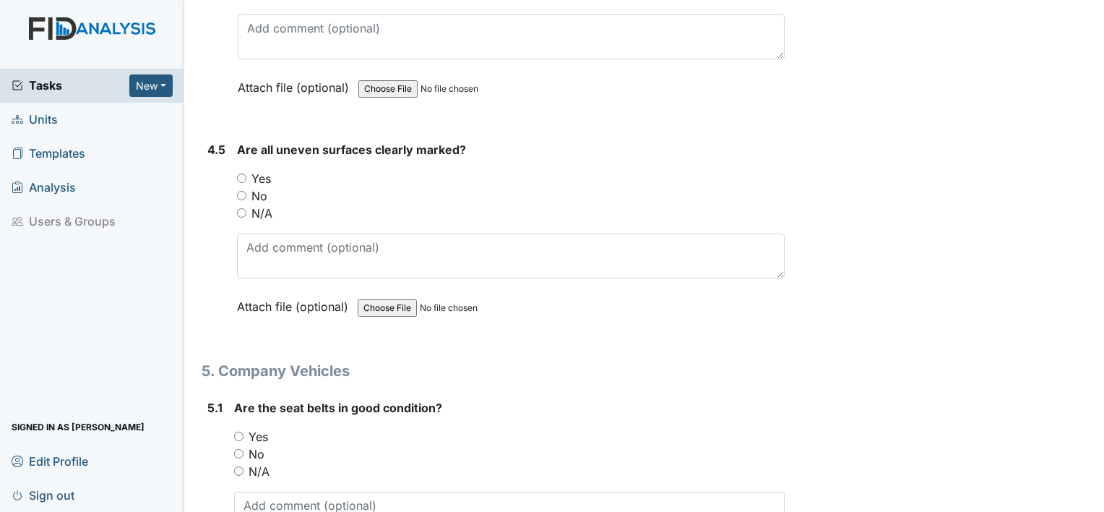
scroll to position [9877, 0]
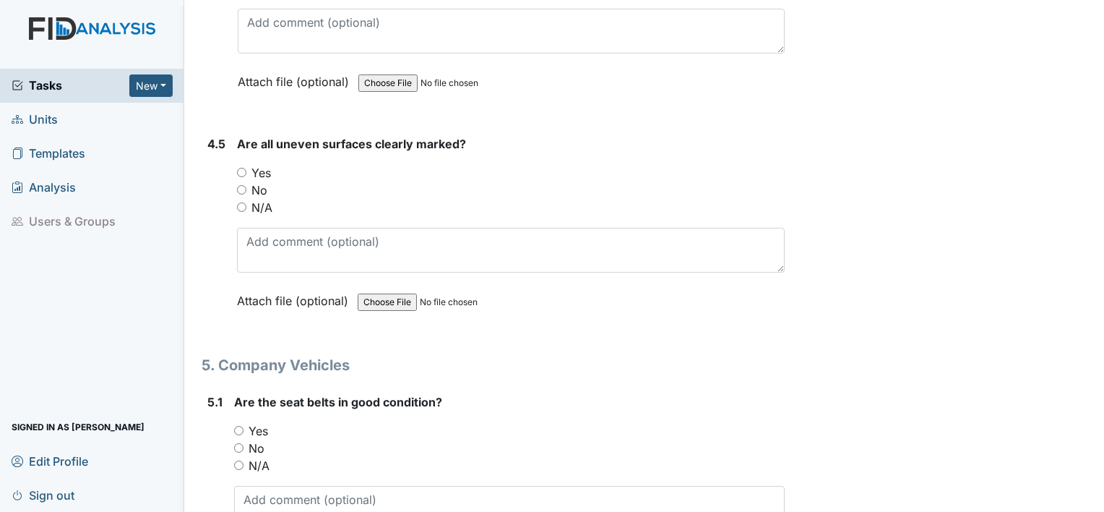
click at [262, 164] on label "Yes" at bounding box center [262, 172] width 20 height 17
click at [246, 168] on input "Yes" at bounding box center [241, 172] width 9 height 9
radio input "true"
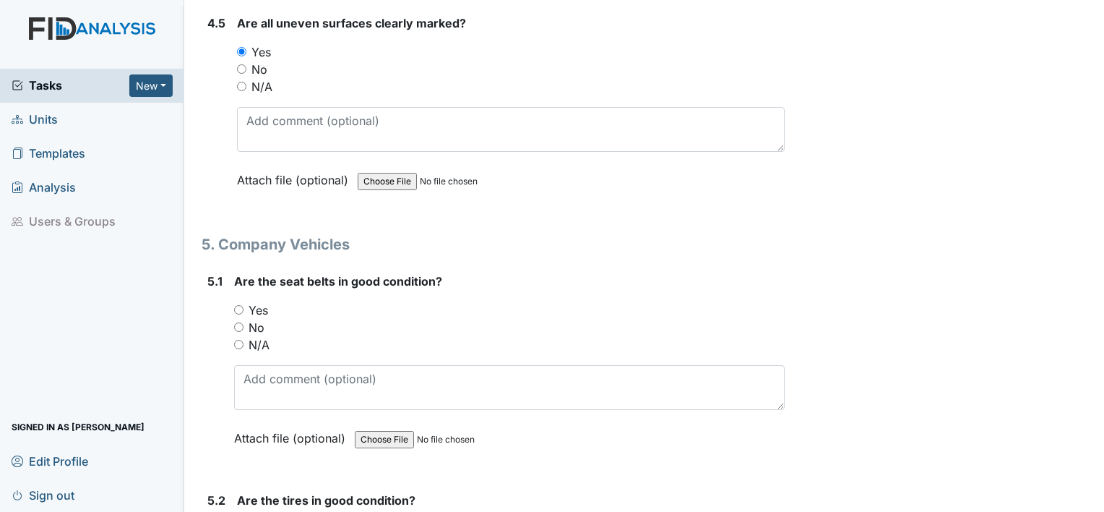
scroll to position [9998, 0]
click at [262, 301] on label "Yes" at bounding box center [259, 309] width 20 height 17
click at [244, 304] on input "Yes" at bounding box center [238, 308] width 9 height 9
radio input "true"
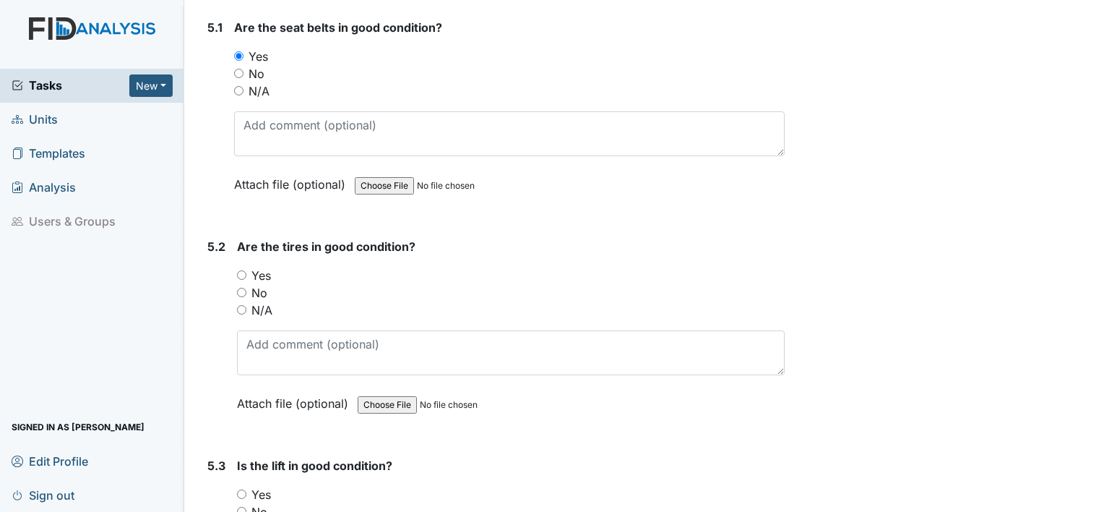
scroll to position [10252, 0]
click at [268, 265] on label "Yes" at bounding box center [262, 273] width 20 height 17
click at [246, 269] on input "Yes" at bounding box center [241, 273] width 9 height 9
radio input "true"
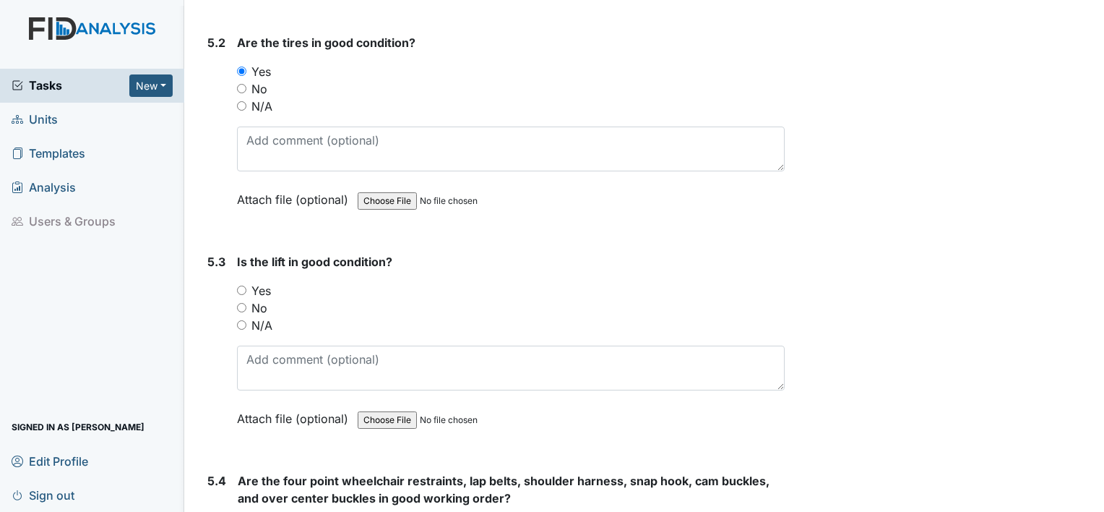
scroll to position [10455, 0]
click at [260, 317] on label "N/A" at bounding box center [262, 325] width 21 height 17
click at [246, 320] on input "N/A" at bounding box center [241, 324] width 9 height 9
radio input "true"
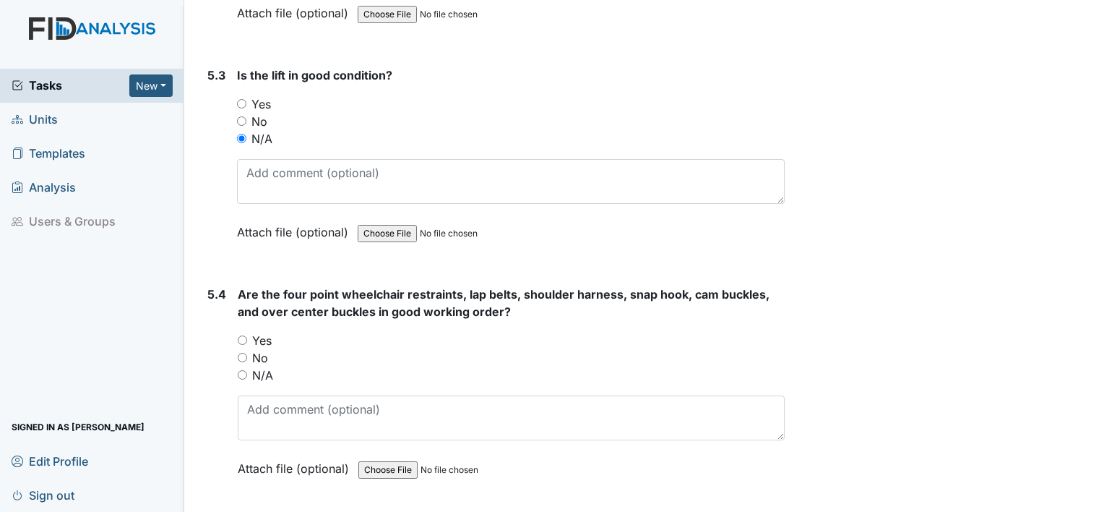
scroll to position [10666, 0]
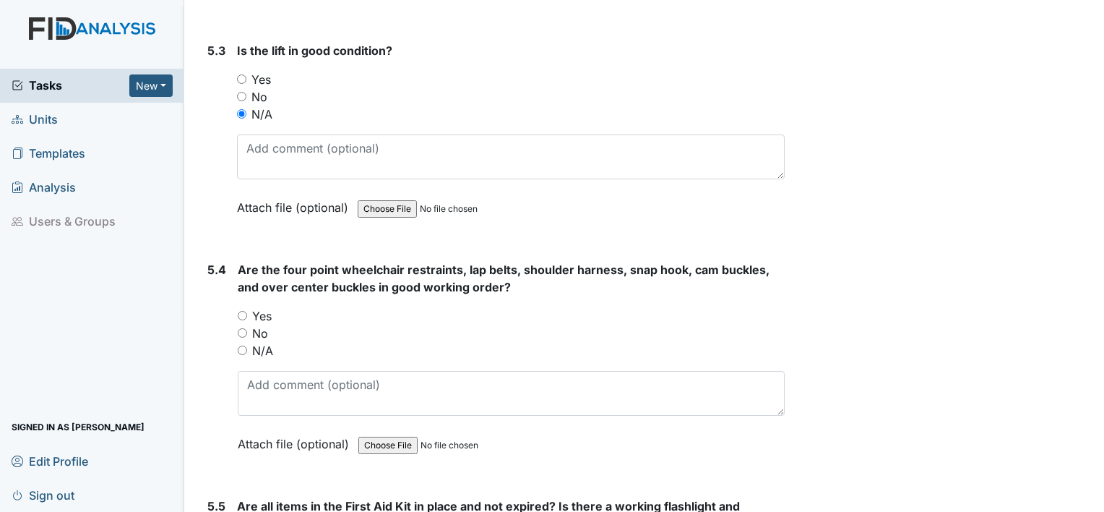
click at [260, 307] on label "Yes" at bounding box center [262, 315] width 20 height 17
click at [247, 311] on input "Yes" at bounding box center [242, 315] width 9 height 9
radio input "true"
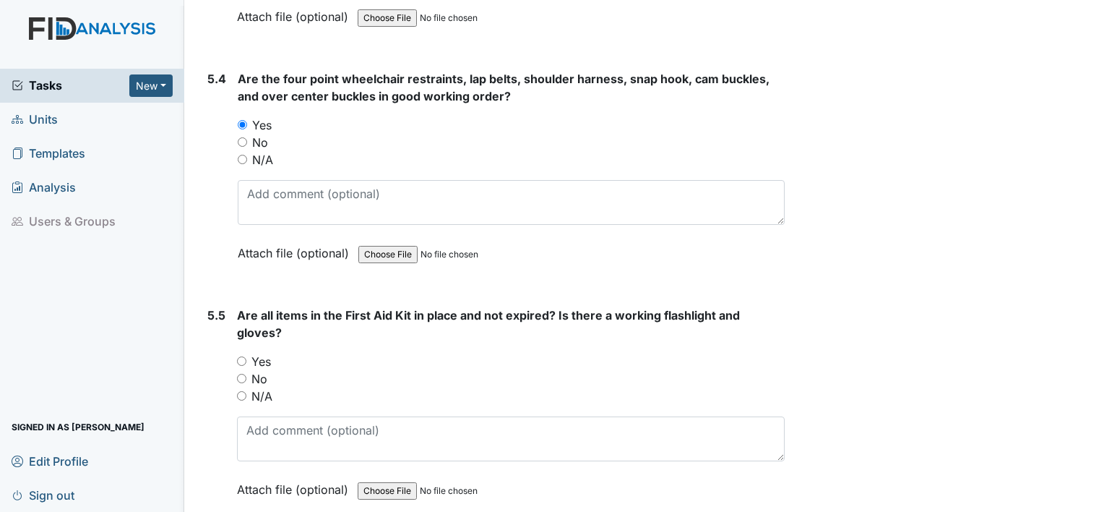
scroll to position [10860, 0]
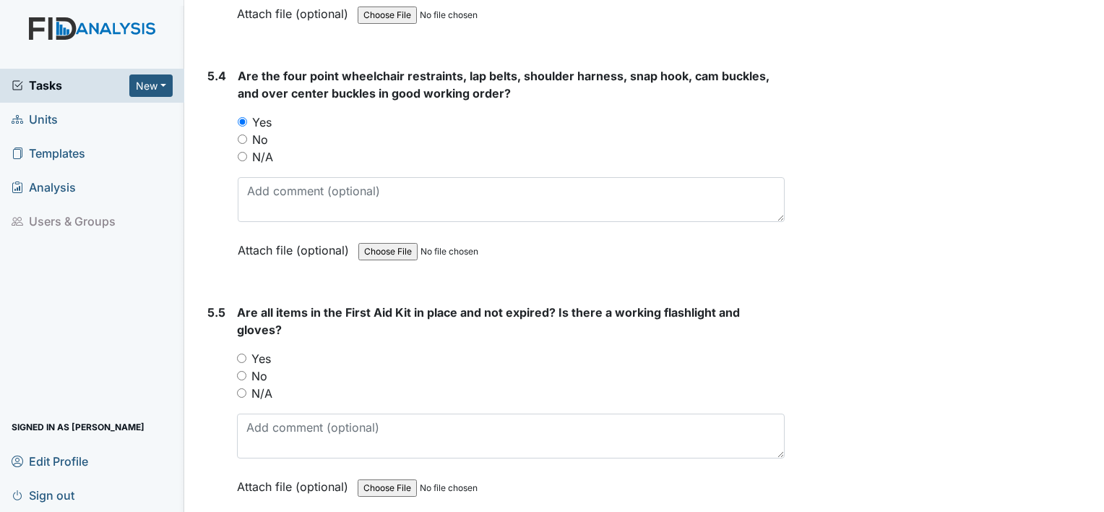
click at [260, 350] on label "Yes" at bounding box center [262, 358] width 20 height 17
click at [246, 353] on input "Yes" at bounding box center [241, 357] width 9 height 9
radio input "true"
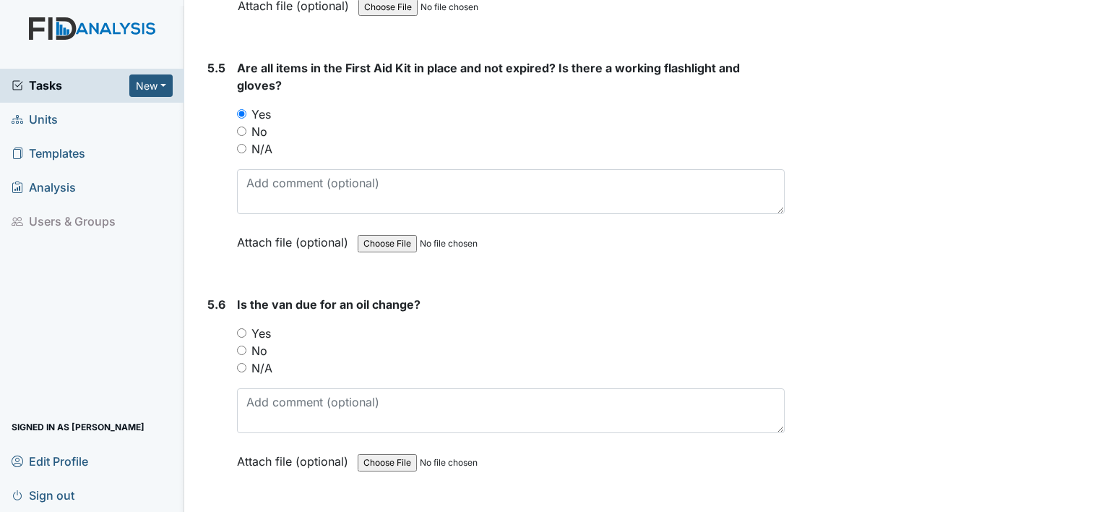
scroll to position [11109, 0]
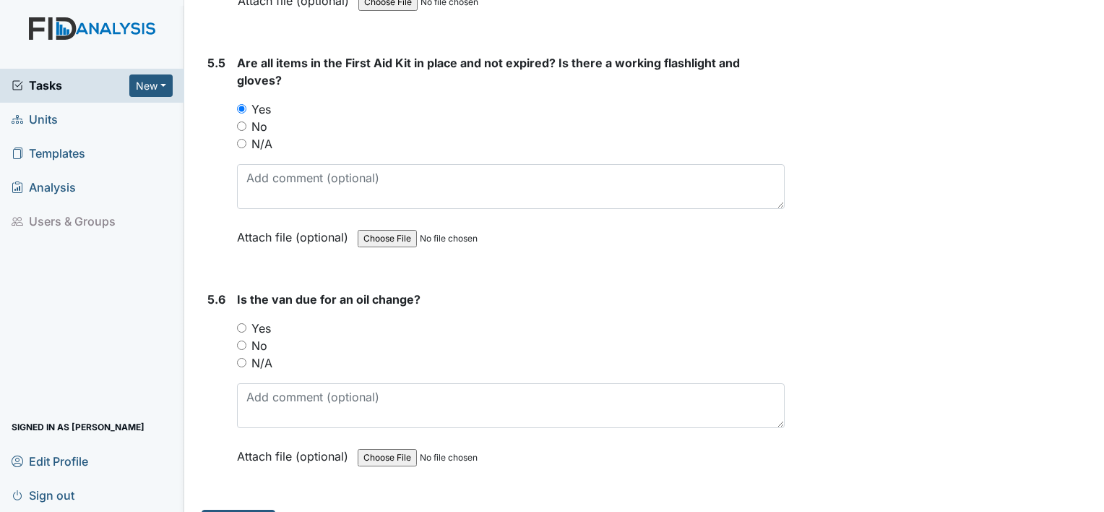
click at [260, 337] on label "No" at bounding box center [260, 345] width 16 height 17
click at [246, 340] on input "No" at bounding box center [241, 344] width 9 height 9
radio input "true"
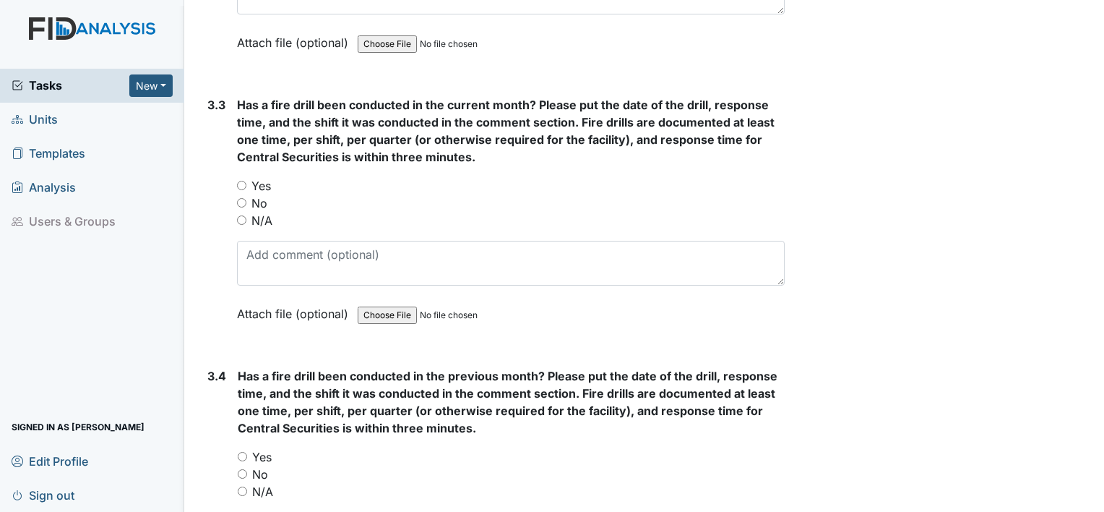
scroll to position [6216, 0]
click at [252, 194] on label "No" at bounding box center [260, 202] width 16 height 17
click at [246, 198] on input "No" at bounding box center [241, 202] width 9 height 9
radio input "true"
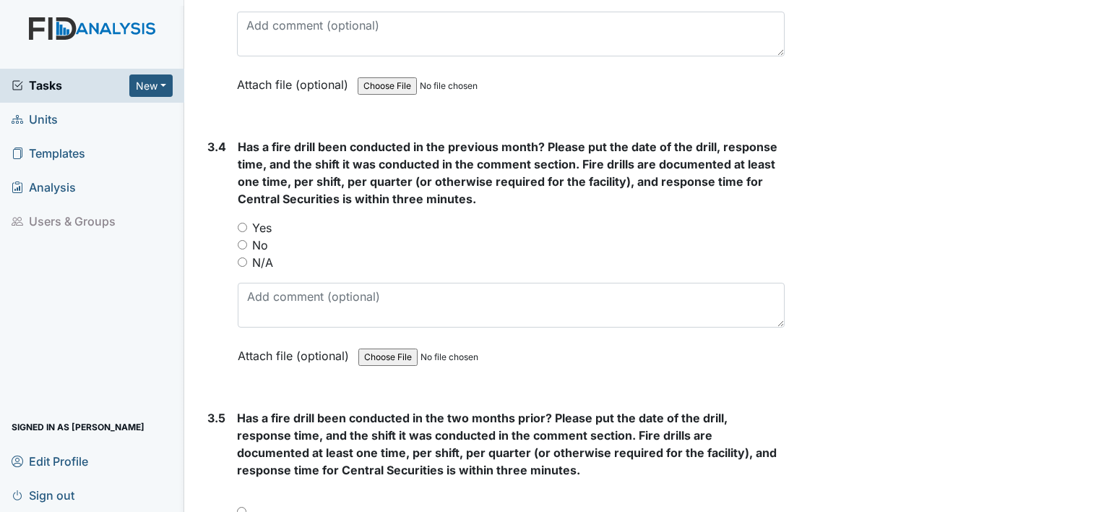
scroll to position [6448, 0]
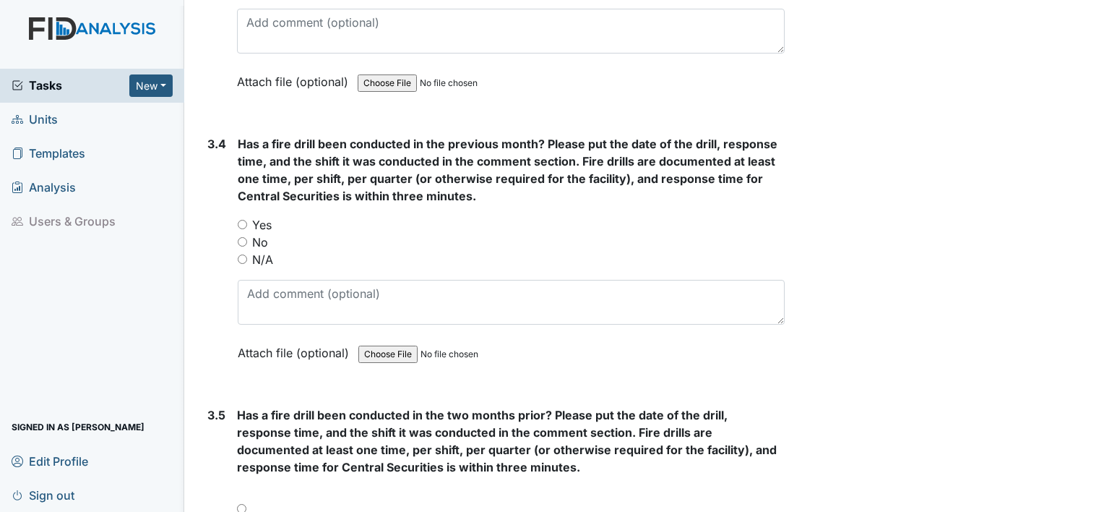
click at [255, 216] on label "Yes" at bounding box center [262, 224] width 20 height 17
click at [247, 220] on input "Yes" at bounding box center [242, 224] width 9 height 9
radio input "true"
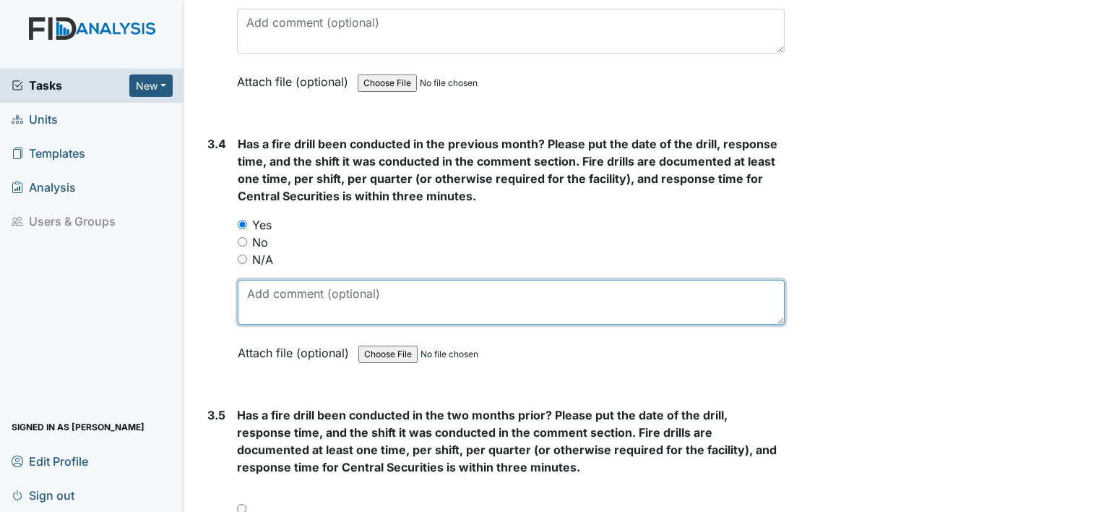
click at [281, 292] on textarea at bounding box center [511, 302] width 547 height 45
click at [360, 280] on textarea at bounding box center [511, 302] width 547 height 45
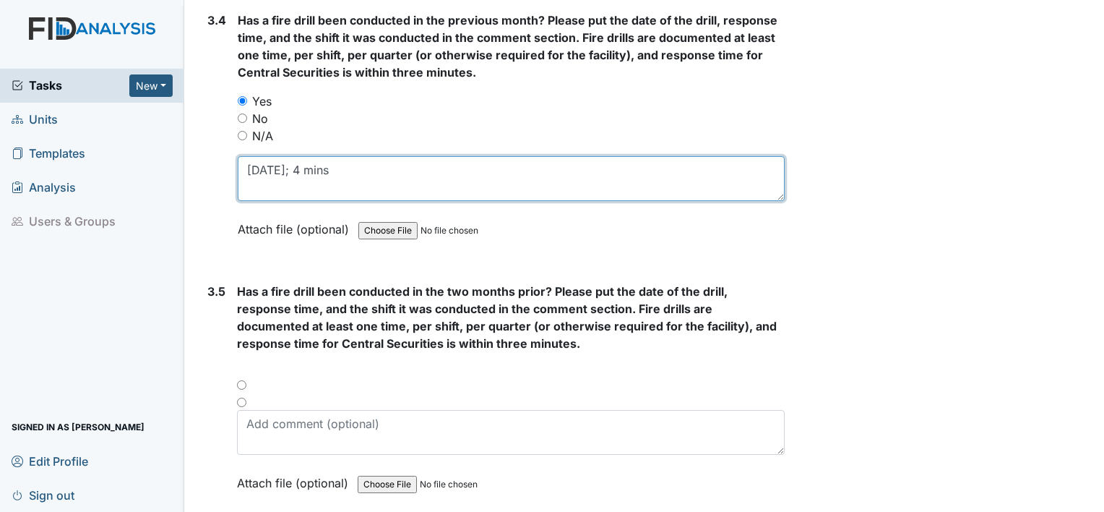
scroll to position [6595, 0]
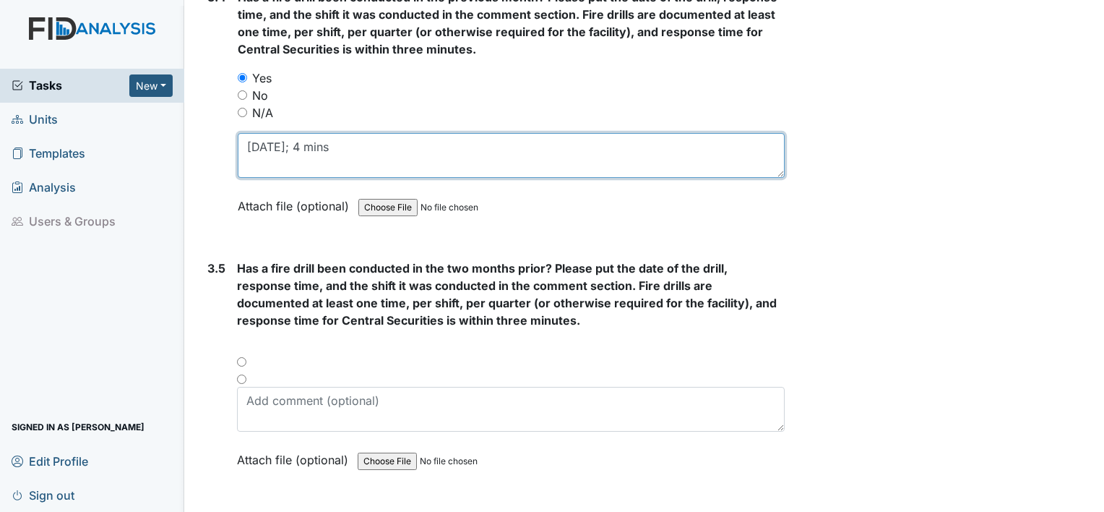
type textarea "8.20.25; 4 mins"
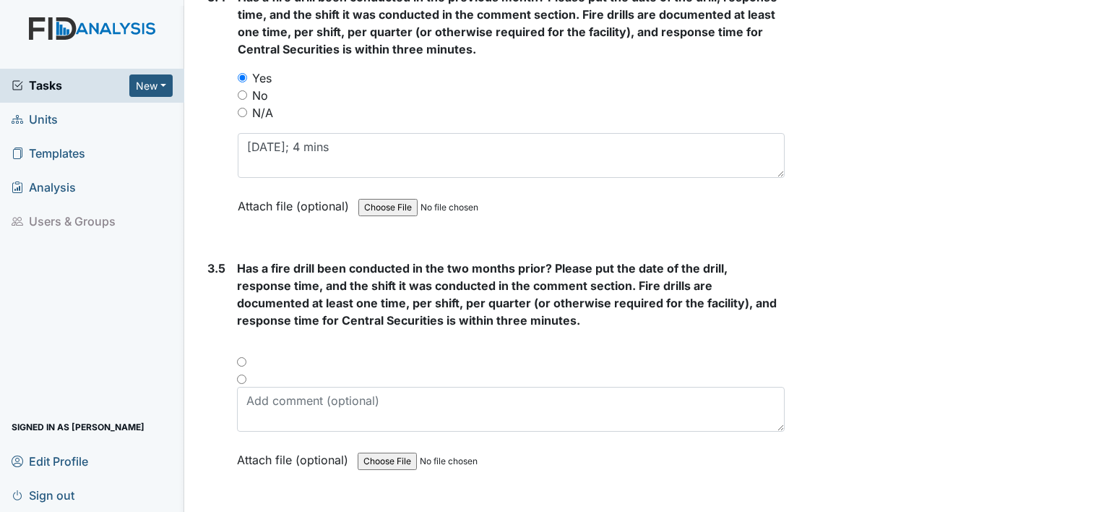
click at [241, 358] on div at bounding box center [511, 366] width 548 height 17
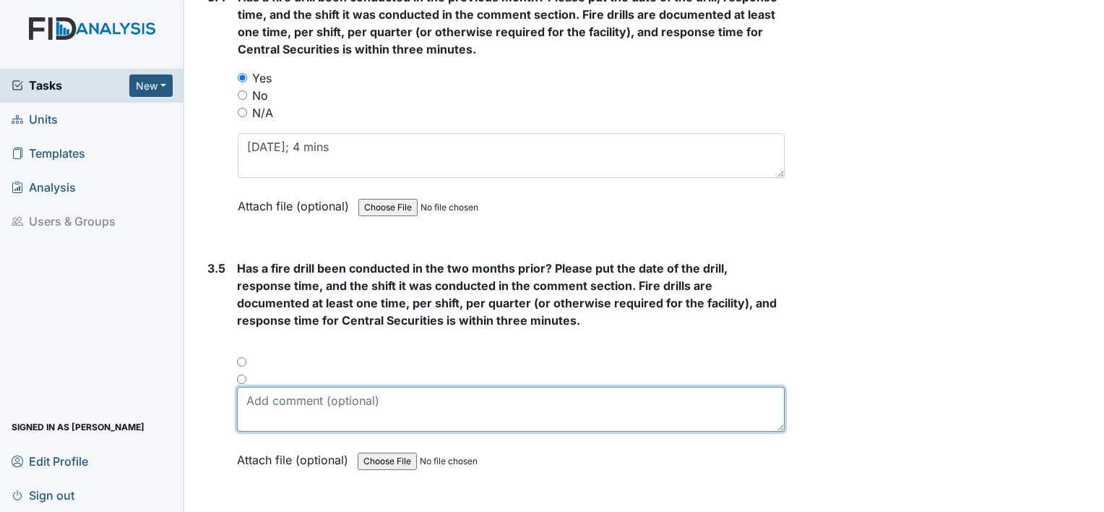
click at [255, 387] on textarea at bounding box center [511, 409] width 548 height 45
type textarea "yes;"
click at [310, 387] on textarea "yes;" at bounding box center [511, 409] width 548 height 45
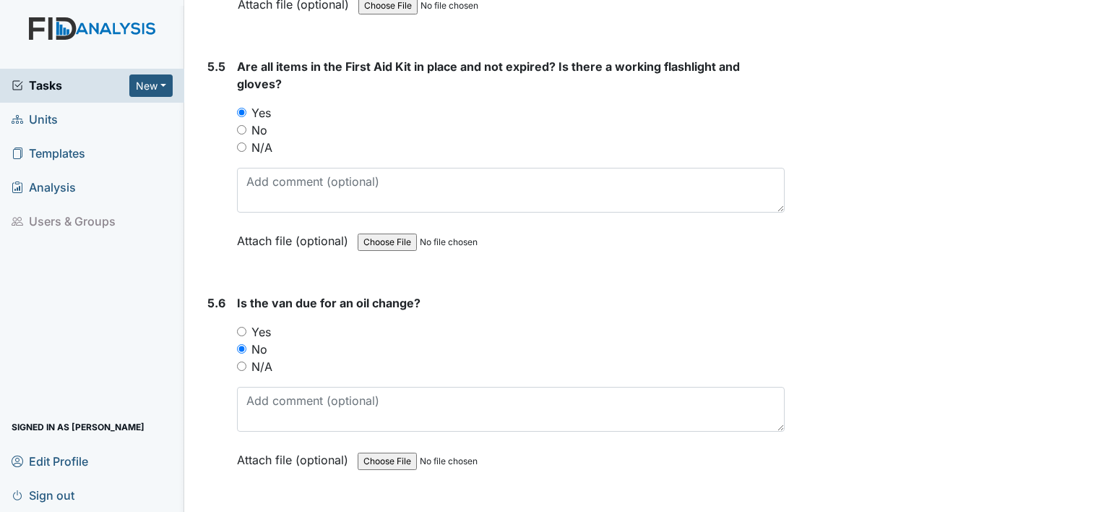
scroll to position [11109, 0]
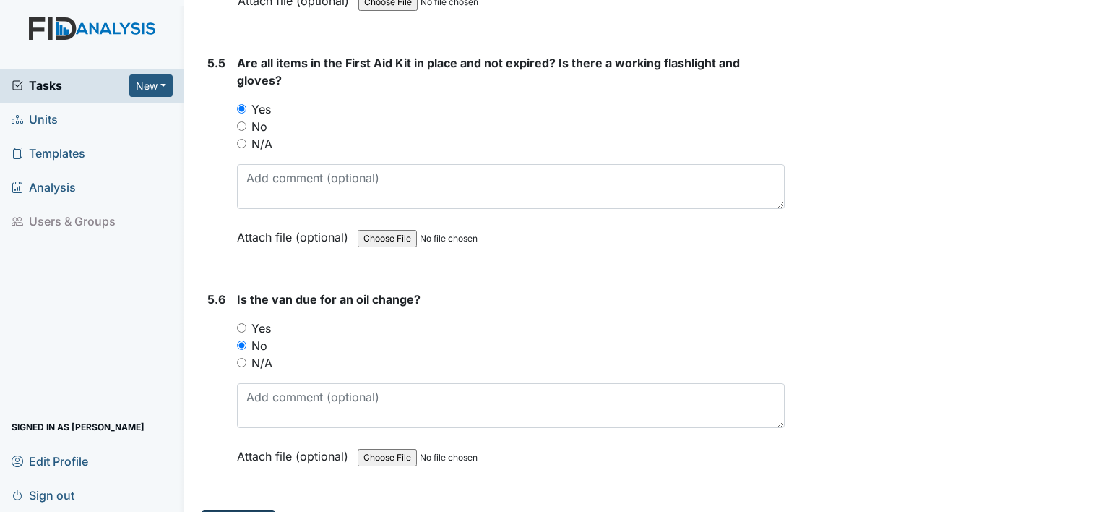
type textarea "yes; 7.19.25, 3 mins"
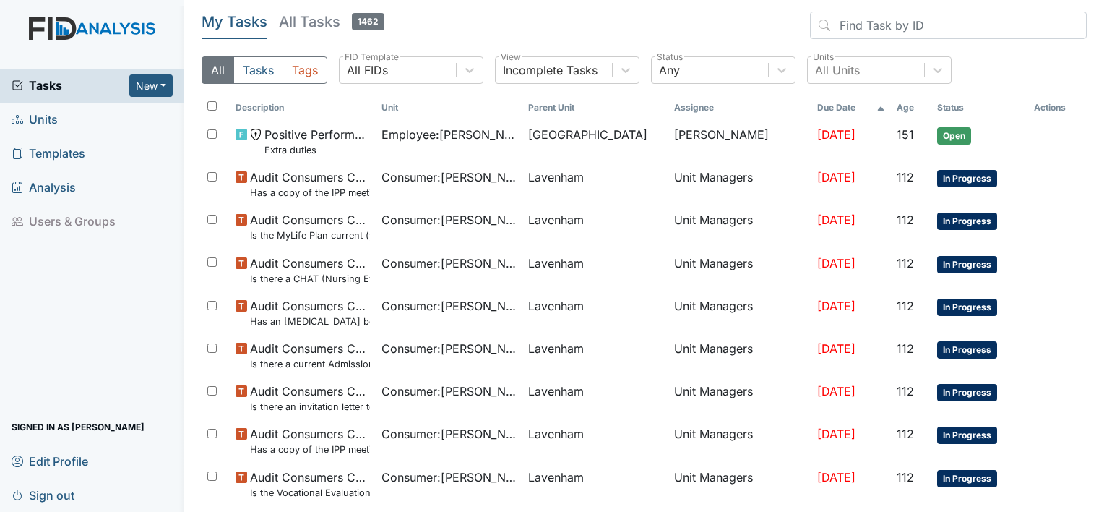
click at [33, 119] on span "Units" at bounding box center [35, 119] width 46 height 22
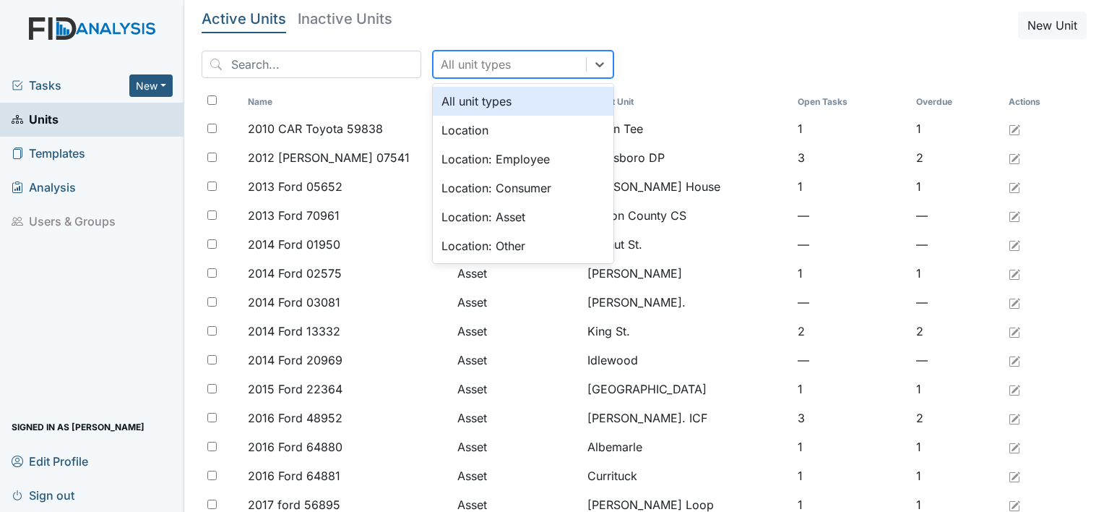
click at [441, 61] on div "All unit types" at bounding box center [476, 64] width 70 height 17
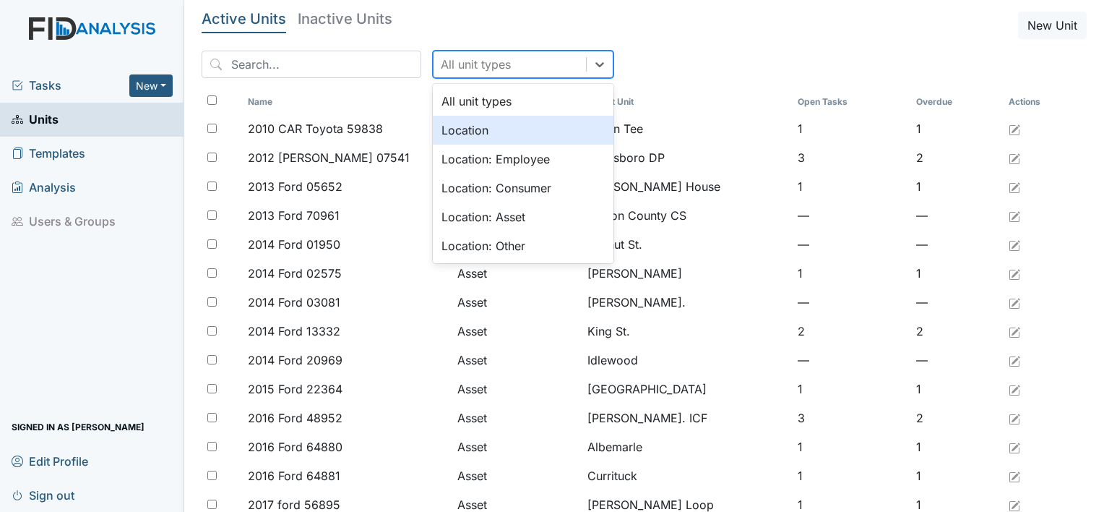
click at [433, 124] on div "Location" at bounding box center [523, 130] width 181 height 29
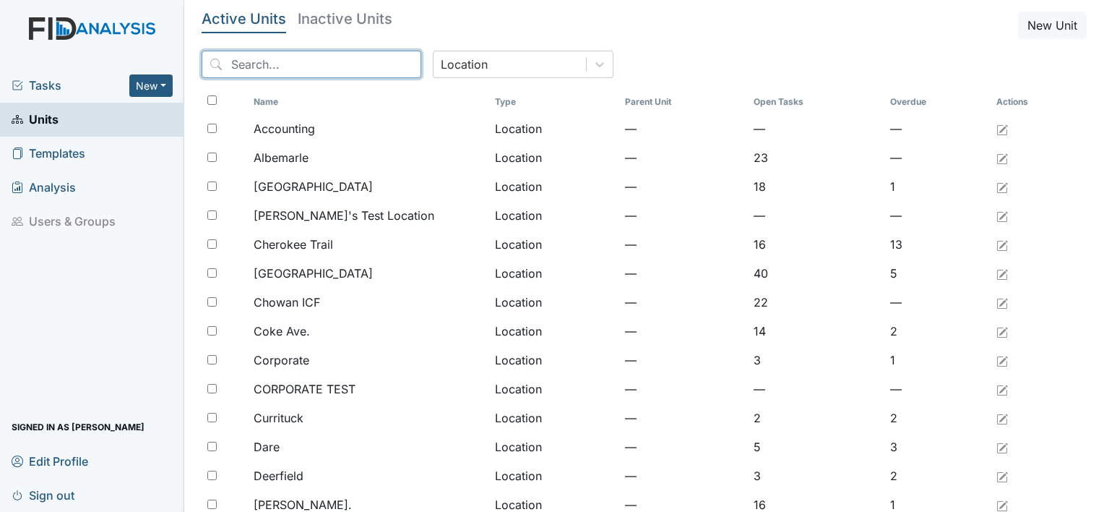
click at [332, 61] on input "search" at bounding box center [312, 64] width 220 height 27
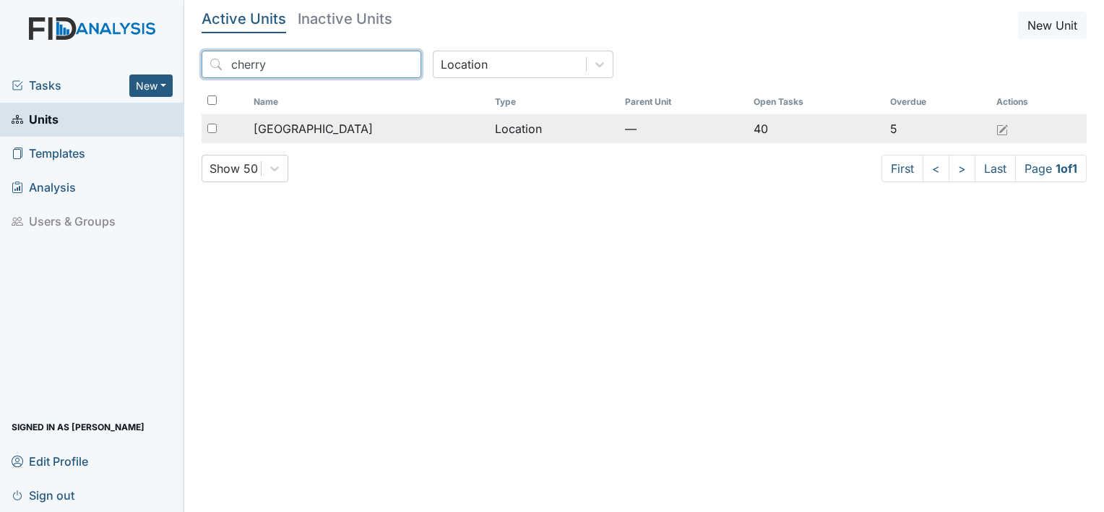
type input "cherry"
click at [286, 121] on span "[GEOGRAPHIC_DATA]" at bounding box center [313, 128] width 119 height 17
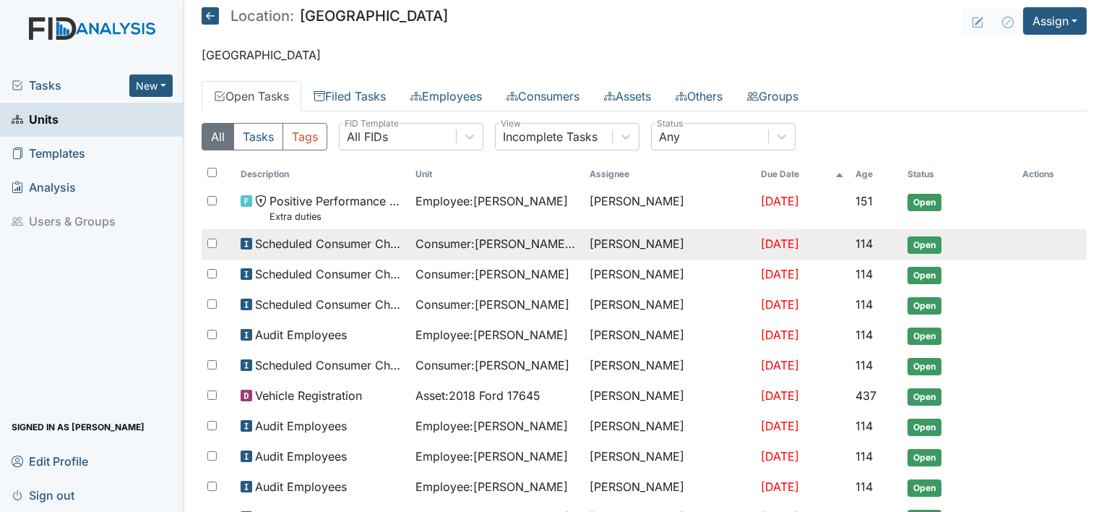
scroll to position [3, 0]
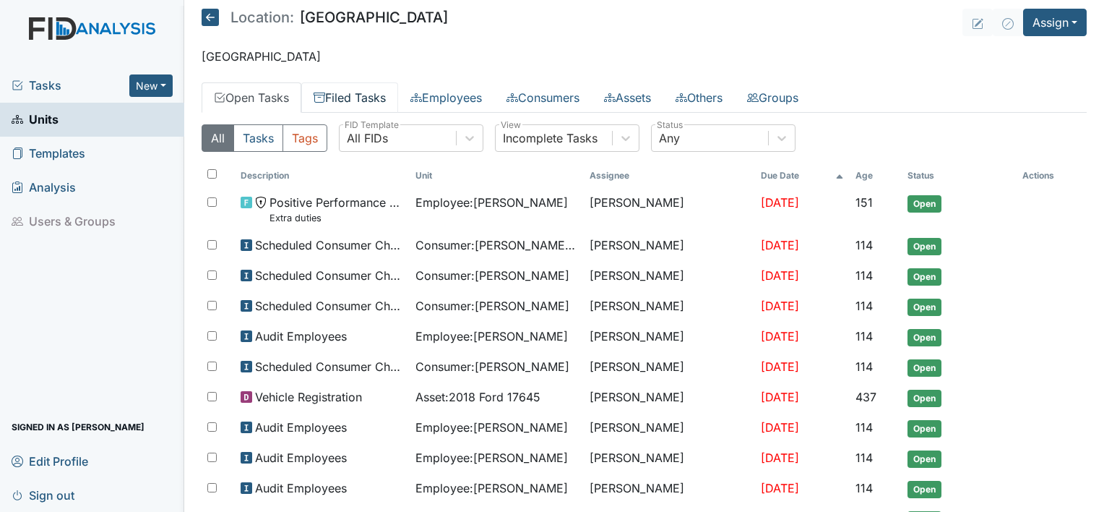
click at [360, 94] on link "Filed Tasks" at bounding box center [349, 97] width 97 height 30
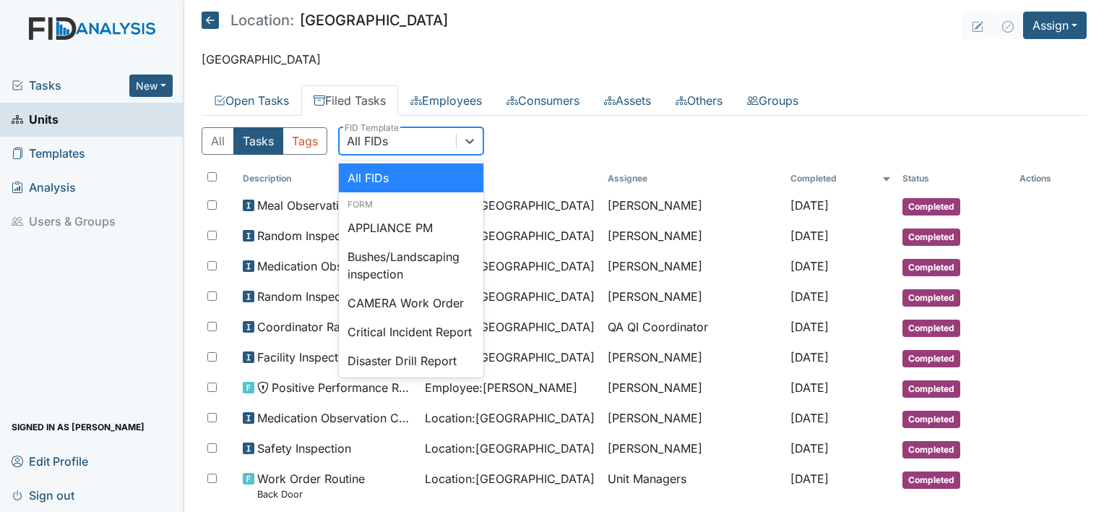
click at [408, 142] on div "All FIDs" at bounding box center [398, 141] width 116 height 26
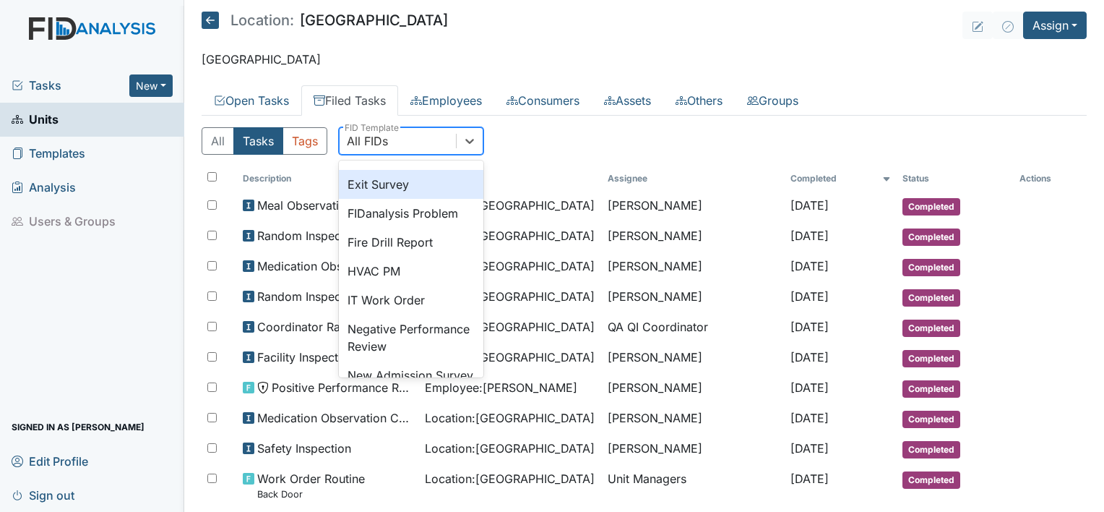
scroll to position [254, 0]
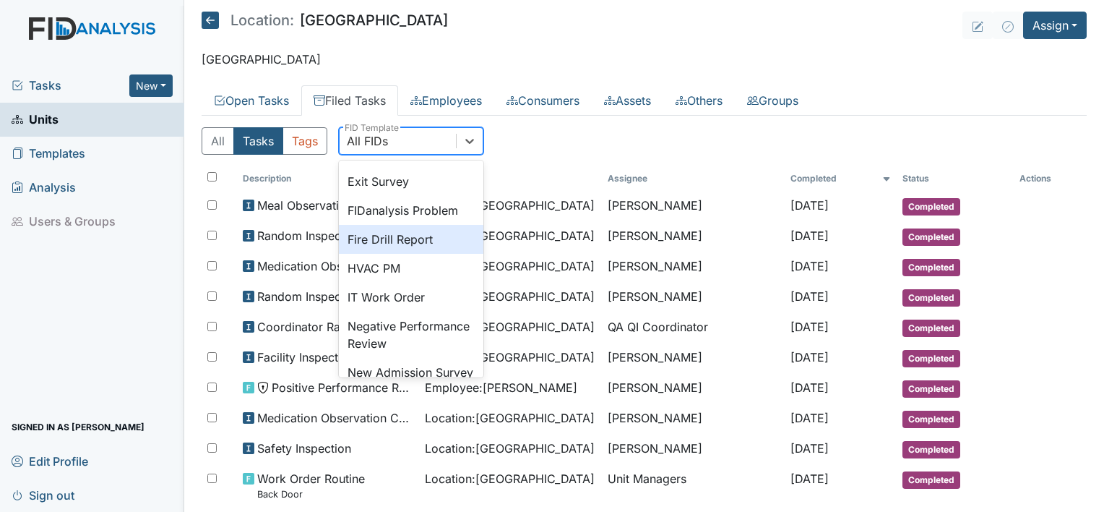
click at [406, 254] on div "Fire Drill Report" at bounding box center [411, 239] width 145 height 29
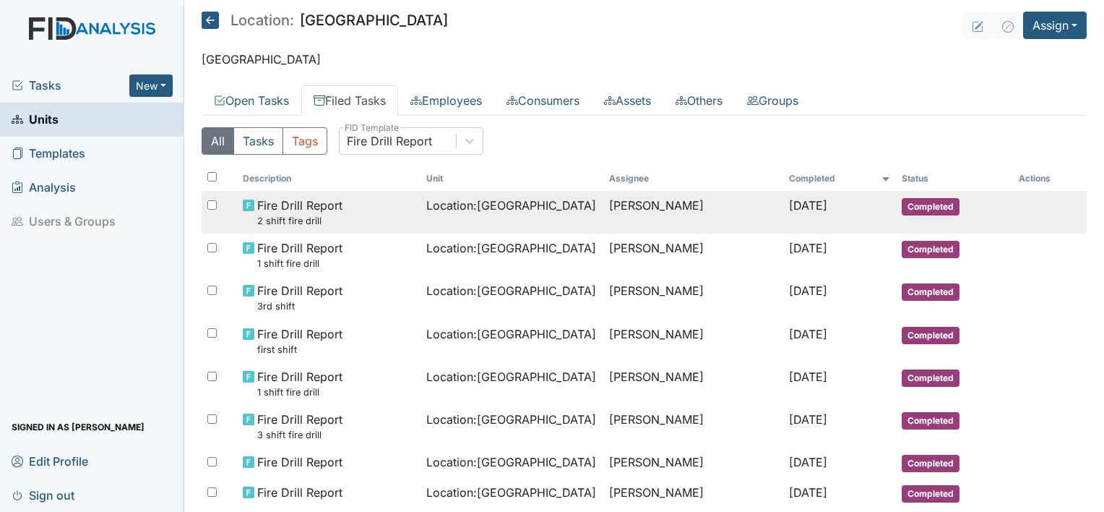
click at [501, 197] on span "Location : [GEOGRAPHIC_DATA]" at bounding box center [511, 205] width 170 height 17
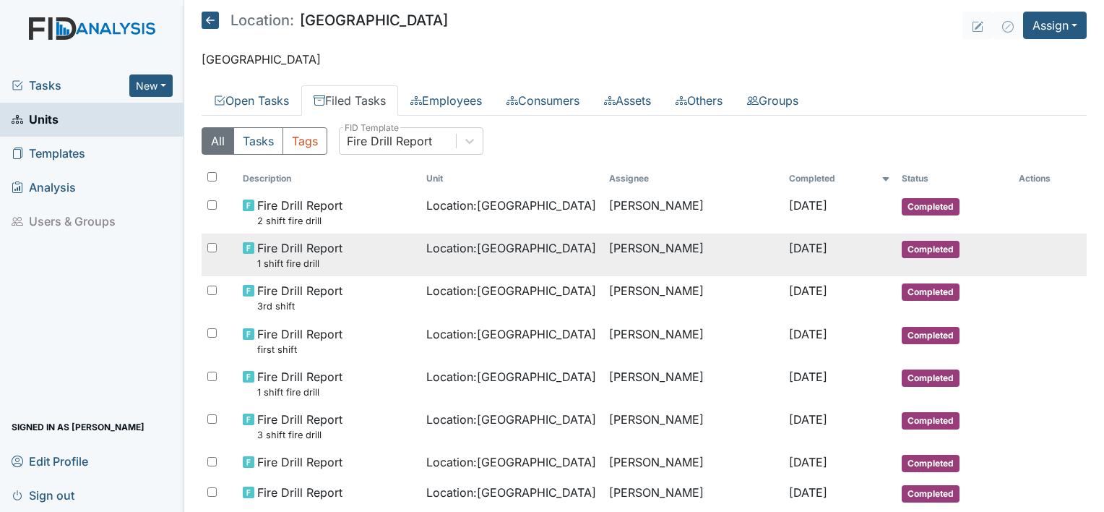
click at [494, 257] on td "Location : [GEOGRAPHIC_DATA]" at bounding box center [513, 254] width 184 height 43
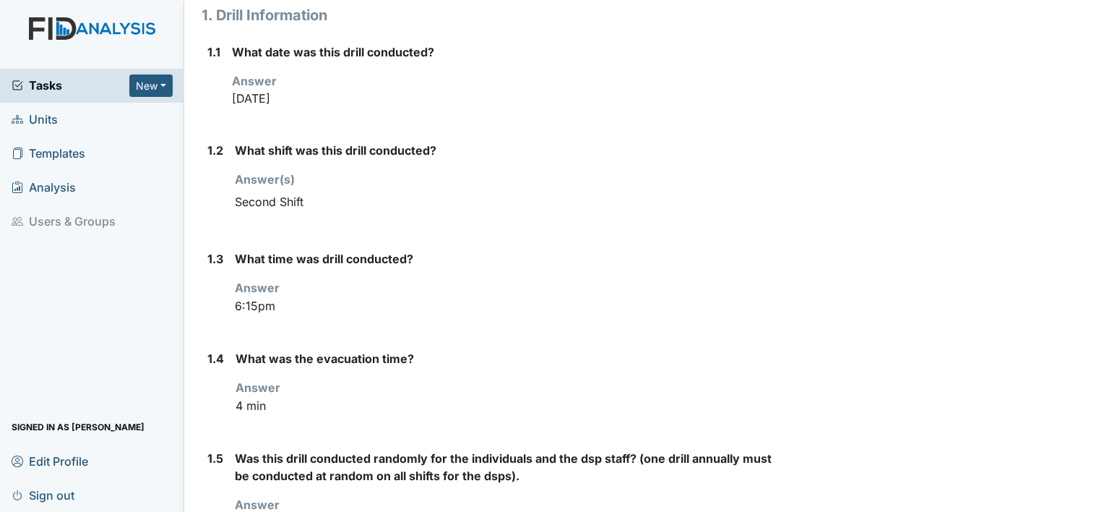
scroll to position [199, 0]
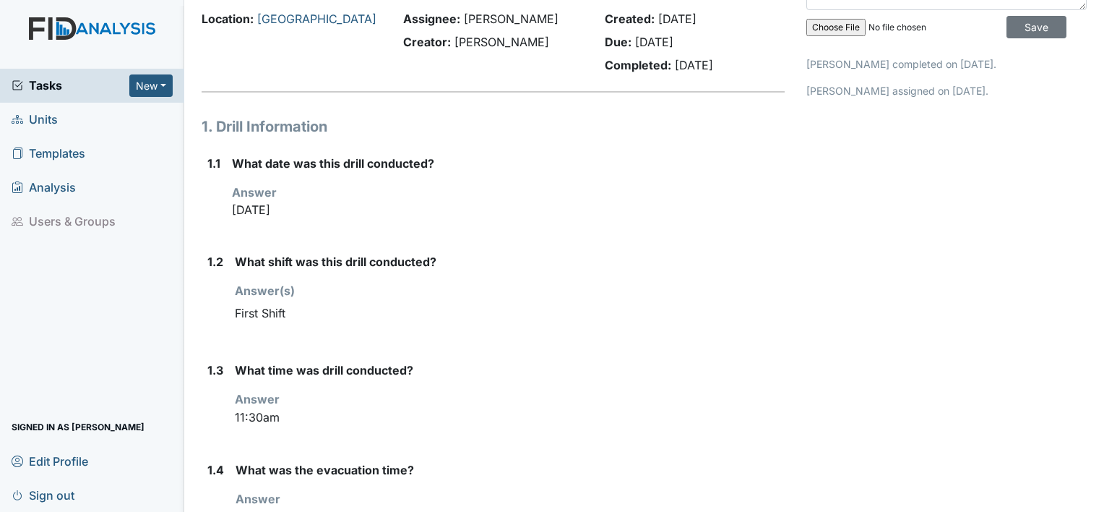
scroll to position [71, 0]
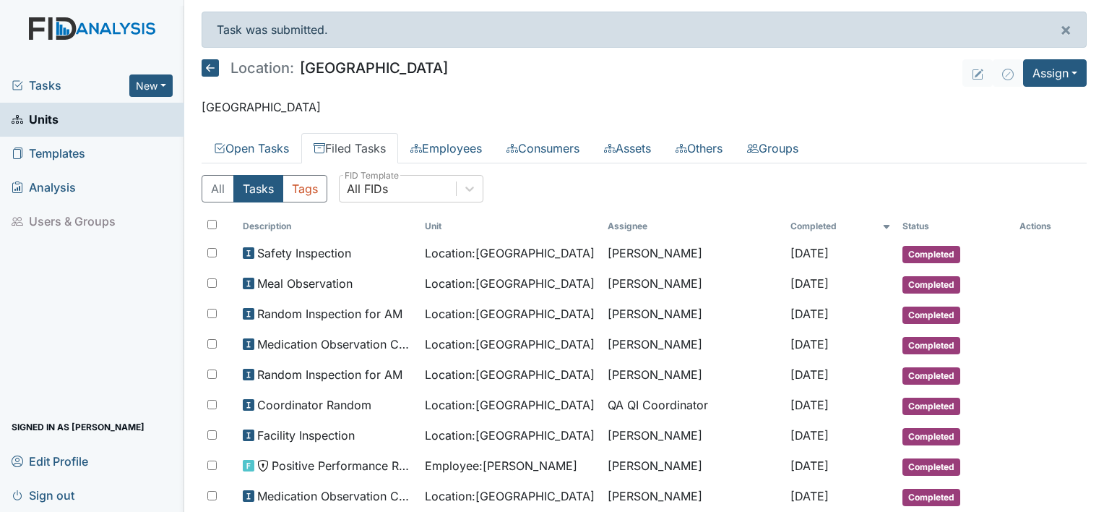
click at [59, 84] on span "Tasks" at bounding box center [71, 85] width 118 height 17
